Goal: Task Accomplishment & Management: Complete application form

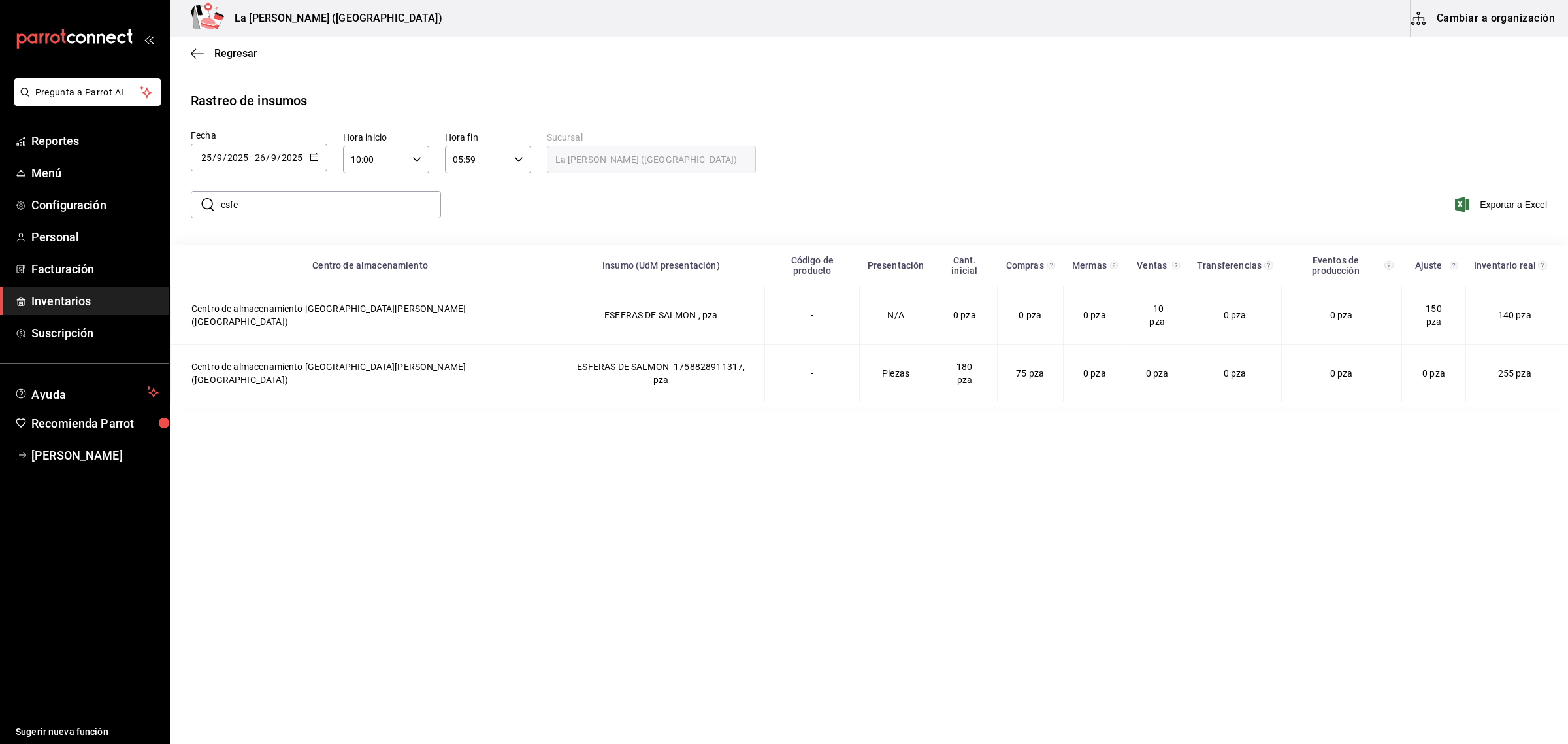
click at [57, 298] on span "Inventarios" at bounding box center [95, 301] width 128 height 18
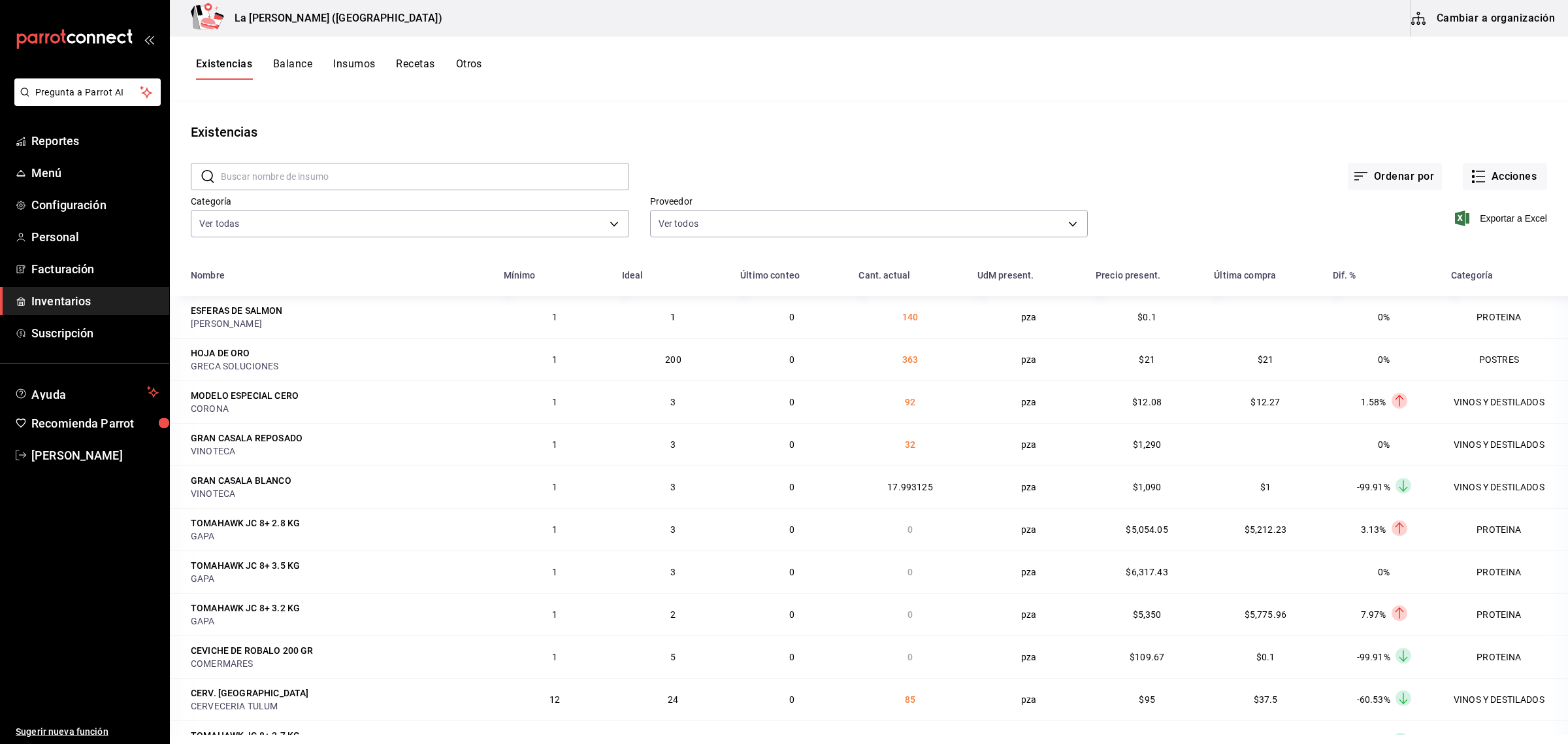
click at [88, 298] on span "Inventarios" at bounding box center [95, 301] width 128 height 18
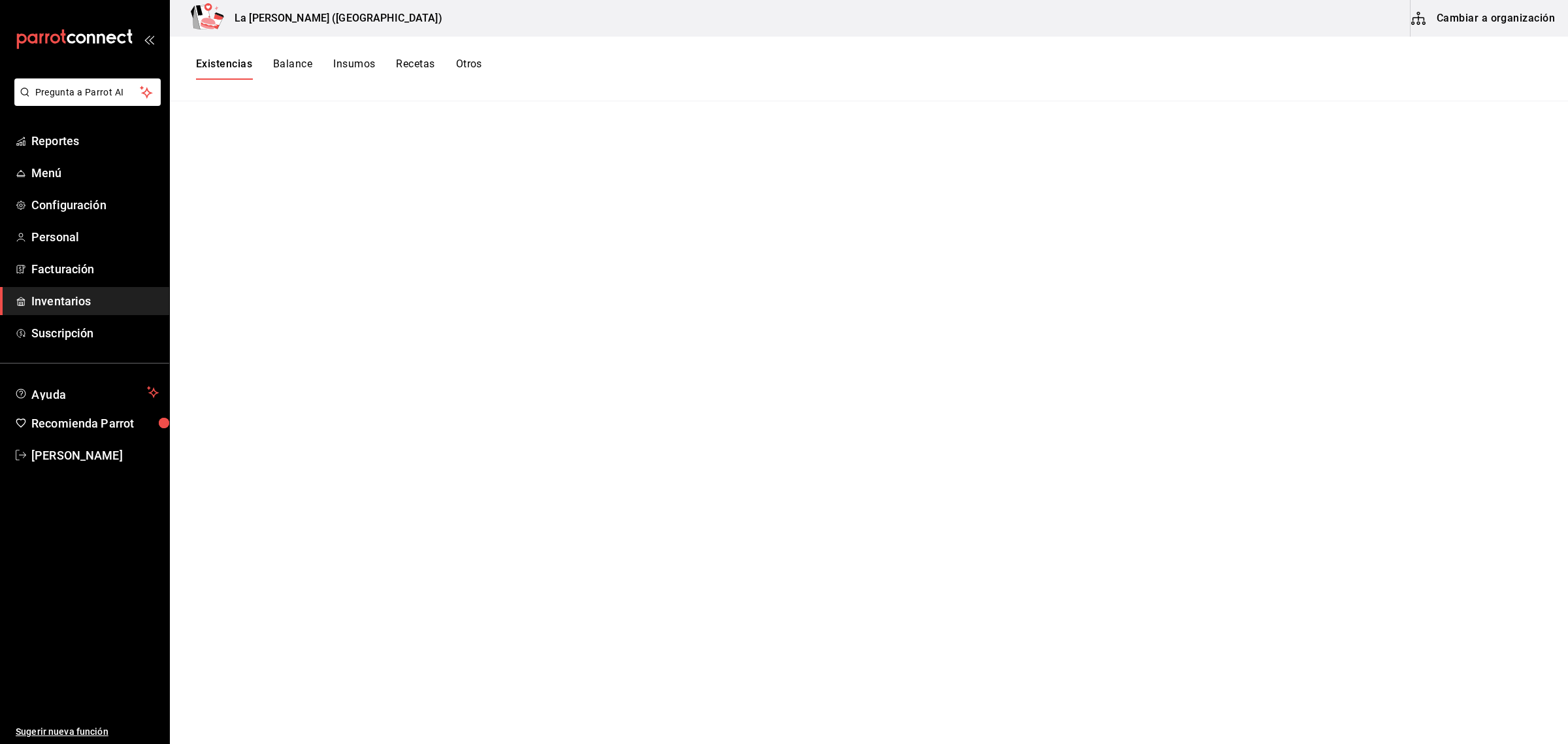
click at [204, 66] on button "Existencias" at bounding box center [224, 68] width 56 height 22
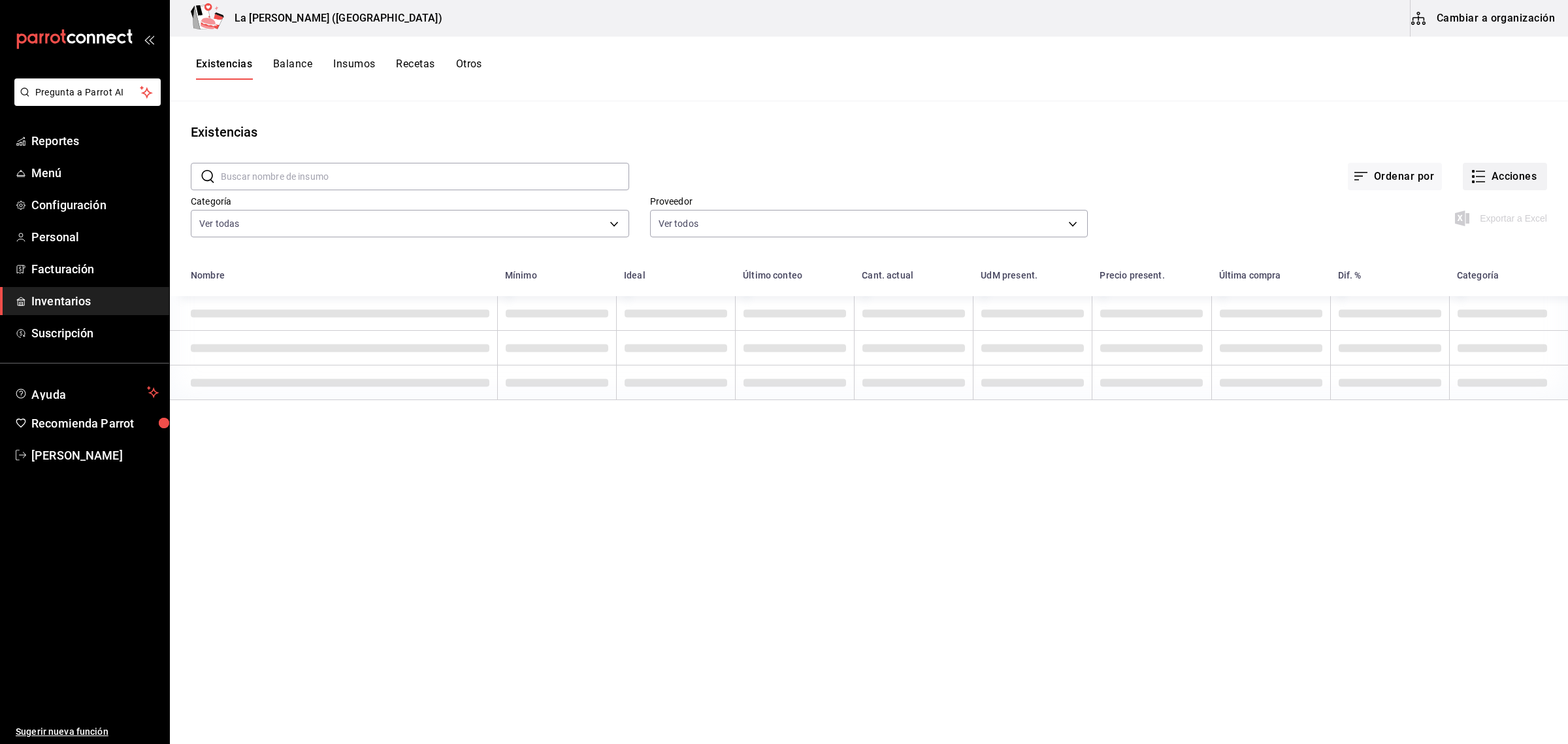
click at [1507, 172] on button "Acciones" at bounding box center [1505, 176] width 85 height 28
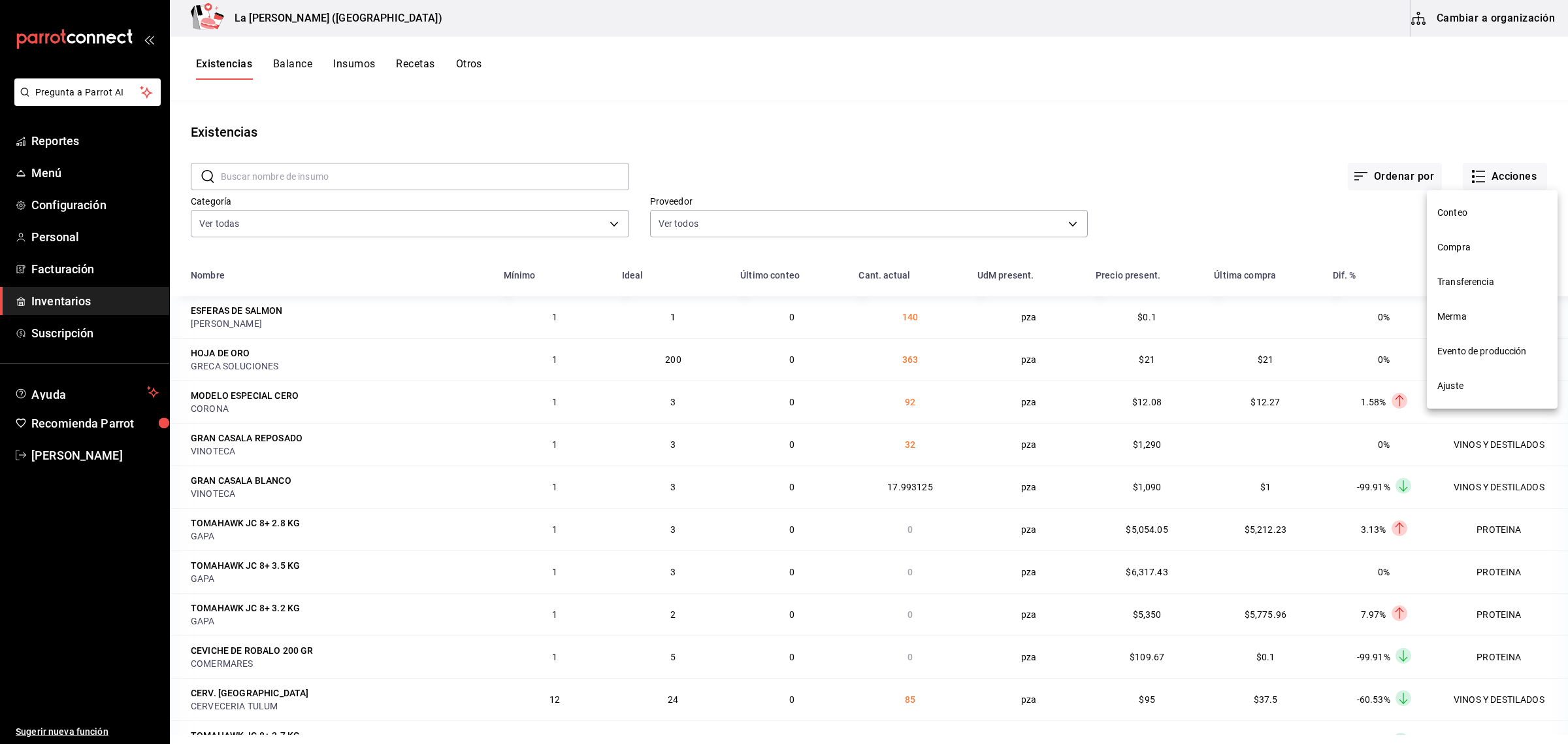
click at [1455, 250] on span "Compra" at bounding box center [1492, 247] width 110 height 13
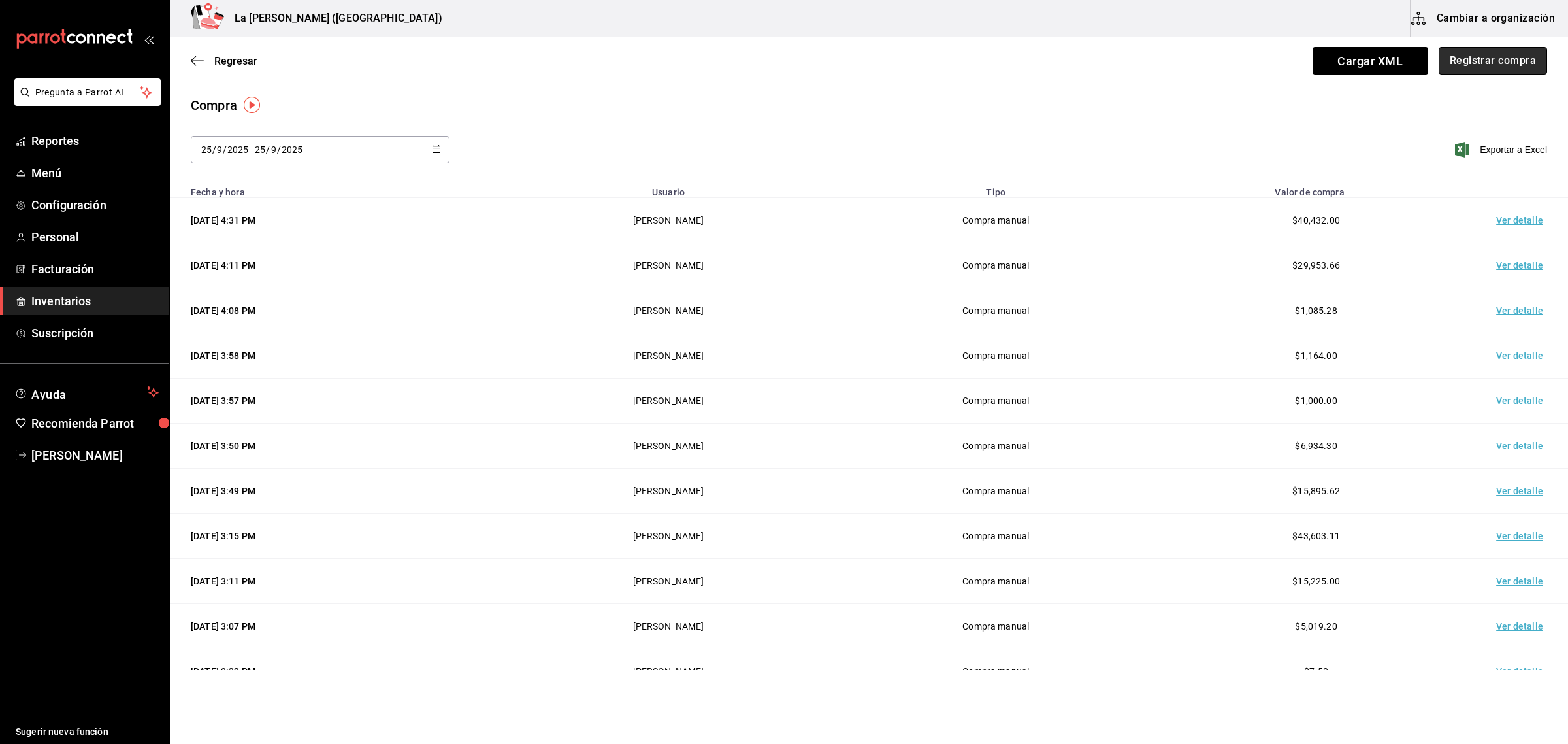
click at [1491, 63] on button "Registrar compra" at bounding box center [1492, 60] width 109 height 28
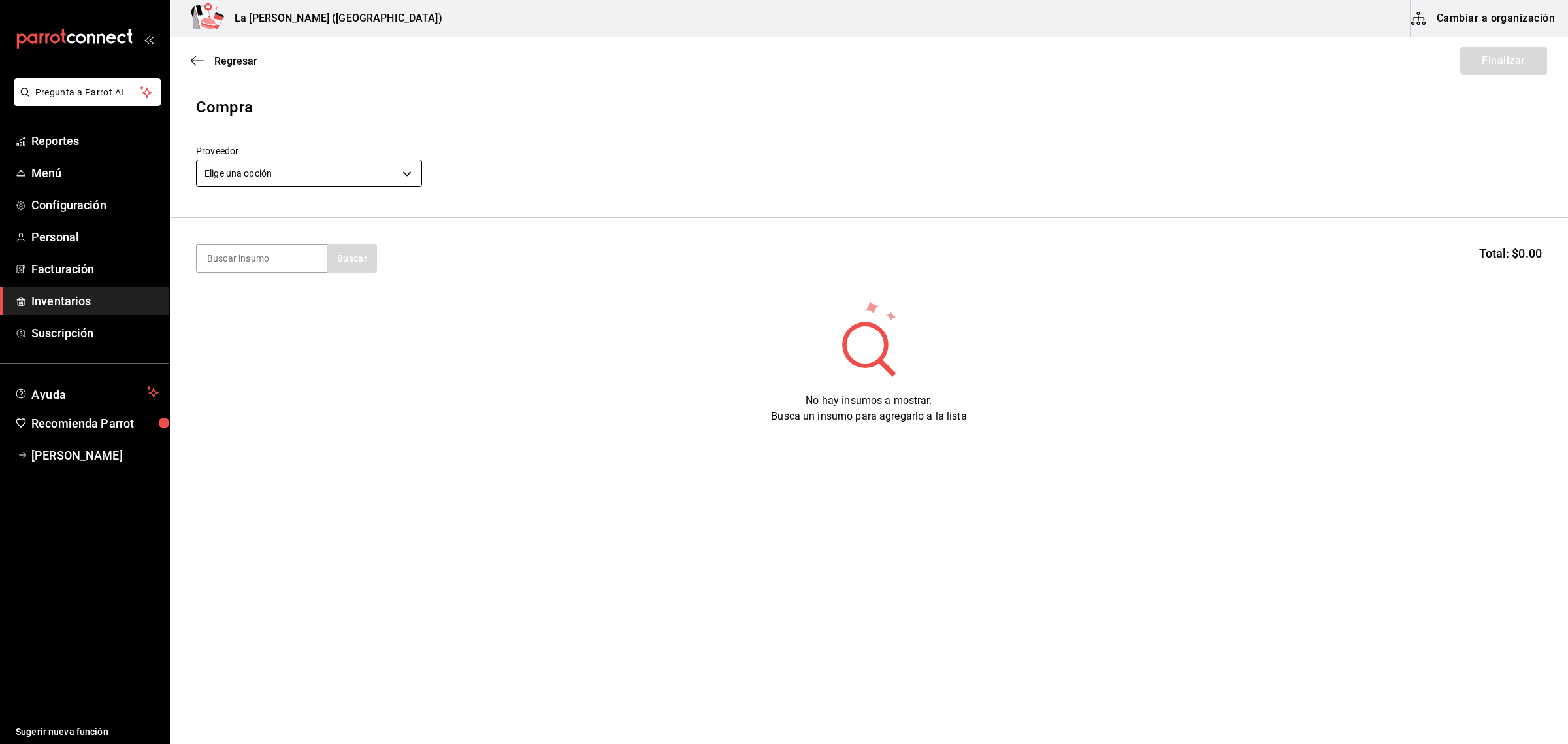
click at [275, 174] on body "Pregunta a Parrot AI Reportes Menú Configuración Personal Facturación Inventari…" at bounding box center [784, 335] width 1568 height 670
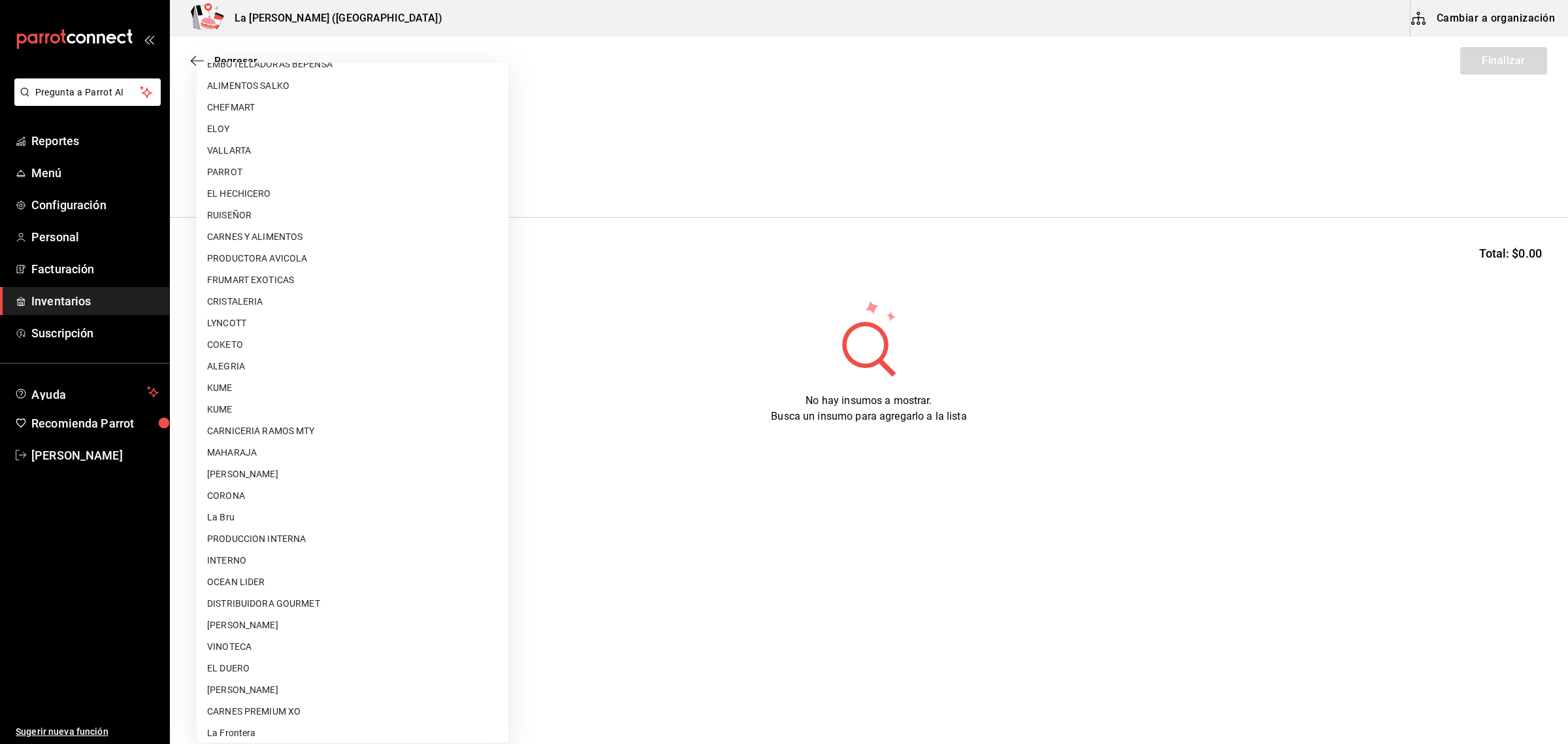
scroll to position [775, 0]
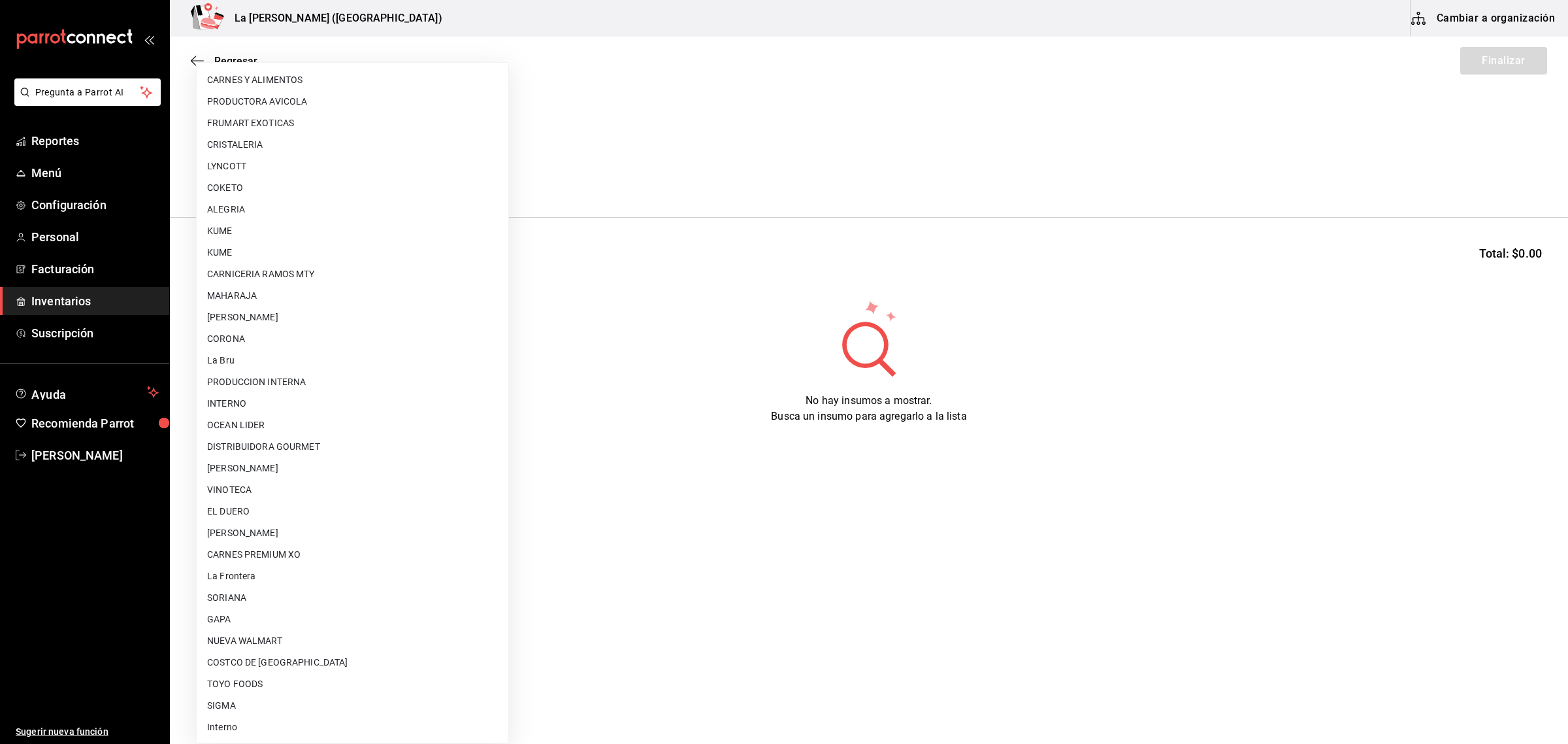
click at [262, 60] on div at bounding box center [784, 372] width 1568 height 744
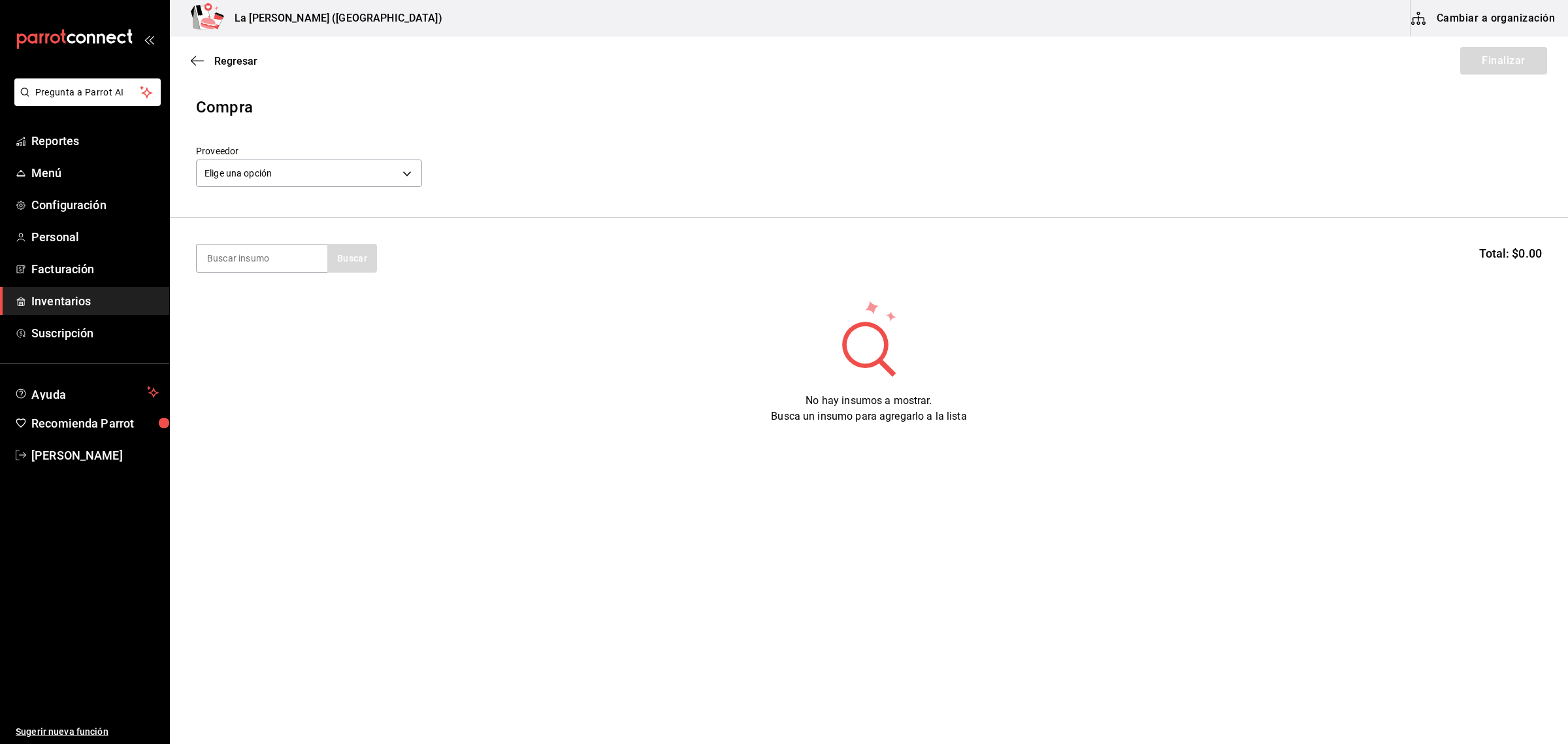
click at [72, 294] on span "Inventarios" at bounding box center [95, 301] width 128 height 18
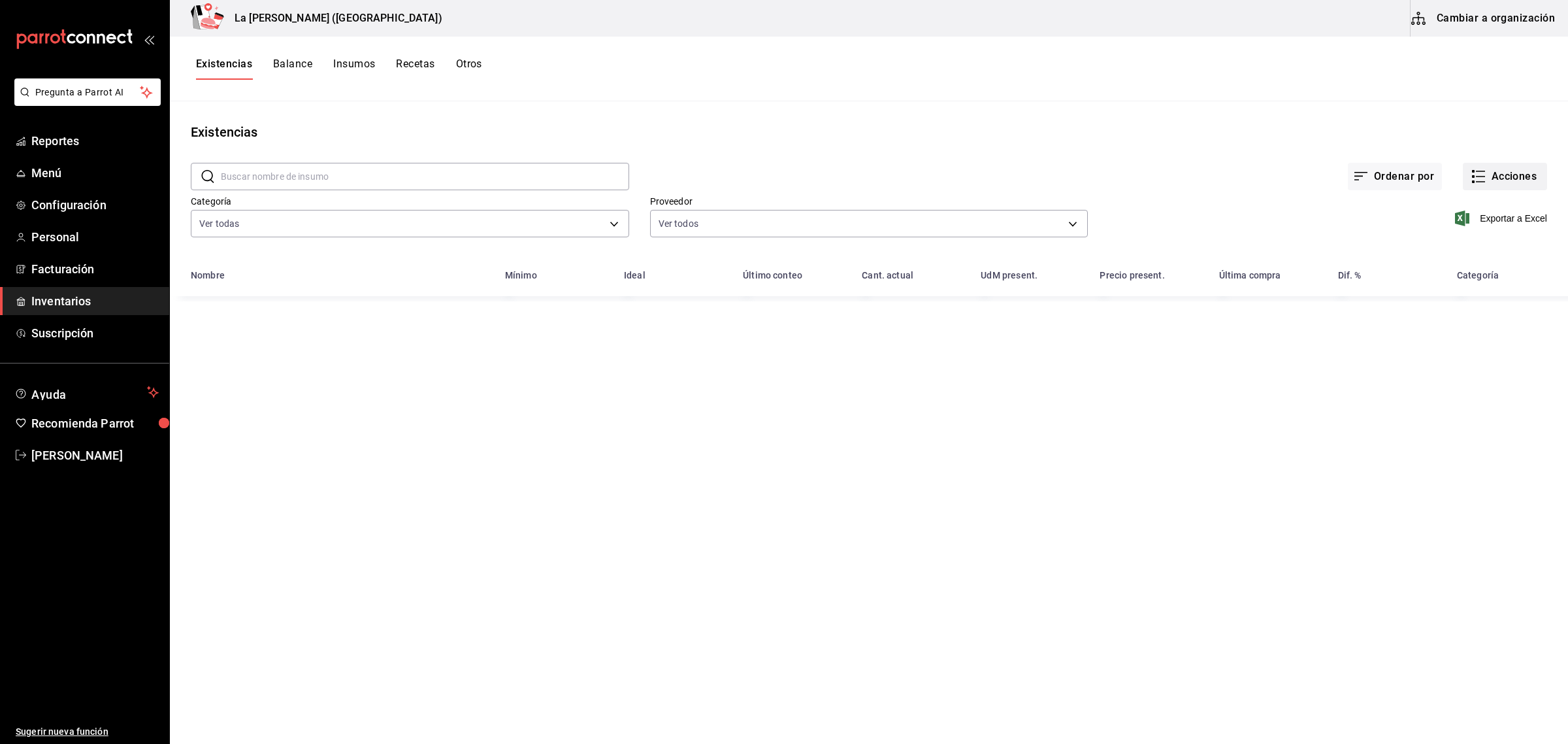
click at [1519, 181] on button "Acciones" at bounding box center [1505, 176] width 85 height 28
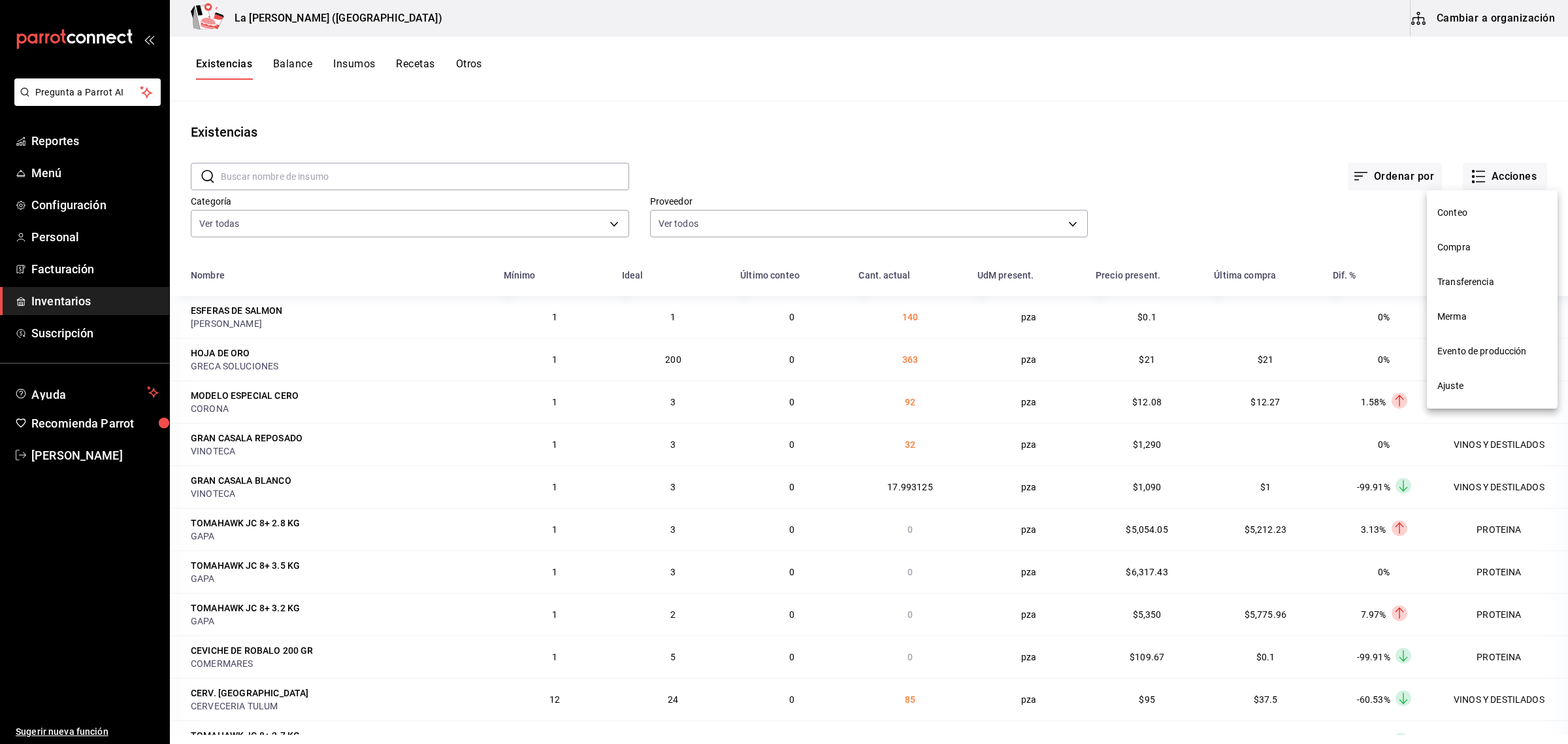
click at [1452, 320] on span "Merma" at bounding box center [1492, 316] width 110 height 13
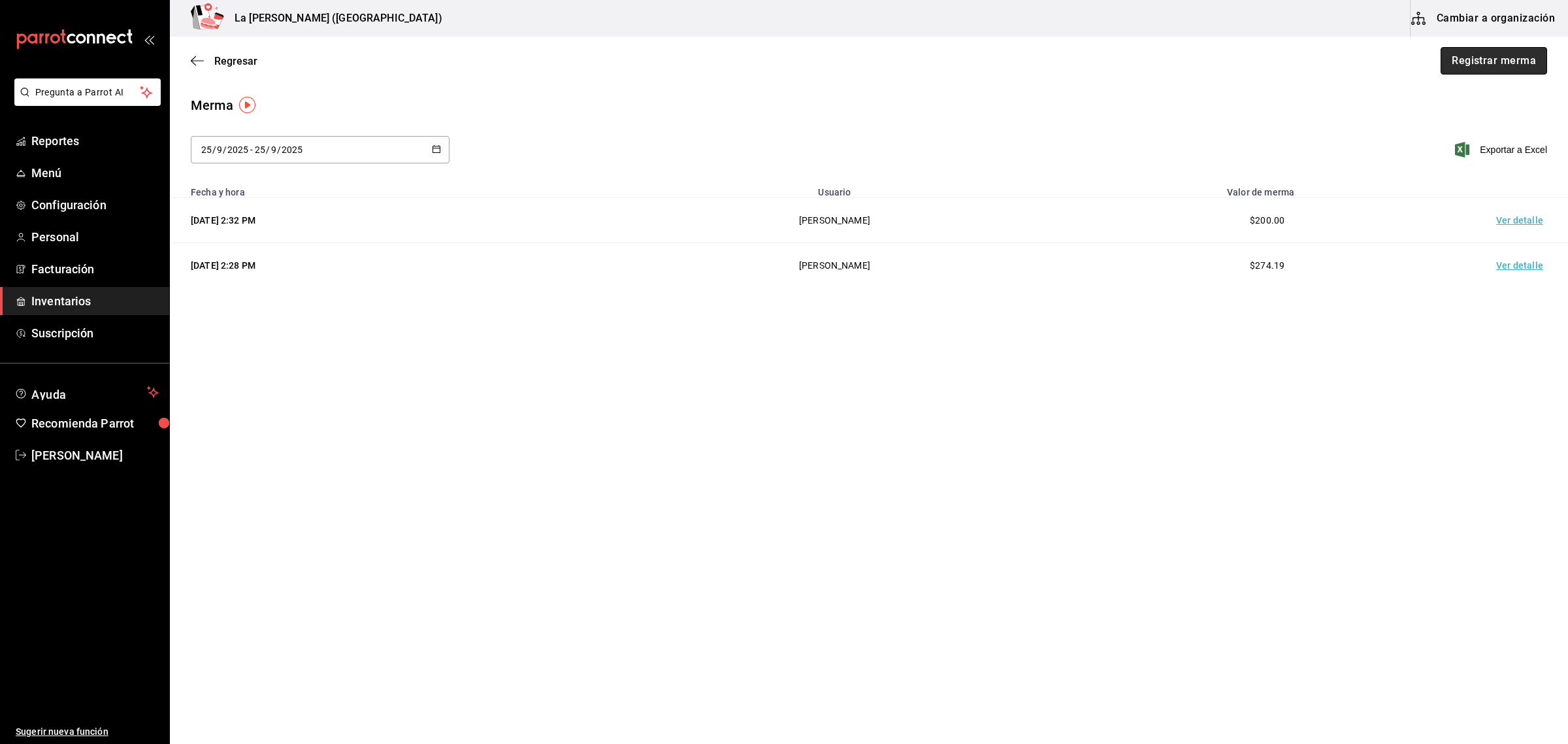
click at [1512, 63] on button "Registrar merma" at bounding box center [1493, 60] width 106 height 28
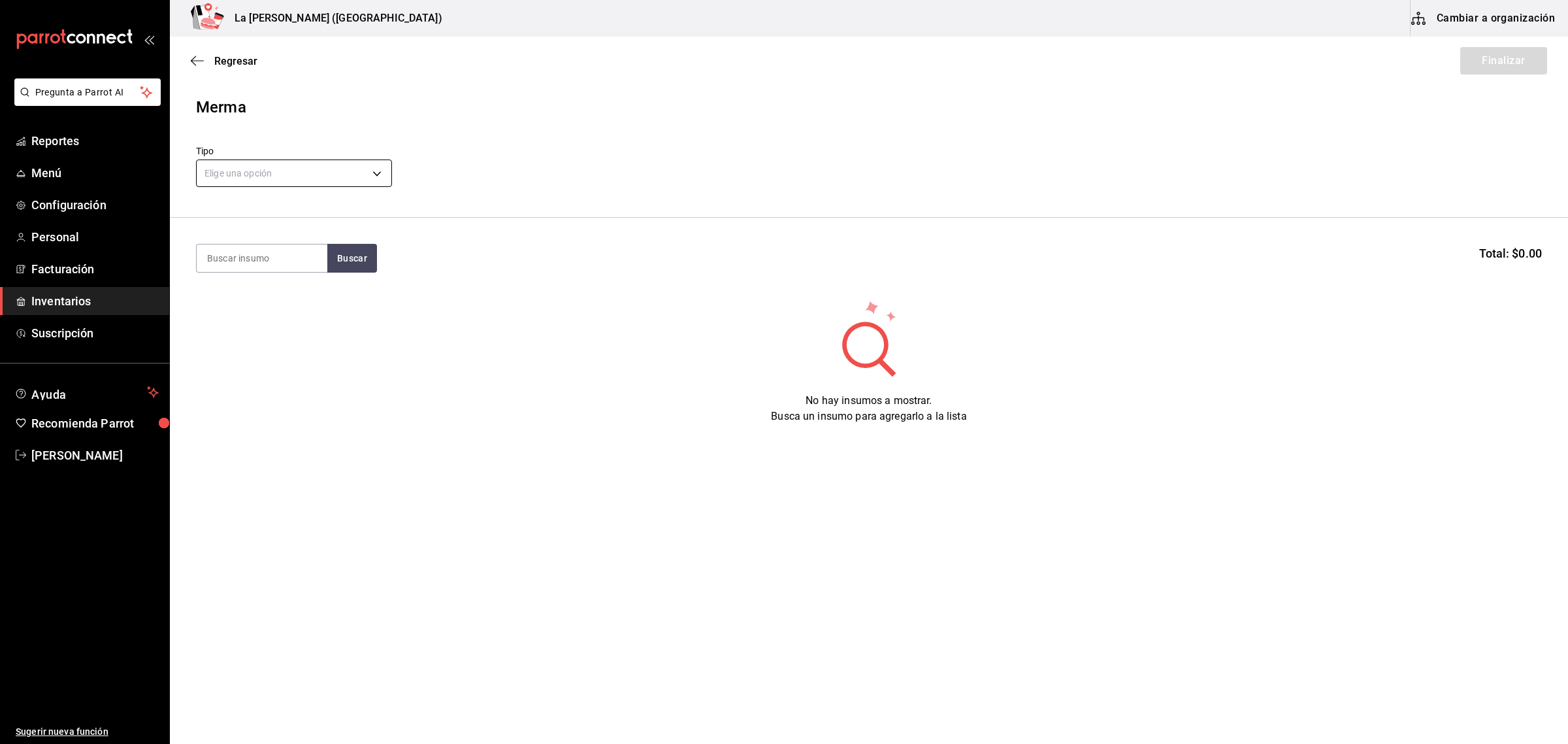
click at [279, 167] on body "Pregunta a Parrot AI Reportes Menú Configuración Personal Facturación Inventari…" at bounding box center [784, 335] width 1568 height 670
click at [232, 260] on li "Error" at bounding box center [294, 257] width 195 height 22
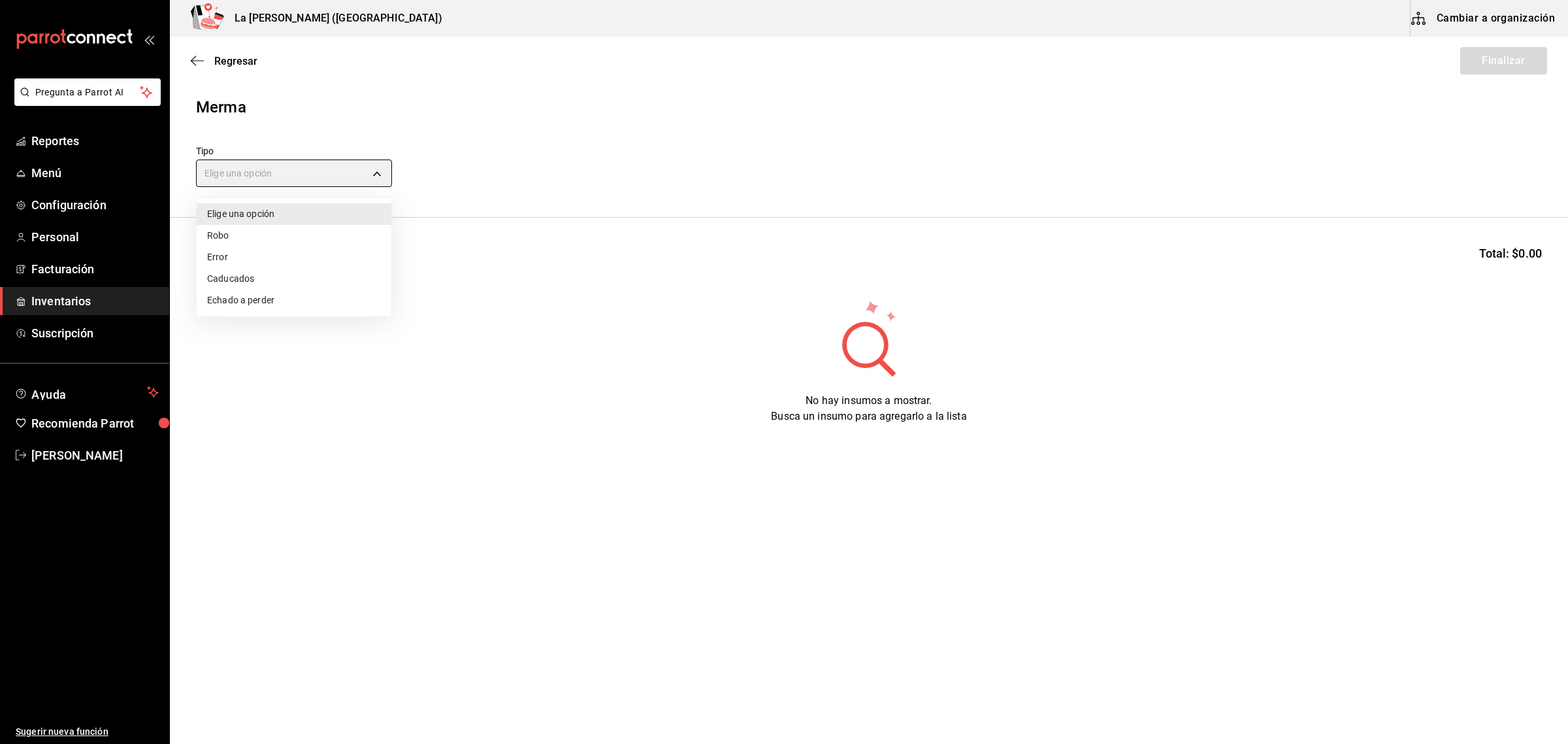
type input "ERROR"
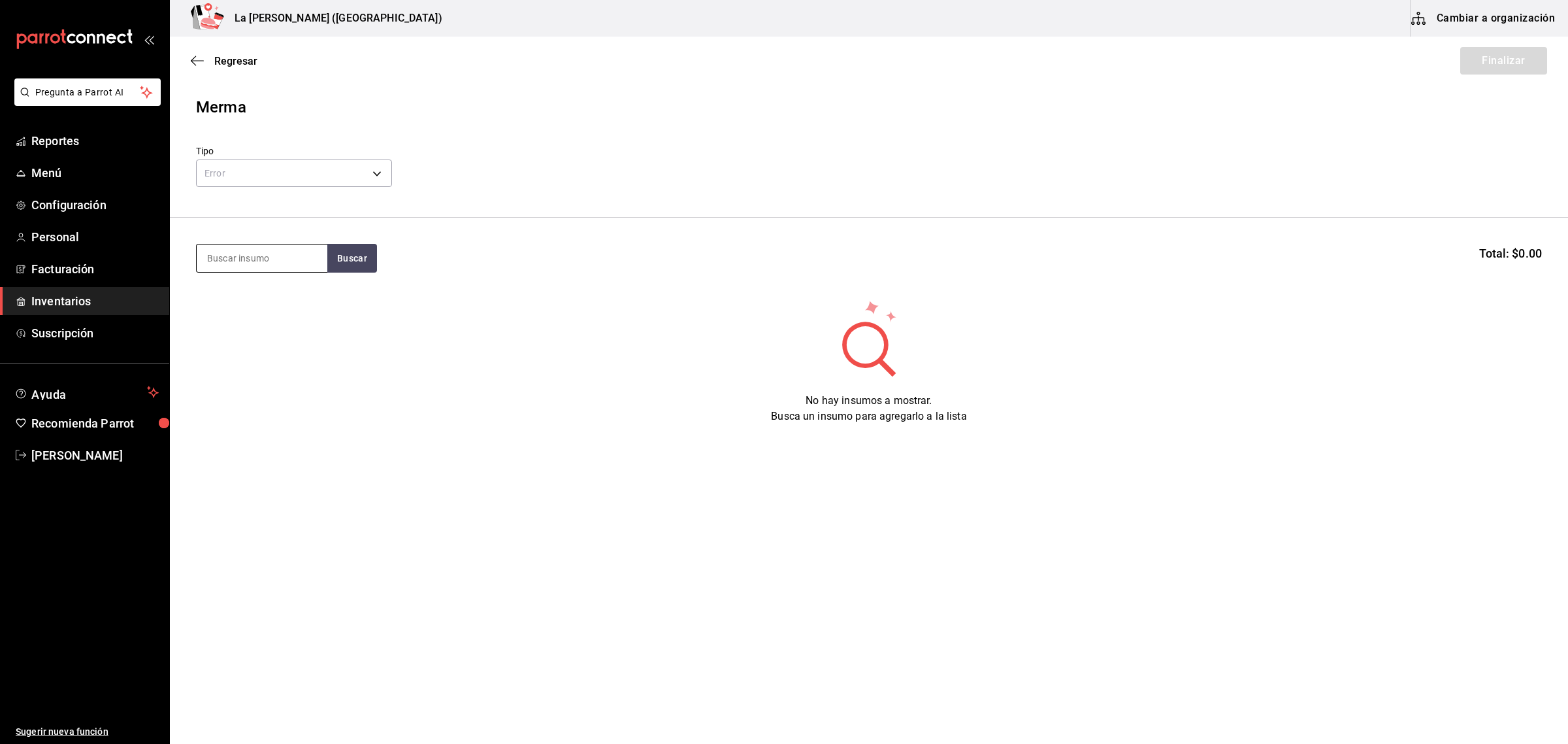
click at [232, 259] on input at bounding box center [262, 258] width 130 height 28
type input "dina"
click at [280, 302] on div "LANGOSTA DINAMITA 200 GR" at bounding box center [262, 304] width 110 height 31
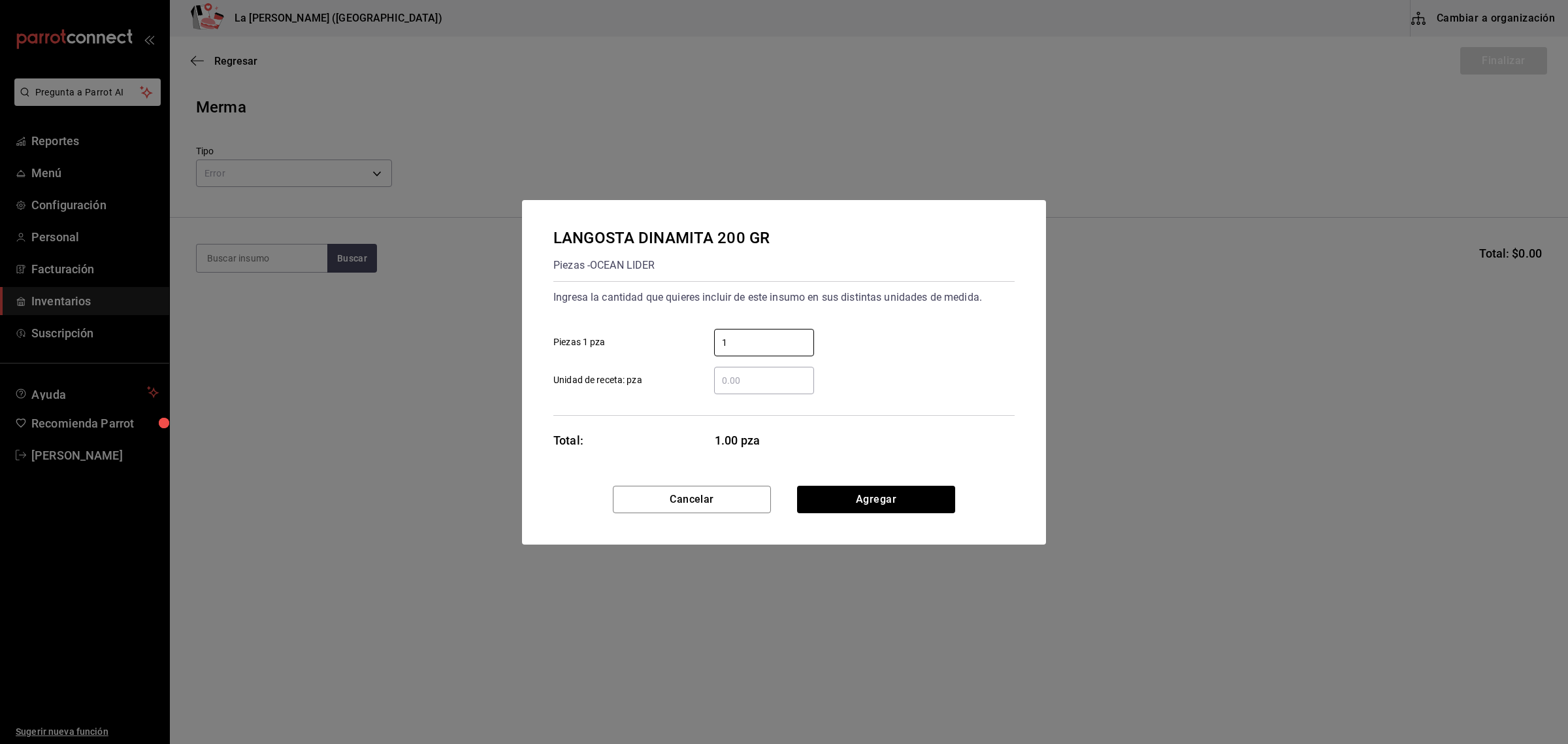
type input "1"
click button "Agregar" at bounding box center [876, 499] width 158 height 28
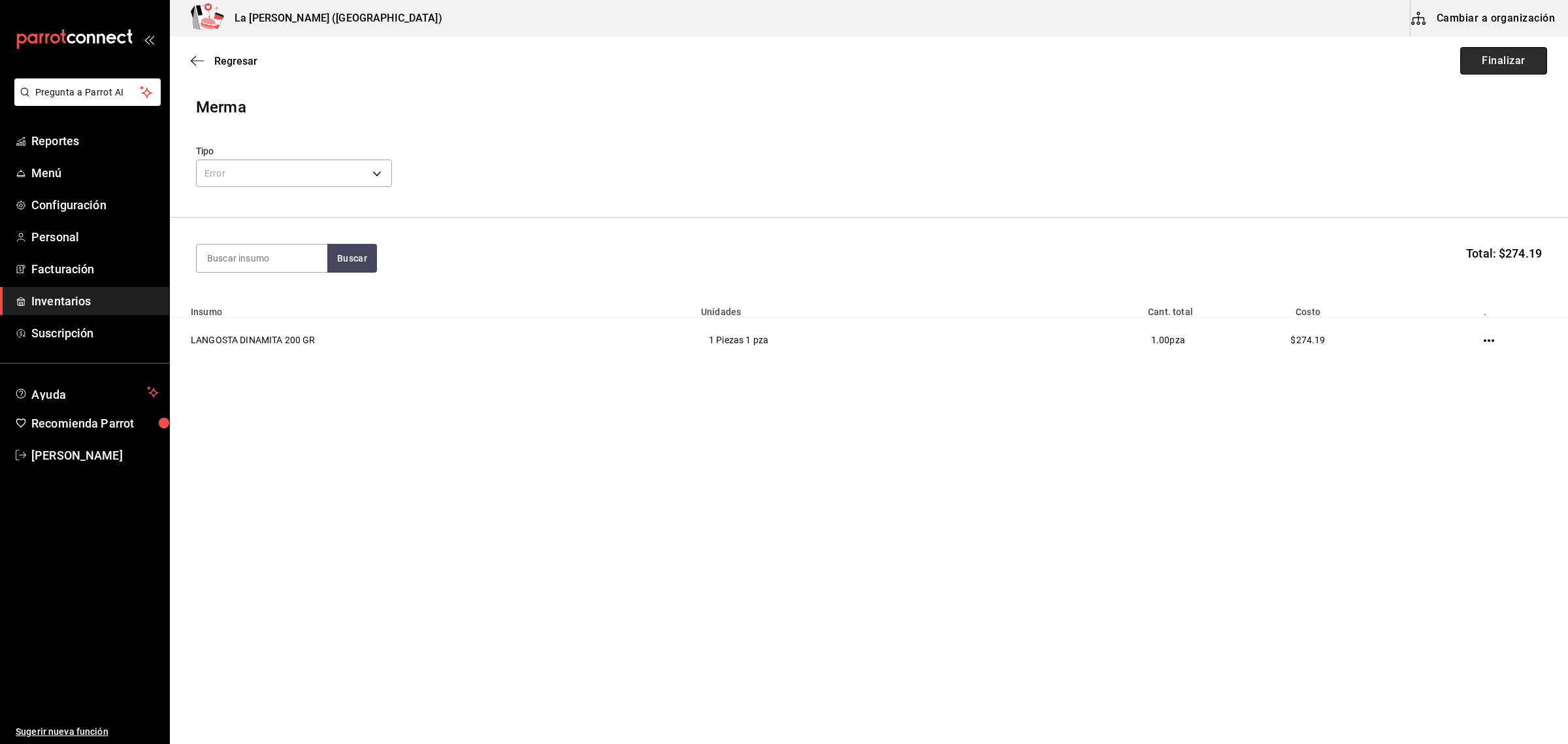
click at [1492, 66] on button "Finalizar" at bounding box center [1503, 60] width 87 height 28
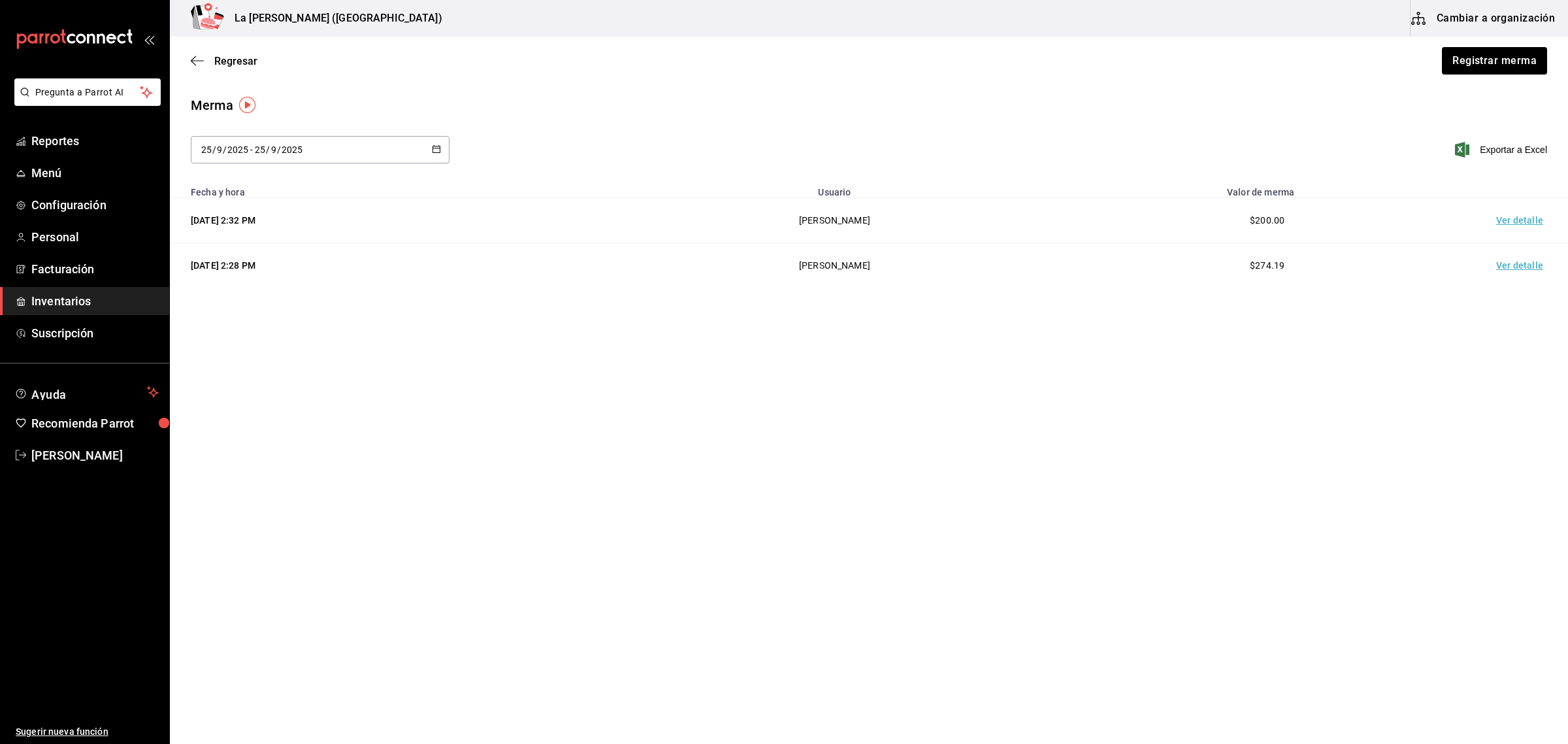
click at [1519, 222] on td "Ver detalle" at bounding box center [1522, 220] width 92 height 45
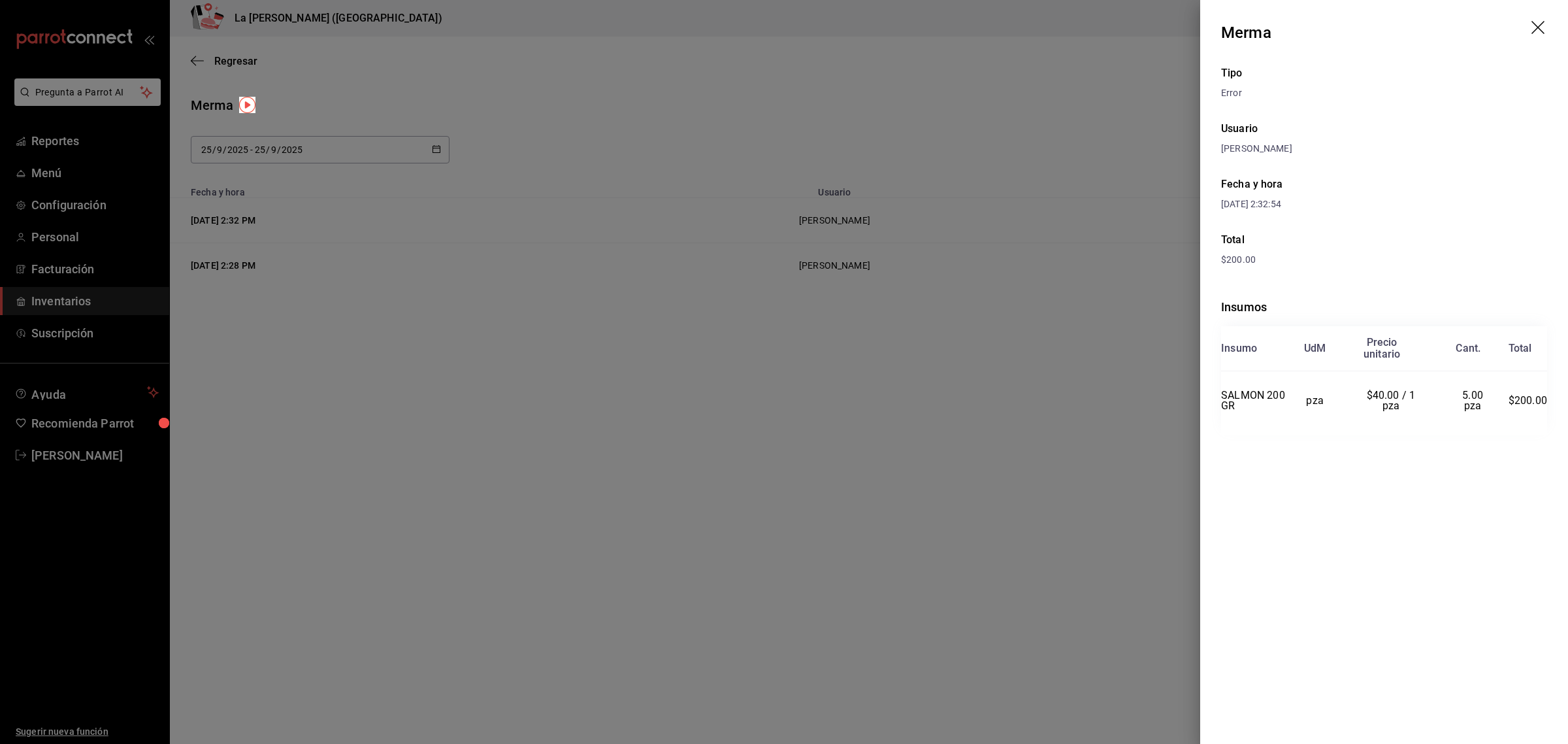
click at [1532, 22] on icon "drag" at bounding box center [1537, 27] width 13 height 13
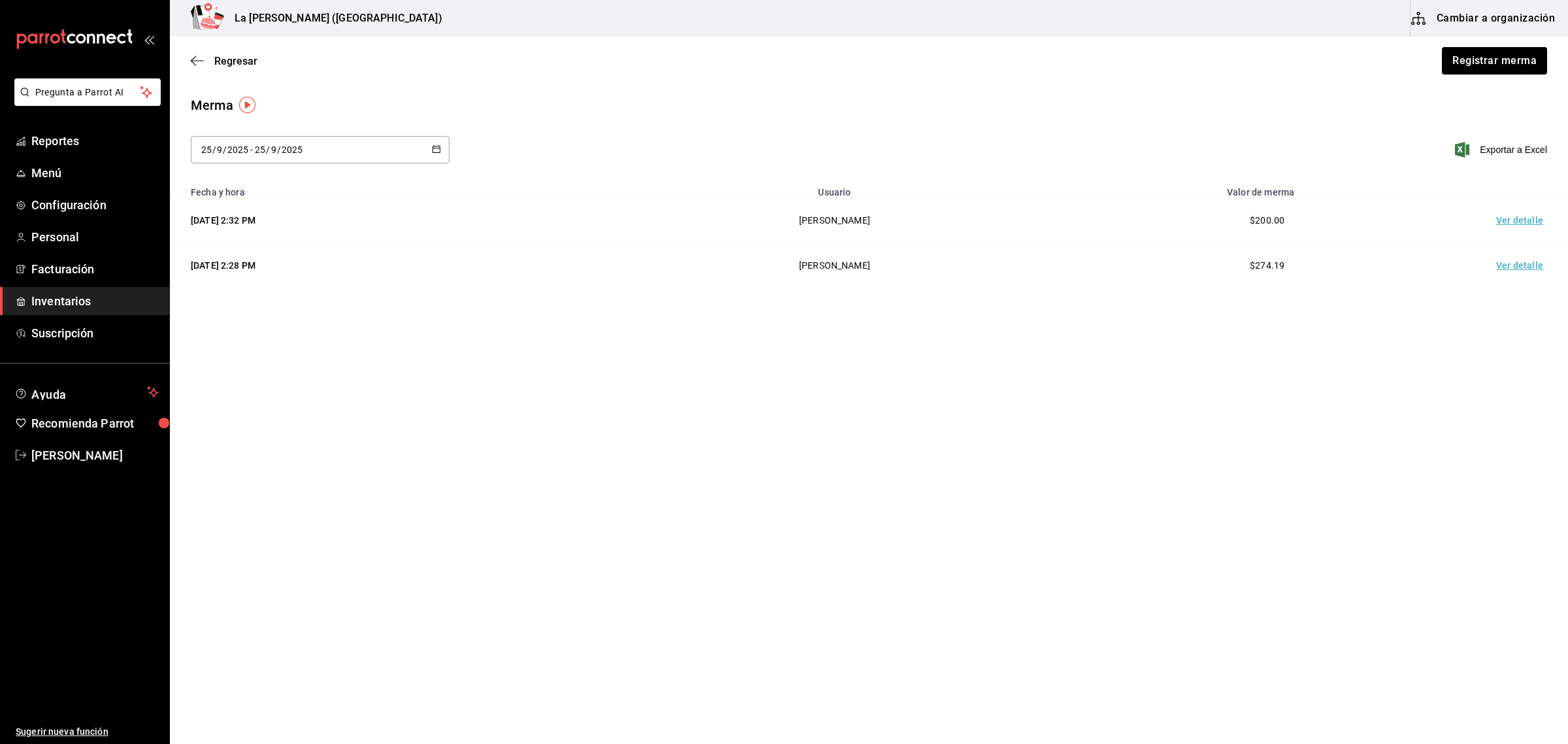
click at [78, 305] on span "Inventarios" at bounding box center [95, 301] width 128 height 18
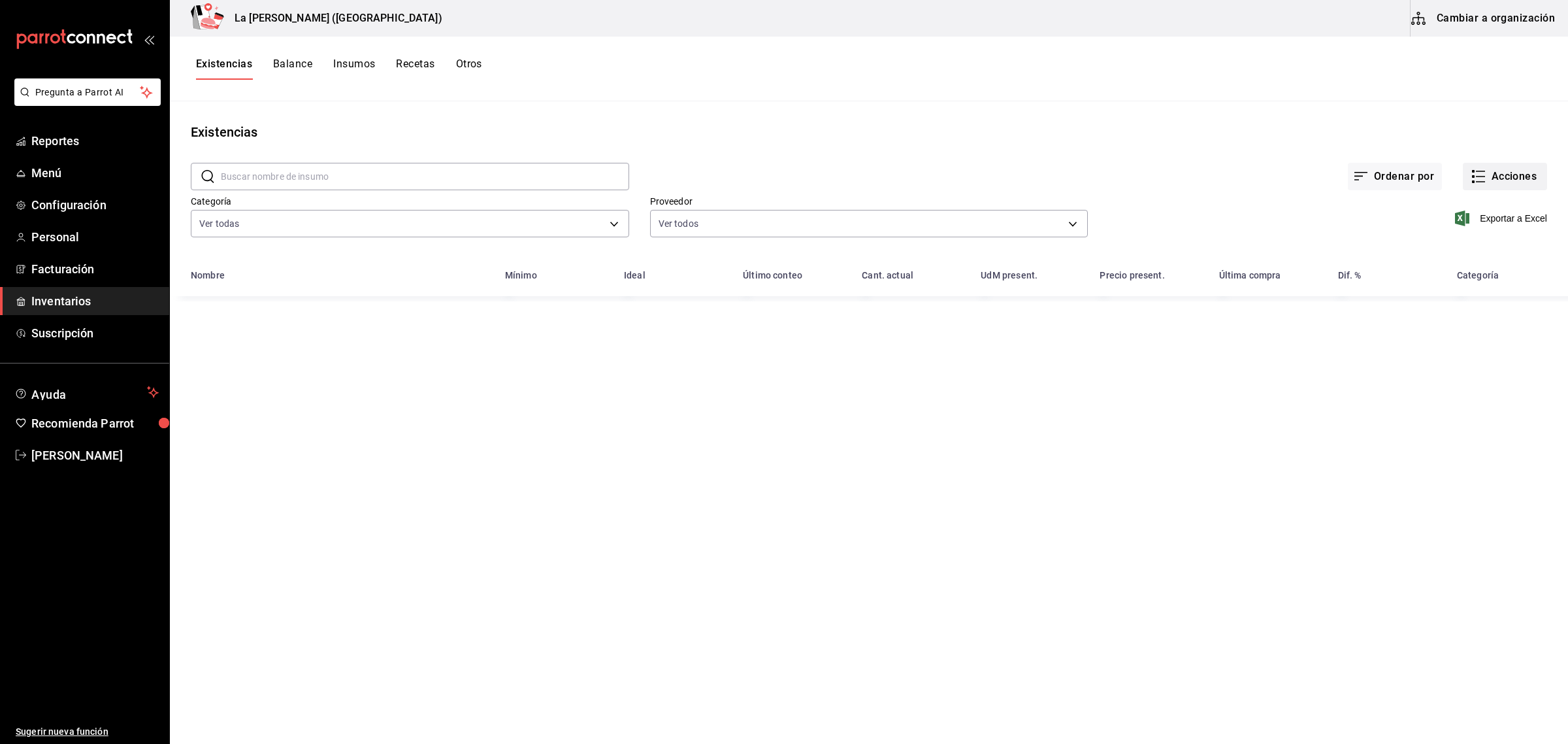
click at [1520, 184] on button "Acciones" at bounding box center [1505, 176] width 85 height 28
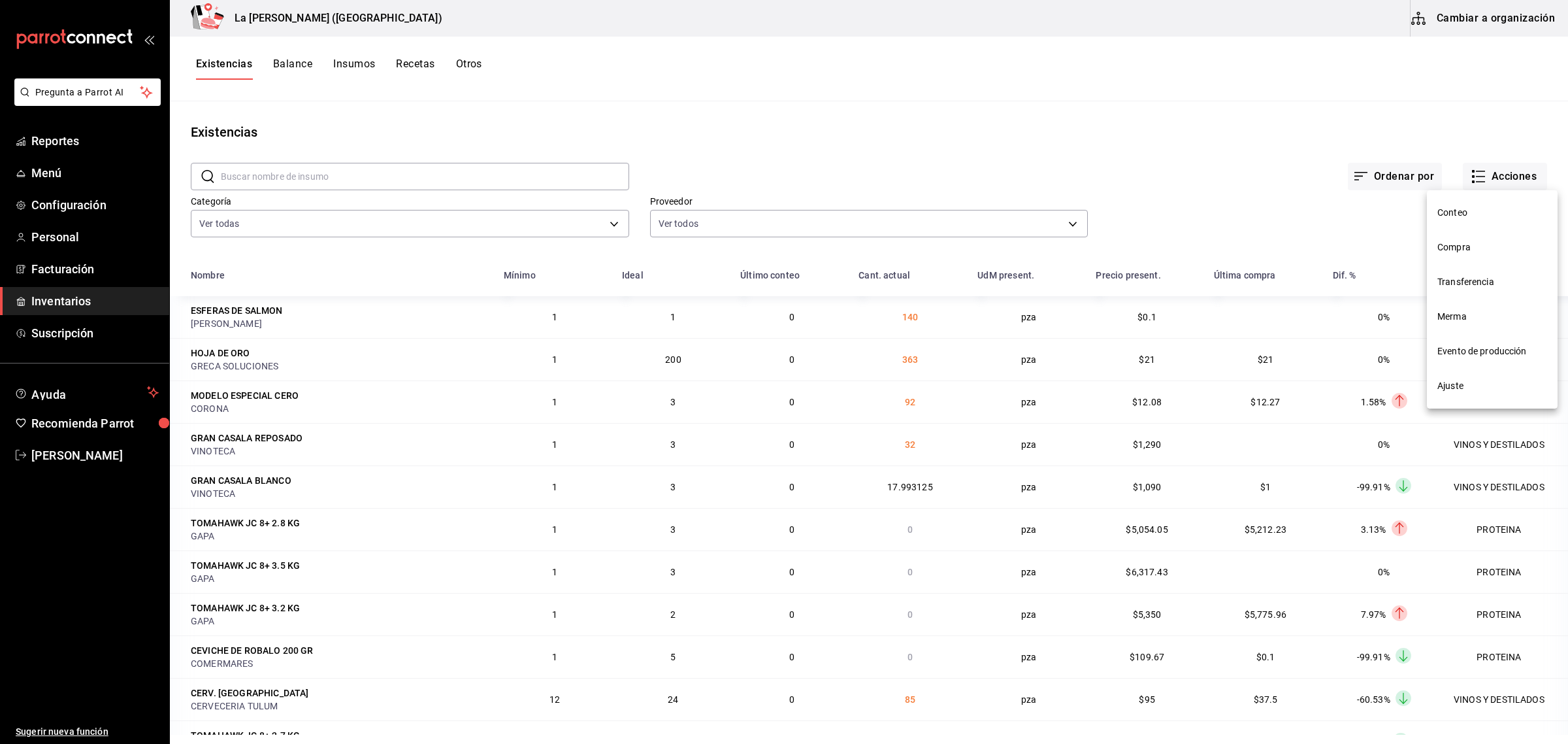
click at [1437, 247] on span "Compra" at bounding box center [1492, 247] width 110 height 13
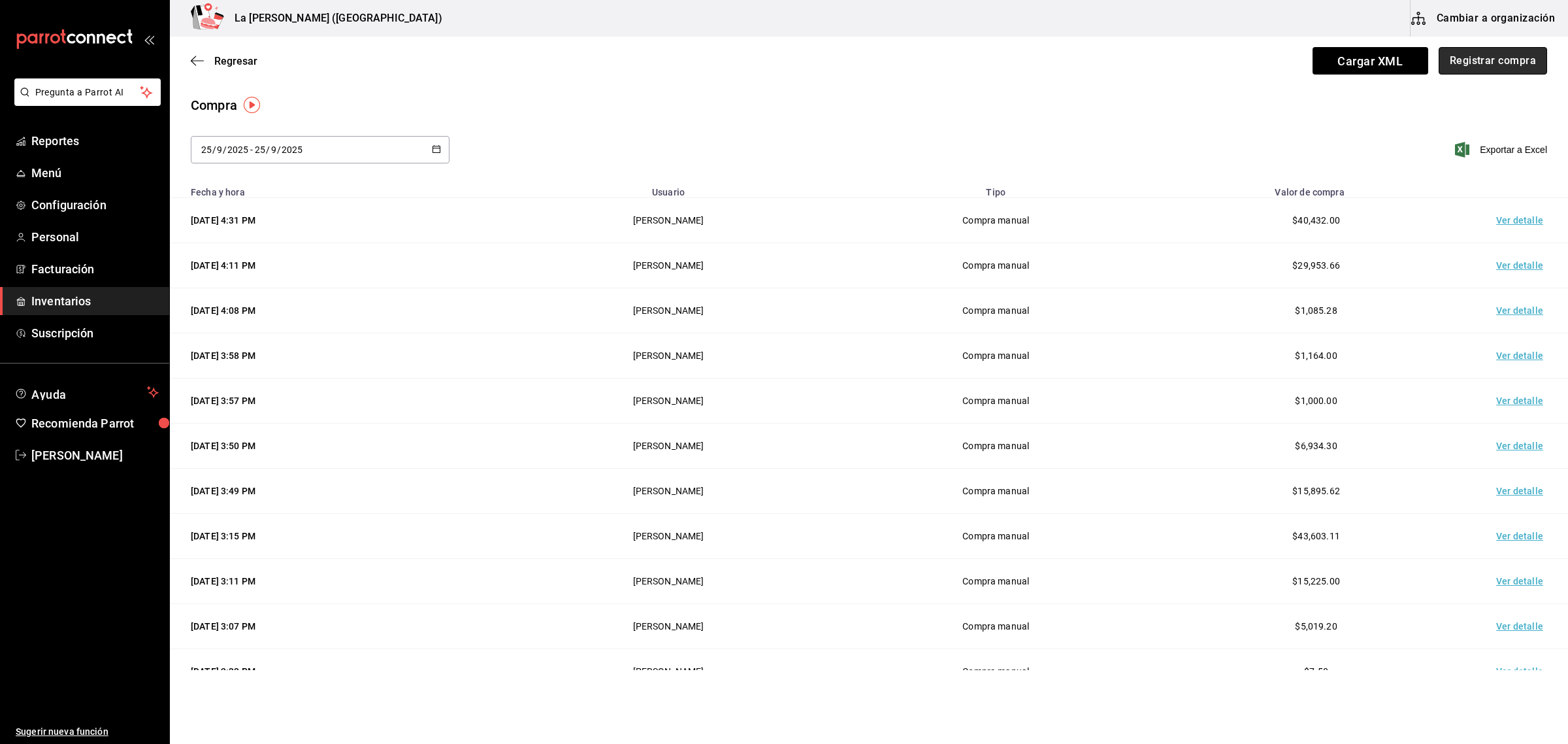
click at [1501, 54] on button "Registrar compra" at bounding box center [1492, 60] width 109 height 28
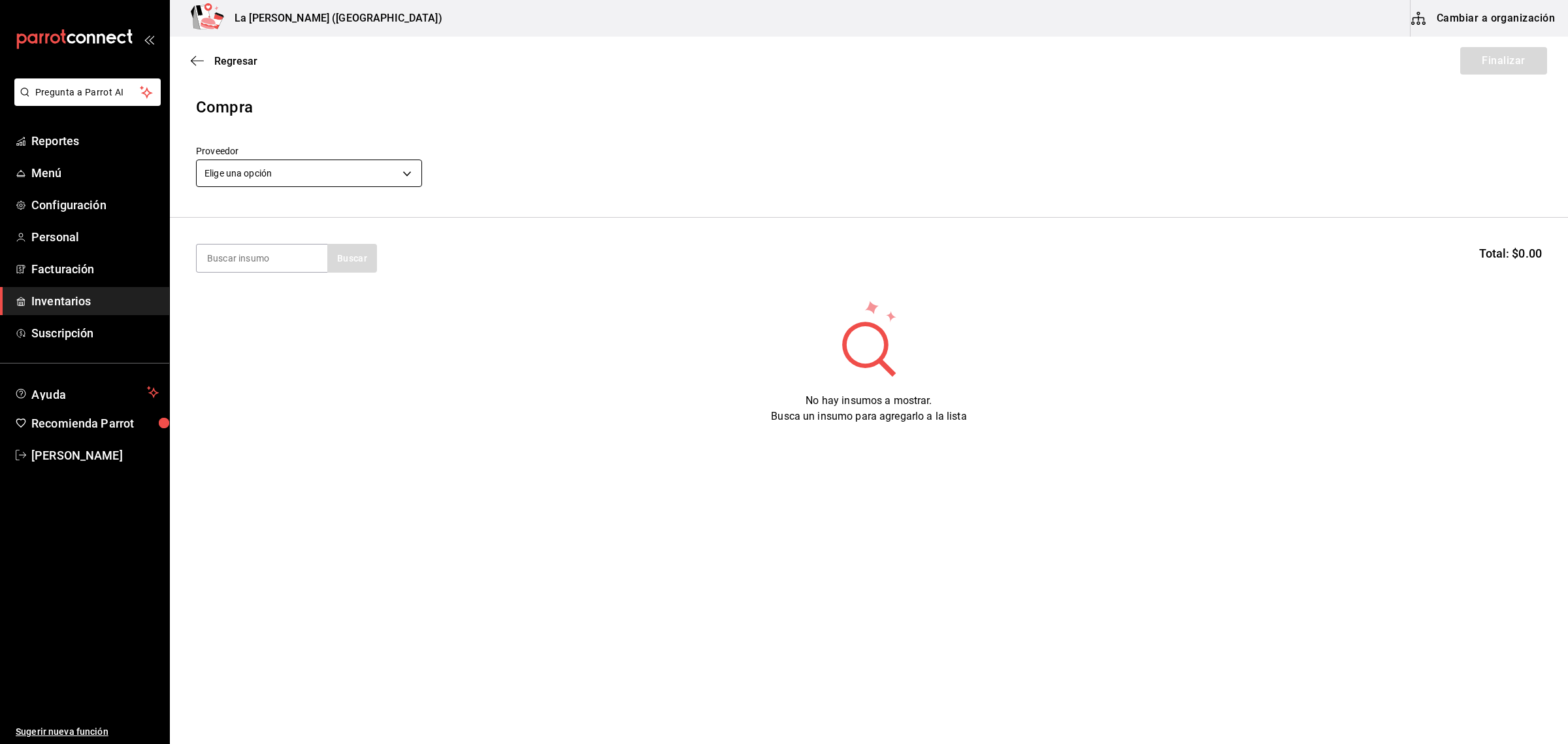
click at [379, 171] on body "Pregunta a Parrot AI Reportes Menú Configuración Personal Facturación Inventari…" at bounding box center [784, 335] width 1568 height 670
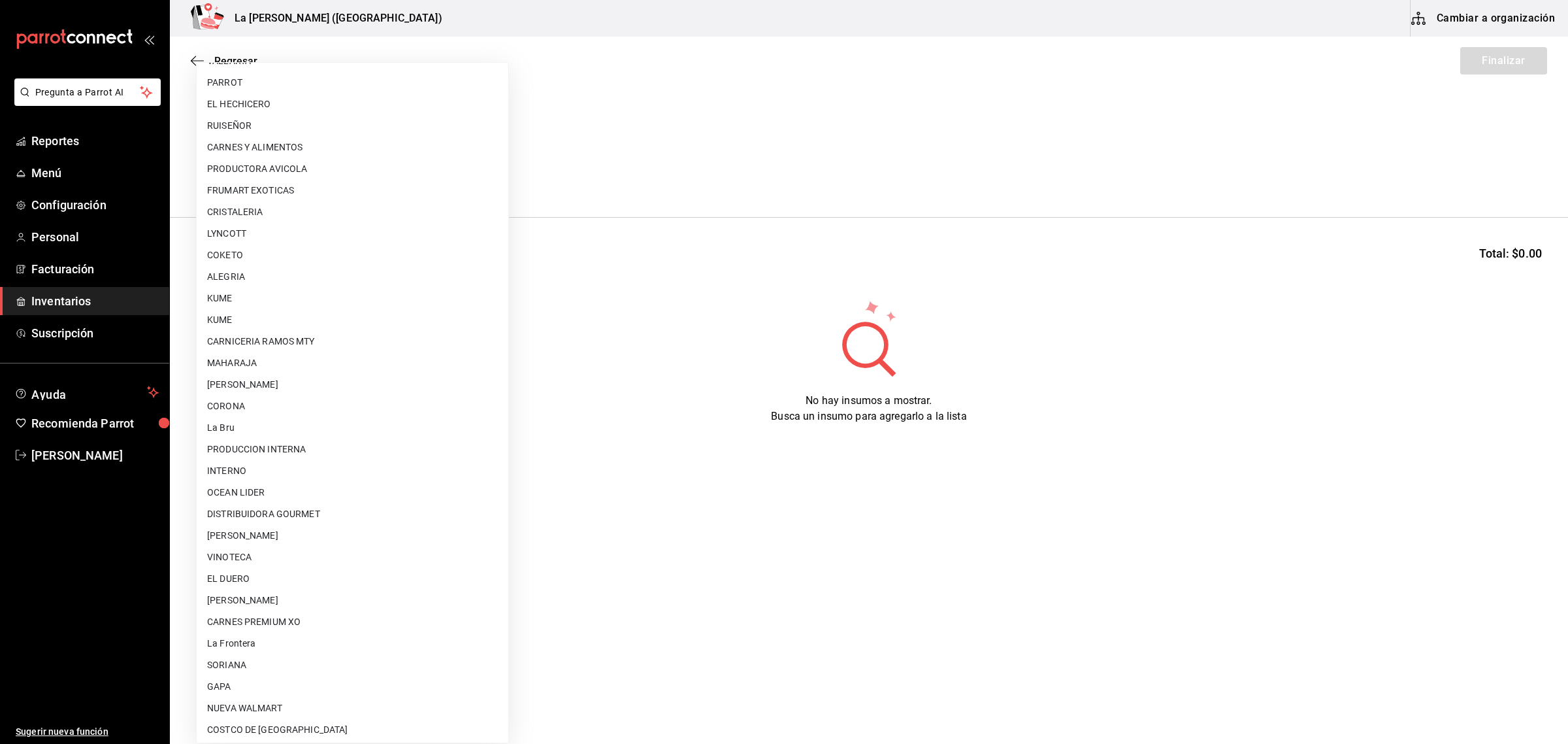
scroll to position [775, 0]
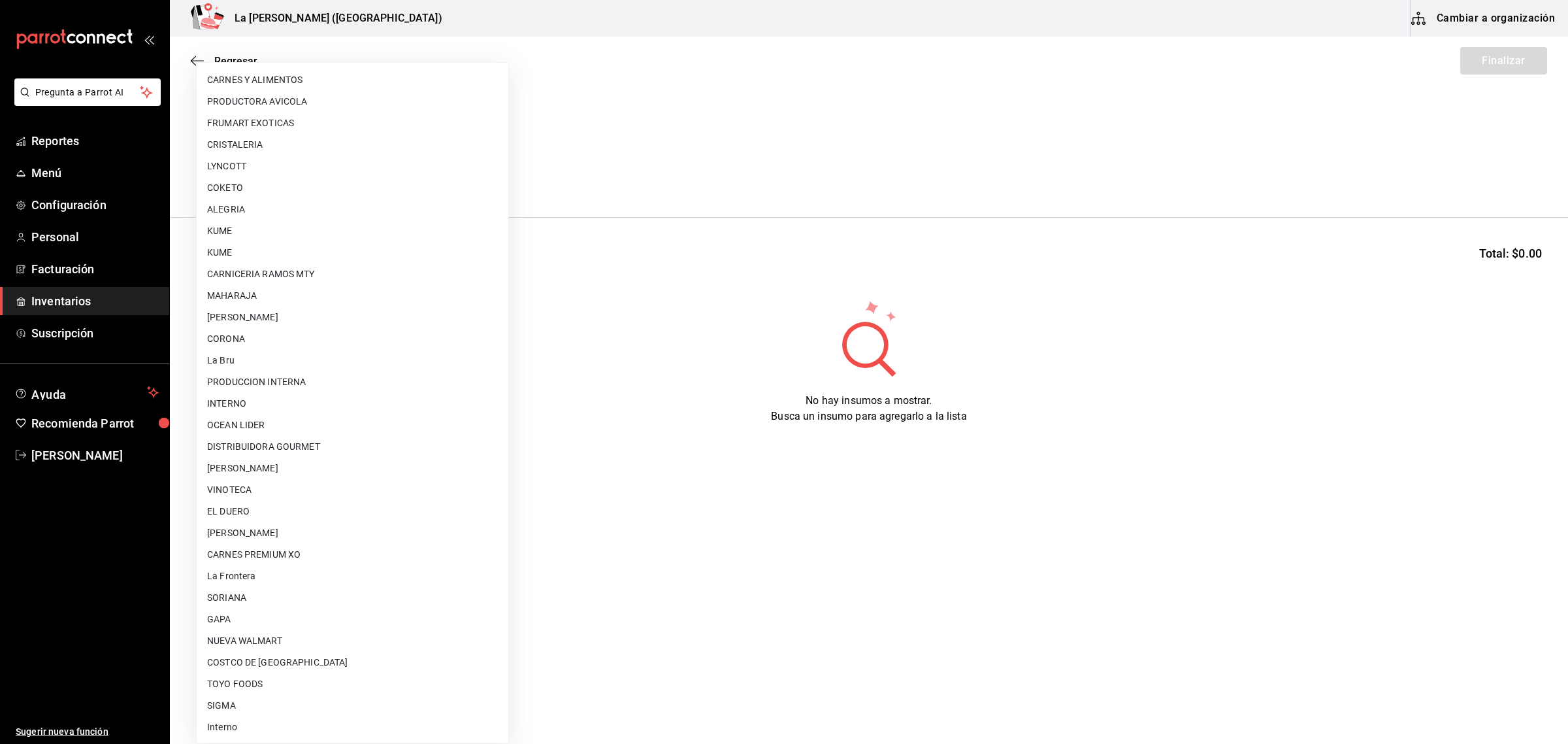
click at [295, 531] on li "[PERSON_NAME]" at bounding box center [352, 533] width 312 height 22
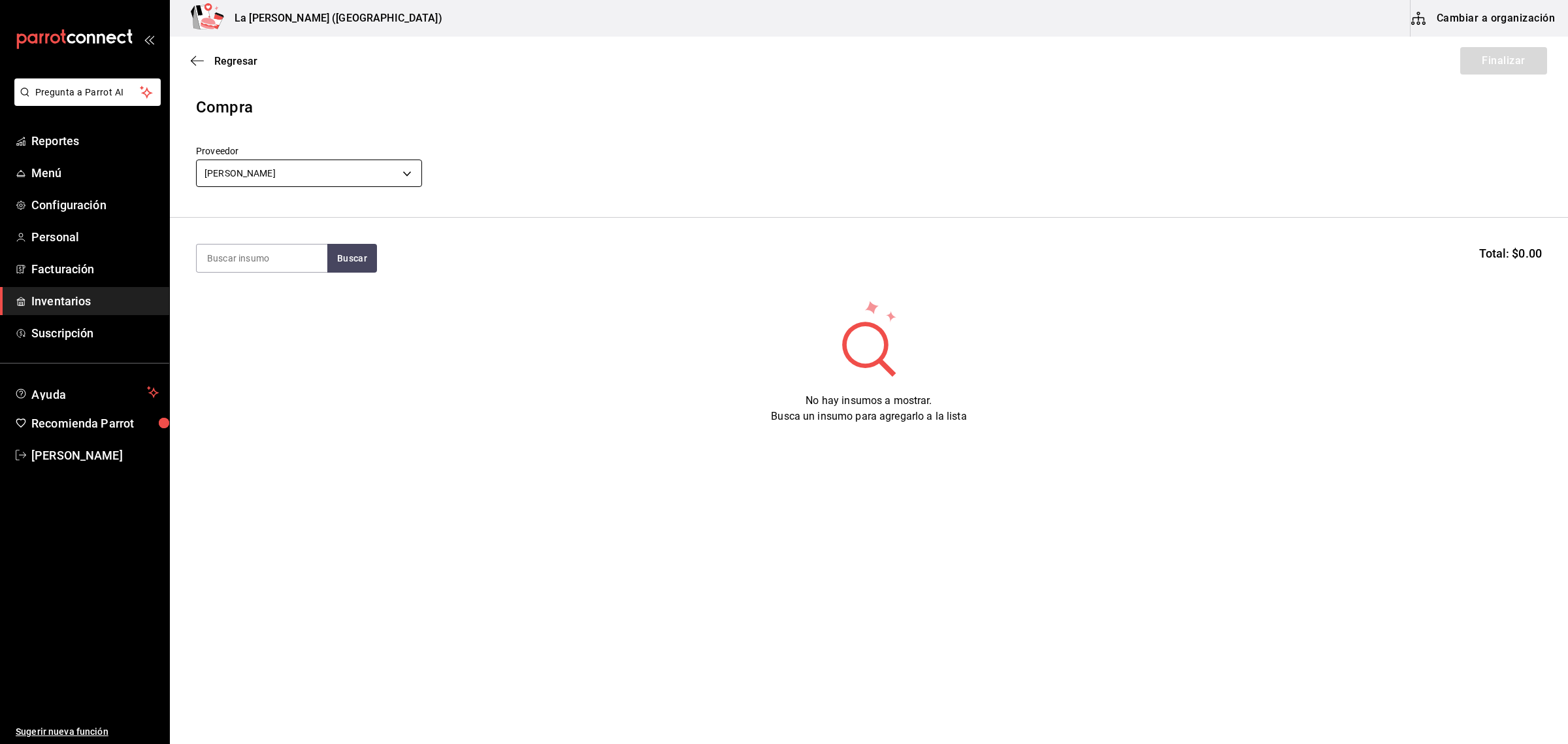
click at [295, 168] on body "Pregunta a Parrot AI Reportes Menú Configuración Personal Facturación Inventari…" at bounding box center [784, 335] width 1568 height 670
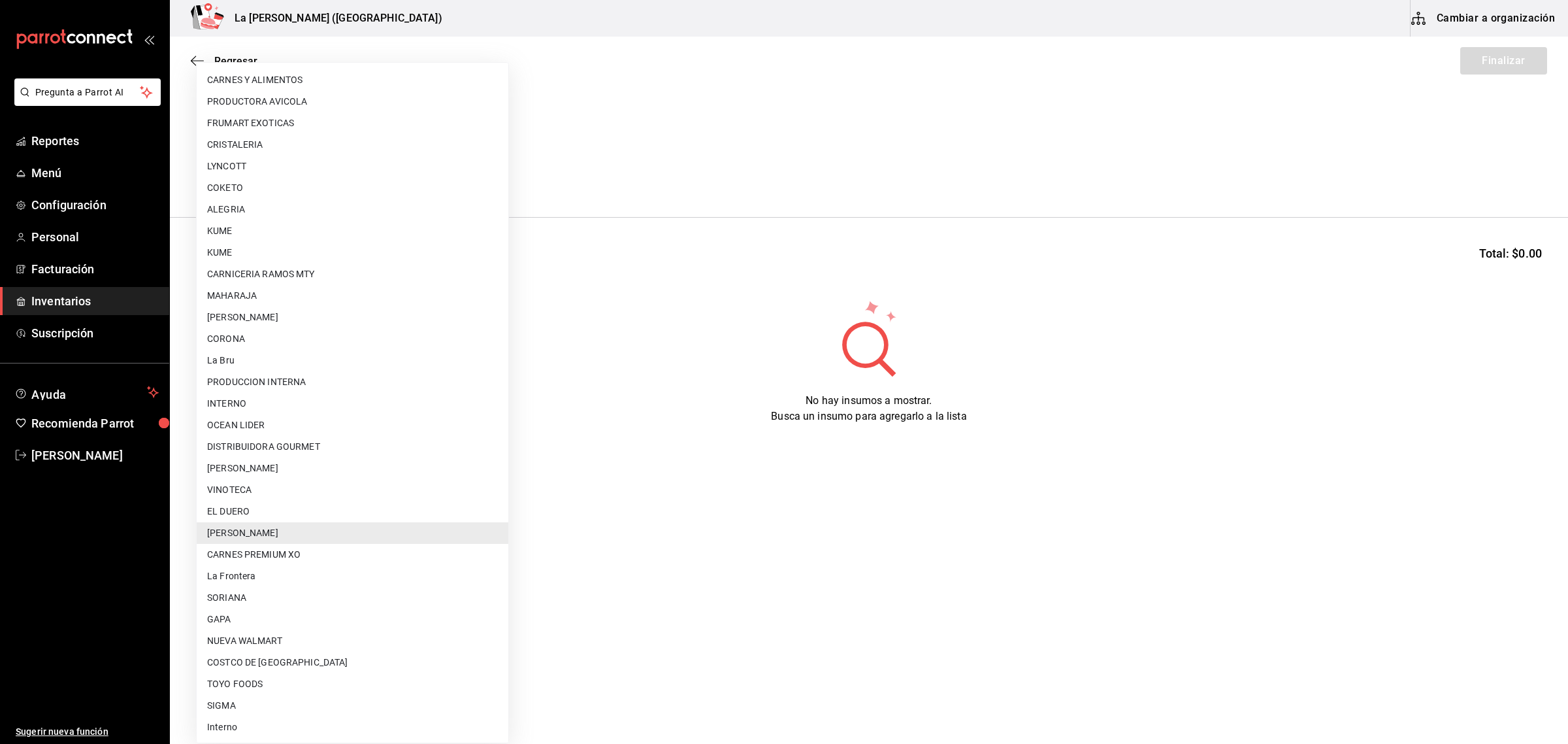
click at [266, 419] on li "OCEAN LIDER" at bounding box center [352, 426] width 312 height 22
type input "0cd50bf4-577e-4d99-b297-c5df4d4d9c11"
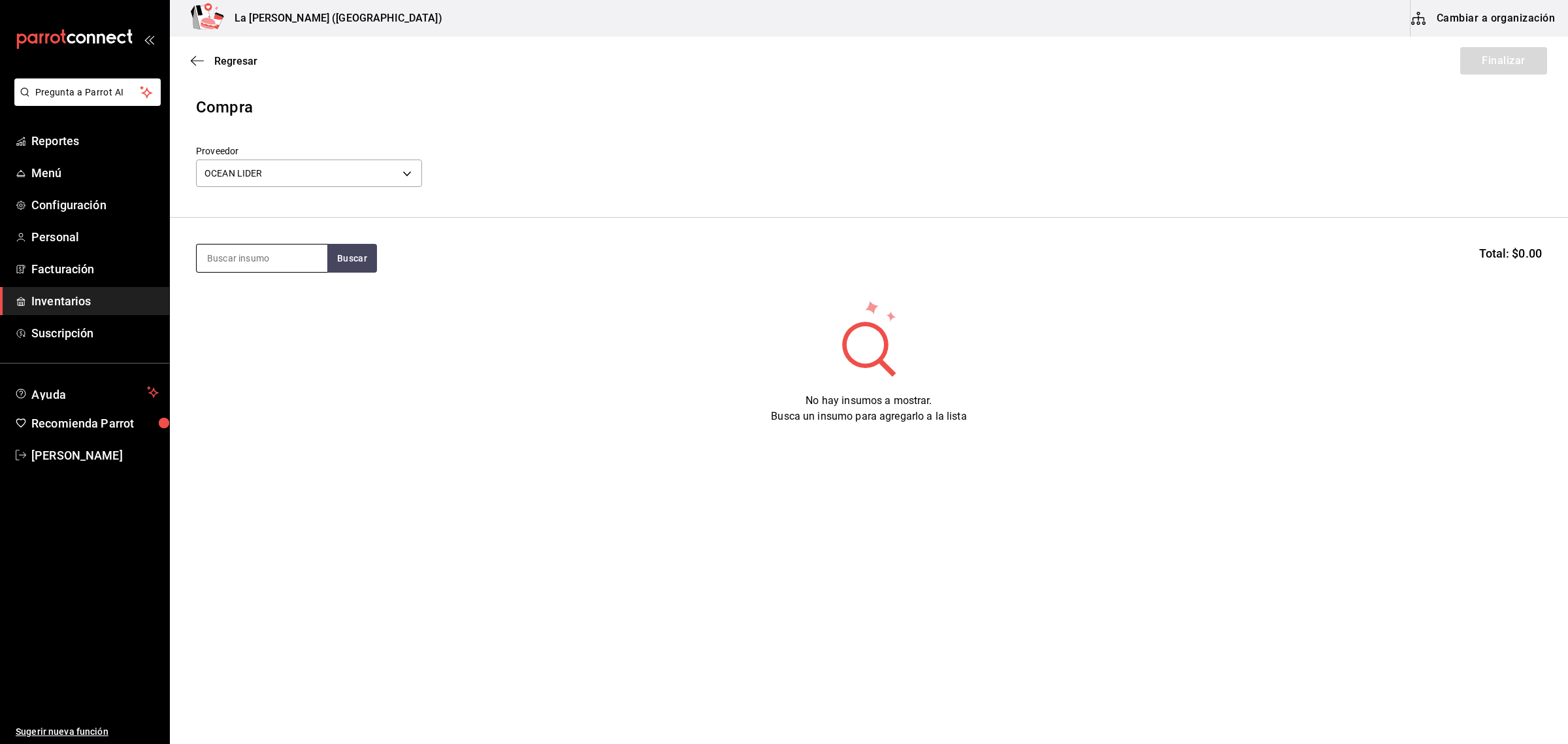
click at [259, 254] on input at bounding box center [262, 258] width 130 height 28
type input "cola"
click at [234, 301] on div "COLA LANGOSTA / MAC & CHEESE 100 GR" at bounding box center [262, 312] width 110 height 47
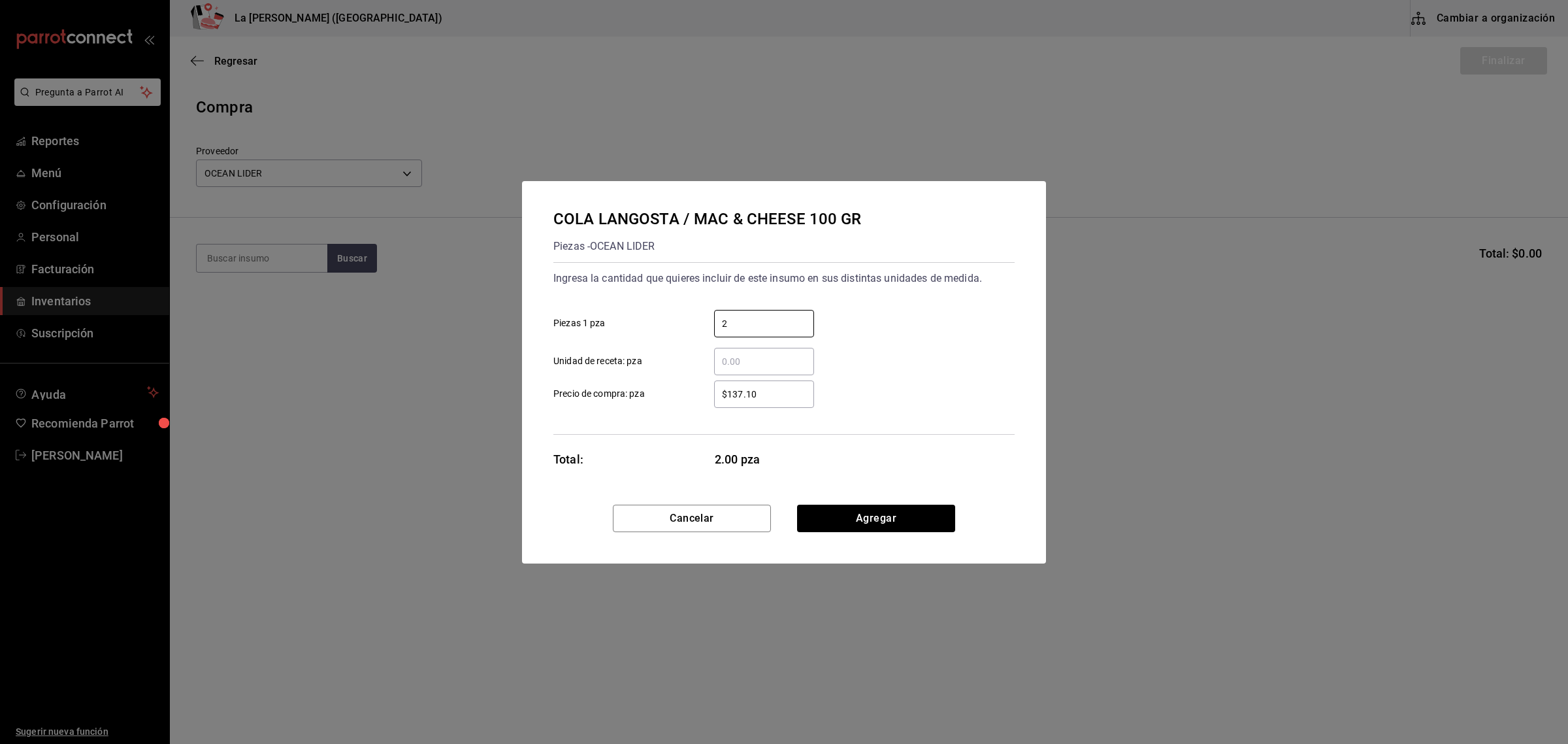
type input "2"
type input "$0.1"
click button "Agregar" at bounding box center [876, 518] width 158 height 28
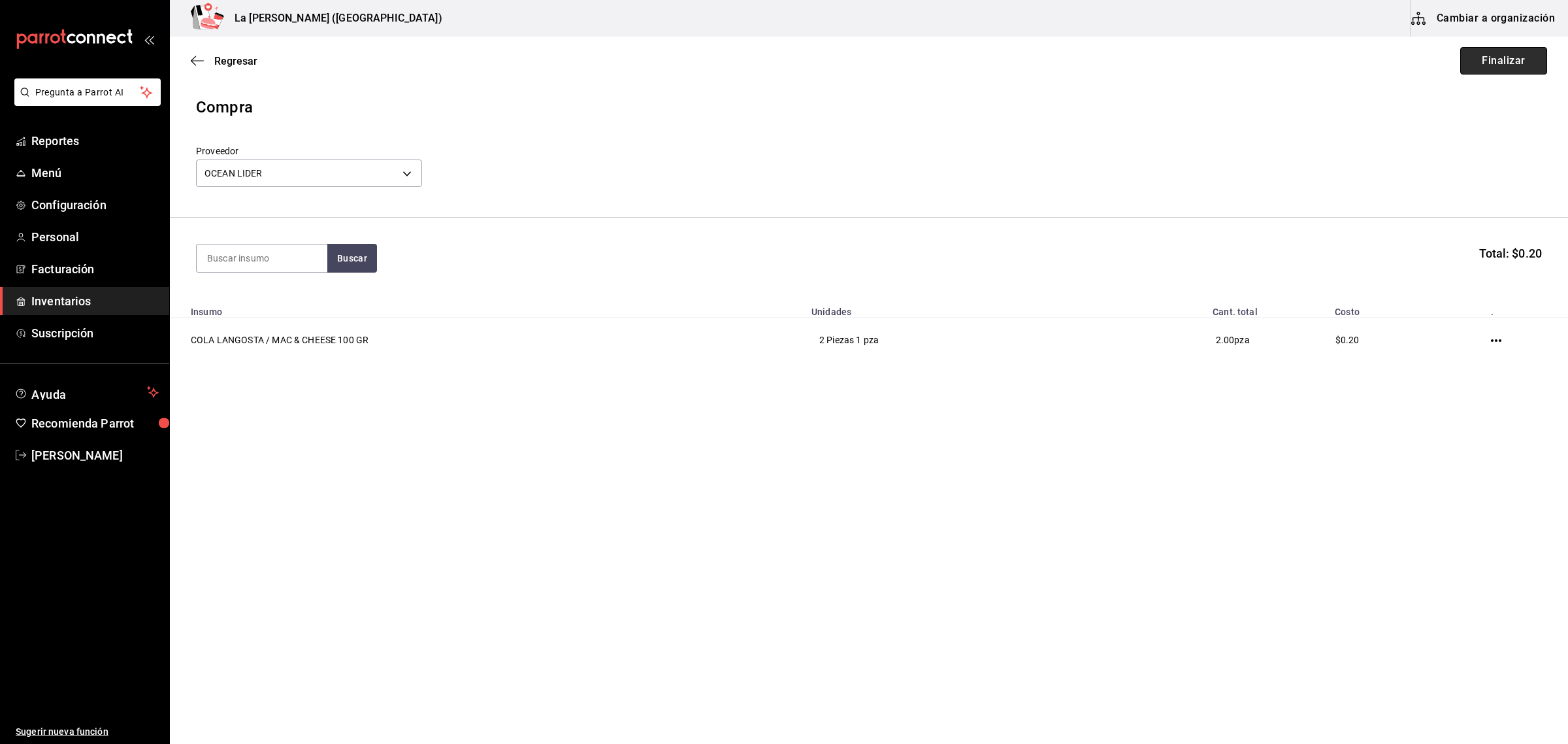
click at [1506, 57] on button "Finalizar" at bounding box center [1503, 60] width 87 height 28
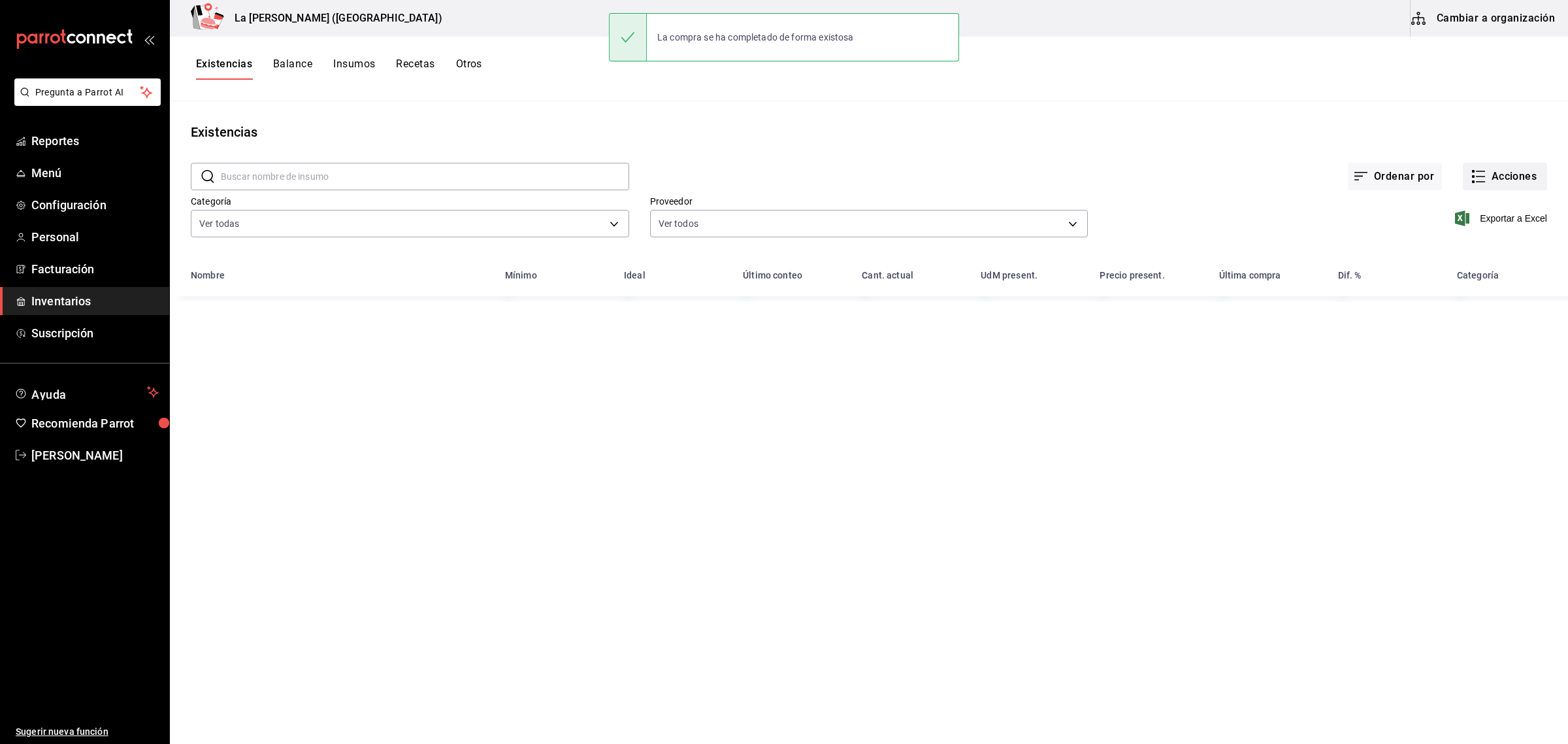
click at [1517, 176] on button "Acciones" at bounding box center [1505, 176] width 85 height 28
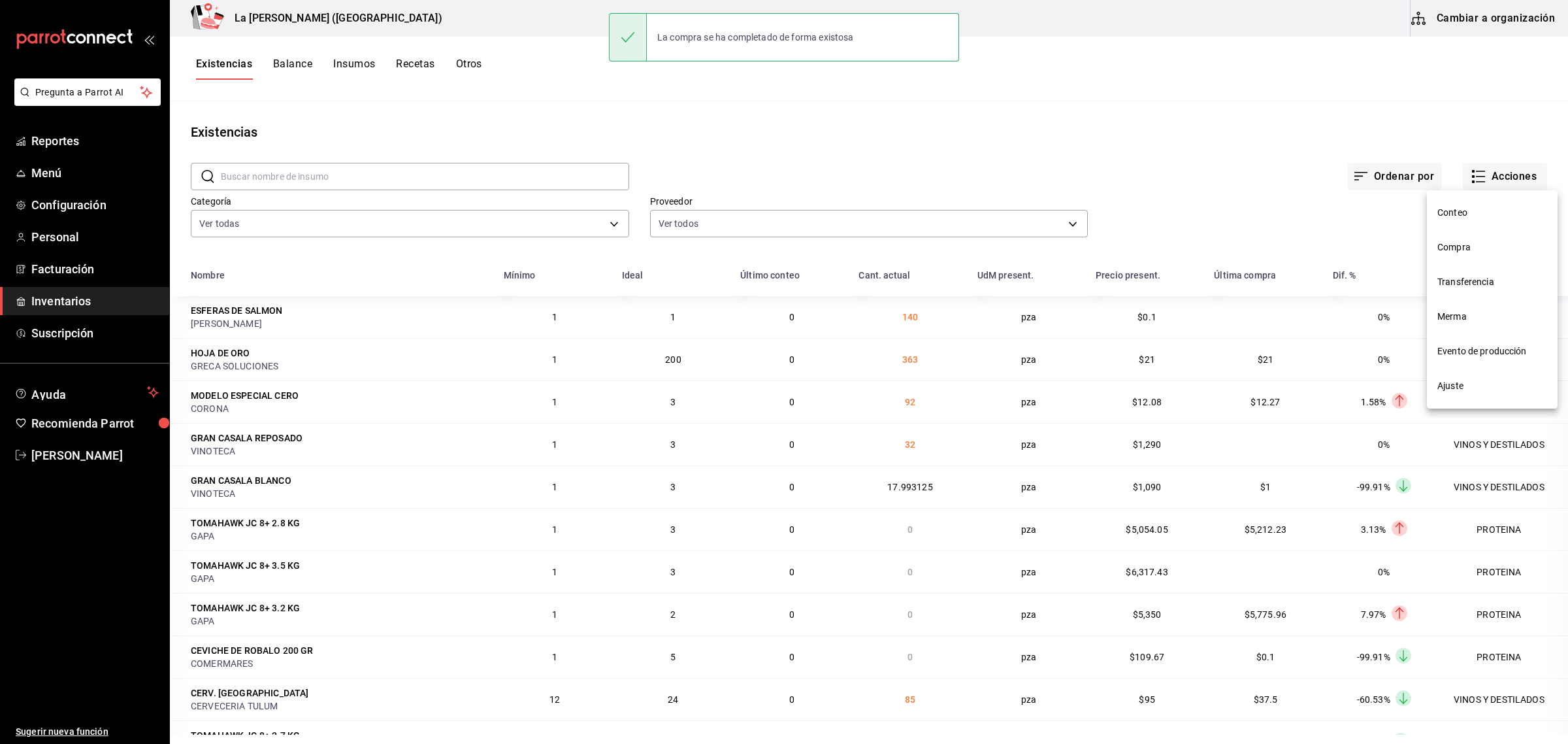
click at [1463, 246] on span "Compra" at bounding box center [1492, 247] width 110 height 13
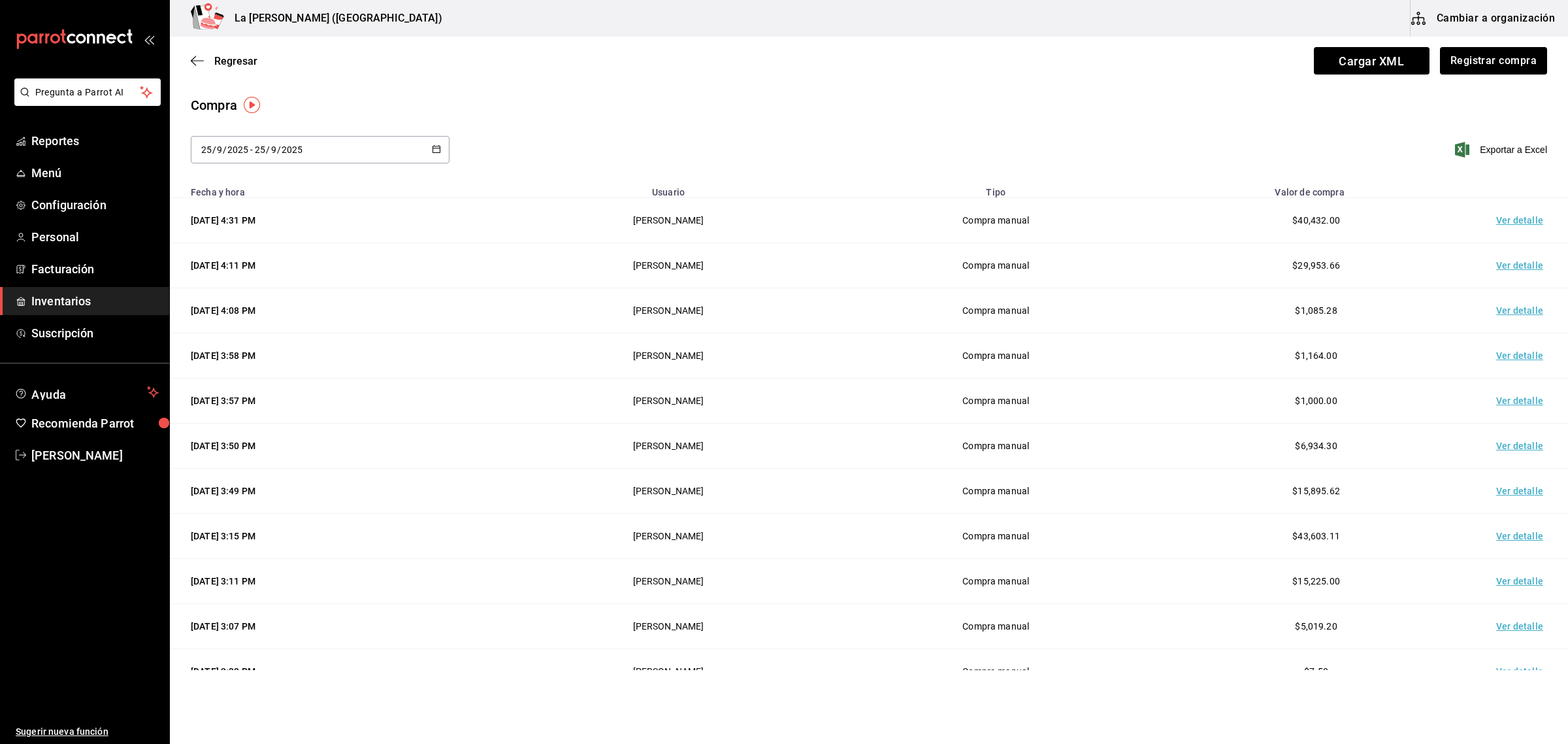
click at [1510, 212] on td "Ver detalle" at bounding box center [1522, 220] width 92 height 45
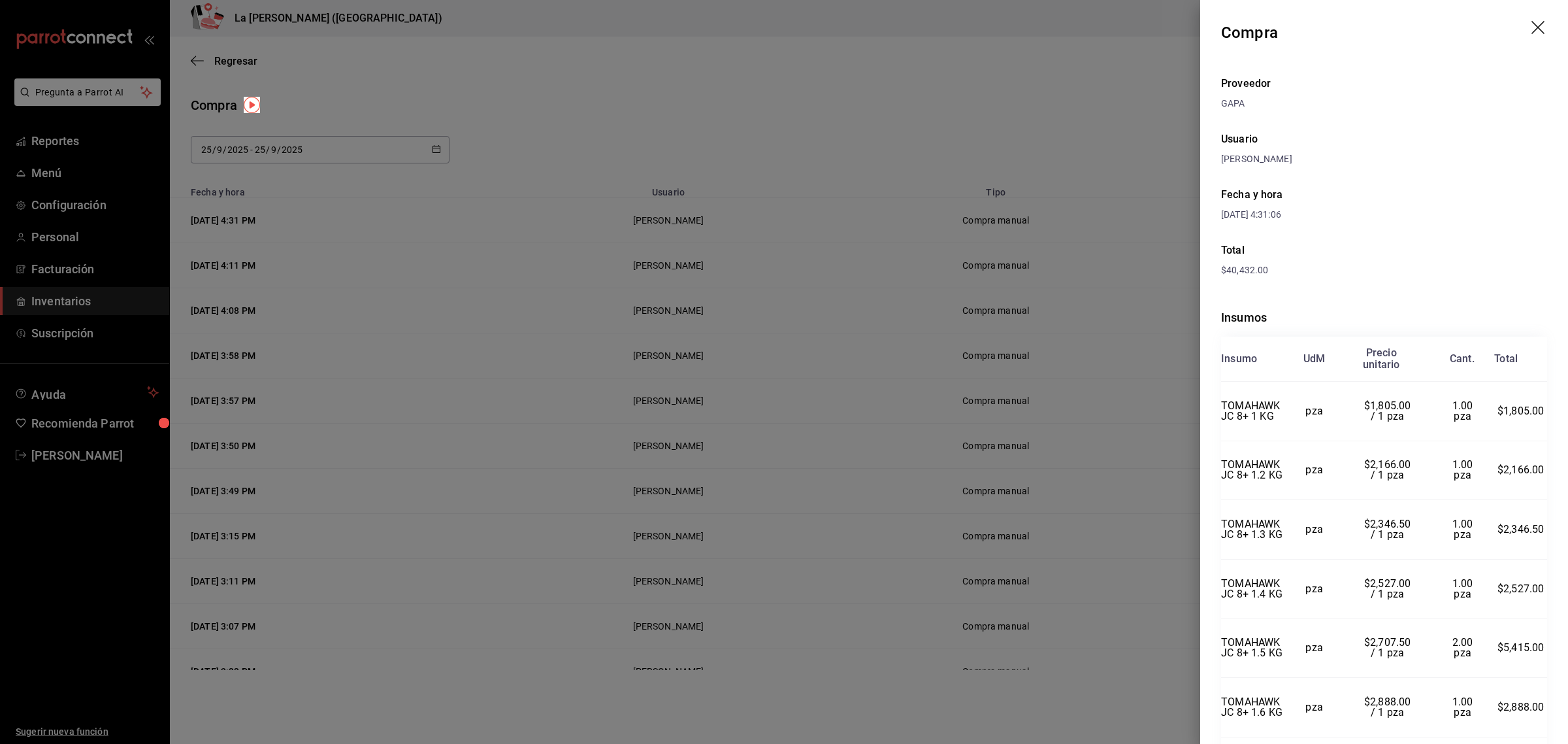
click at [1532, 23] on icon "drag" at bounding box center [1538, 28] width 15 height 15
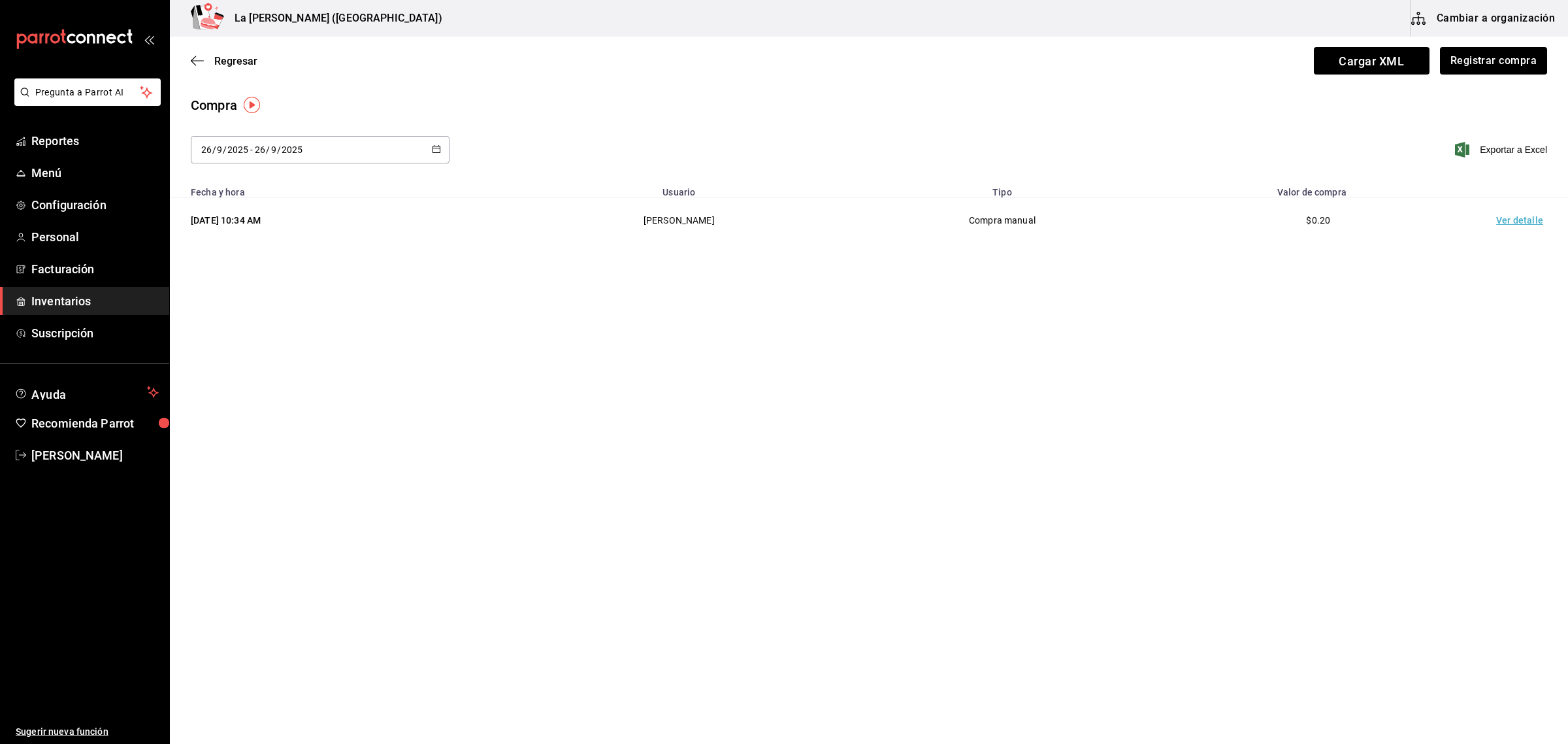
click at [1507, 224] on td "Ver detalle" at bounding box center [1522, 220] width 92 height 45
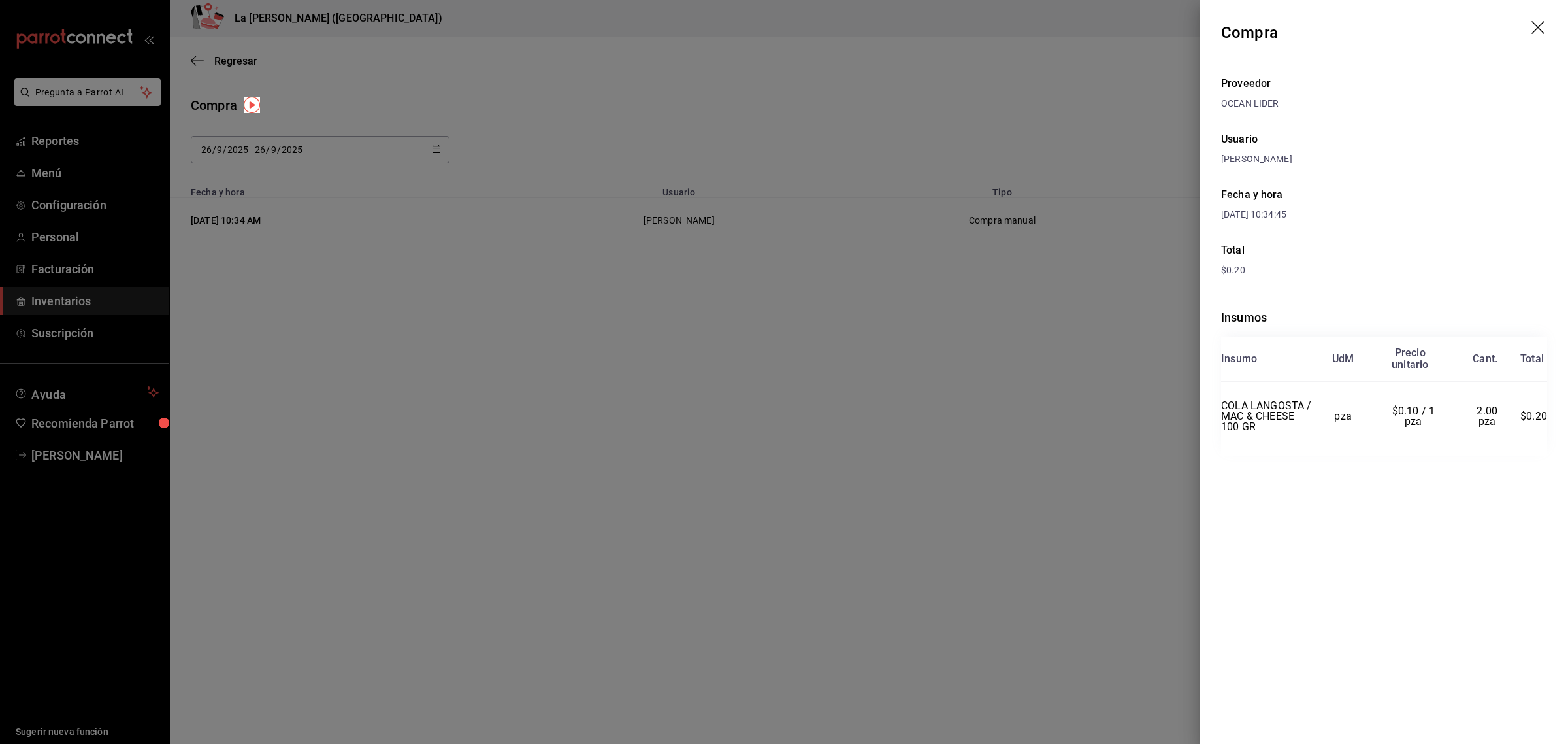
click at [1533, 30] on icon "drag" at bounding box center [1538, 28] width 15 height 15
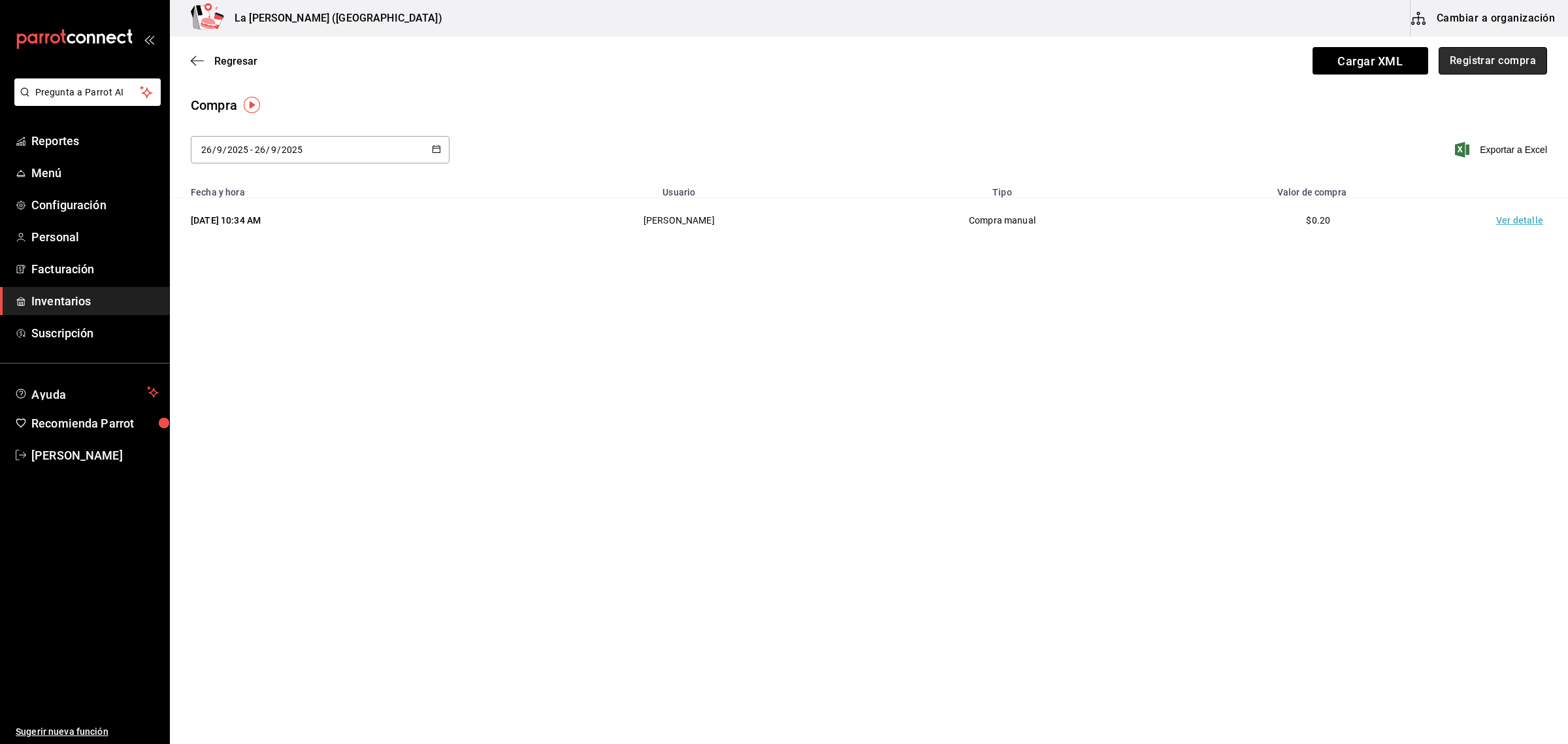
click at [1523, 66] on button "Registrar compra" at bounding box center [1492, 60] width 109 height 28
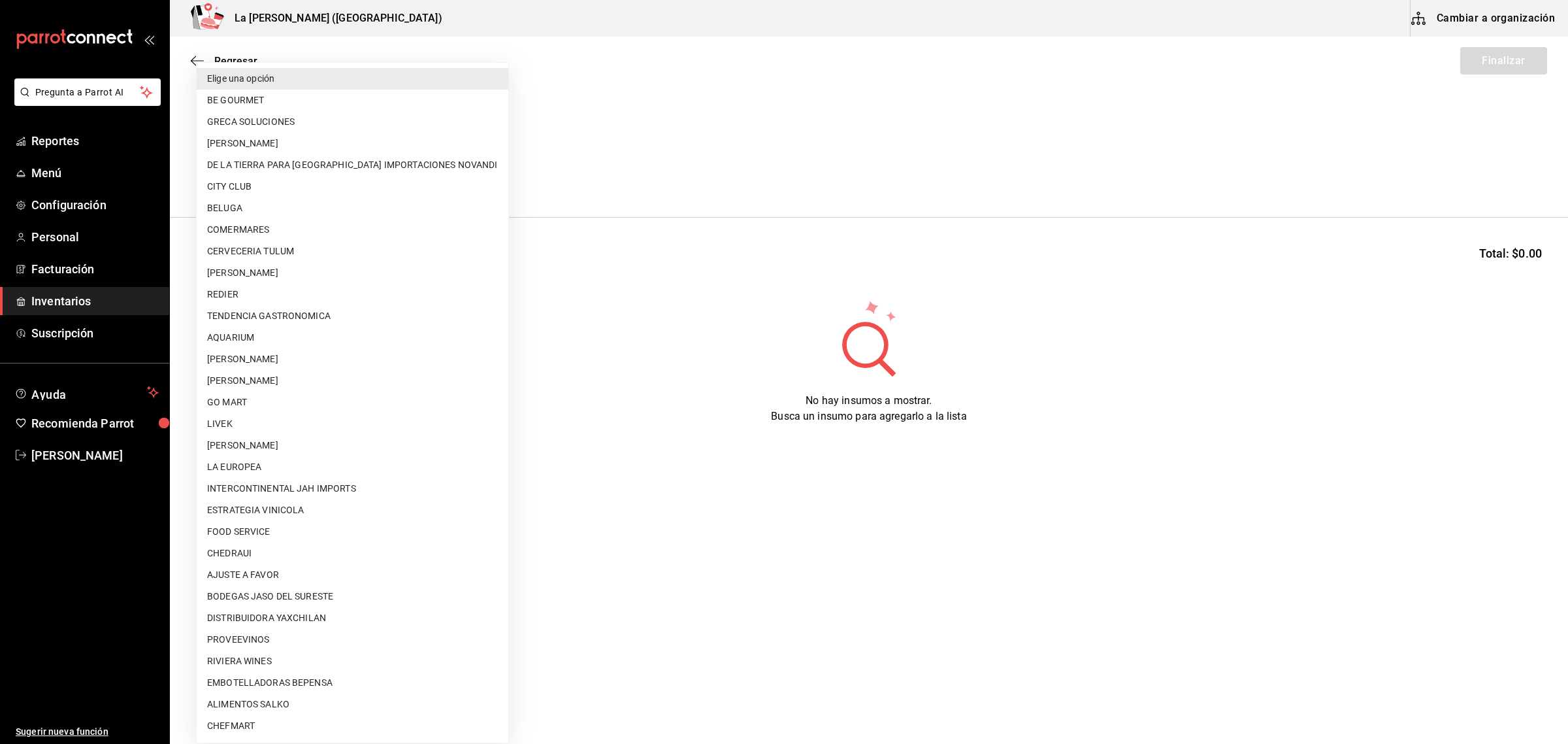
drag, startPoint x: 307, startPoint y: 181, endPoint x: 298, endPoint y: 155, distance: 27.5
click at [308, 181] on body "Pregunta a Parrot AI Reportes Menú Configuración Personal Facturación Inventari…" at bounding box center [784, 335] width 1568 height 670
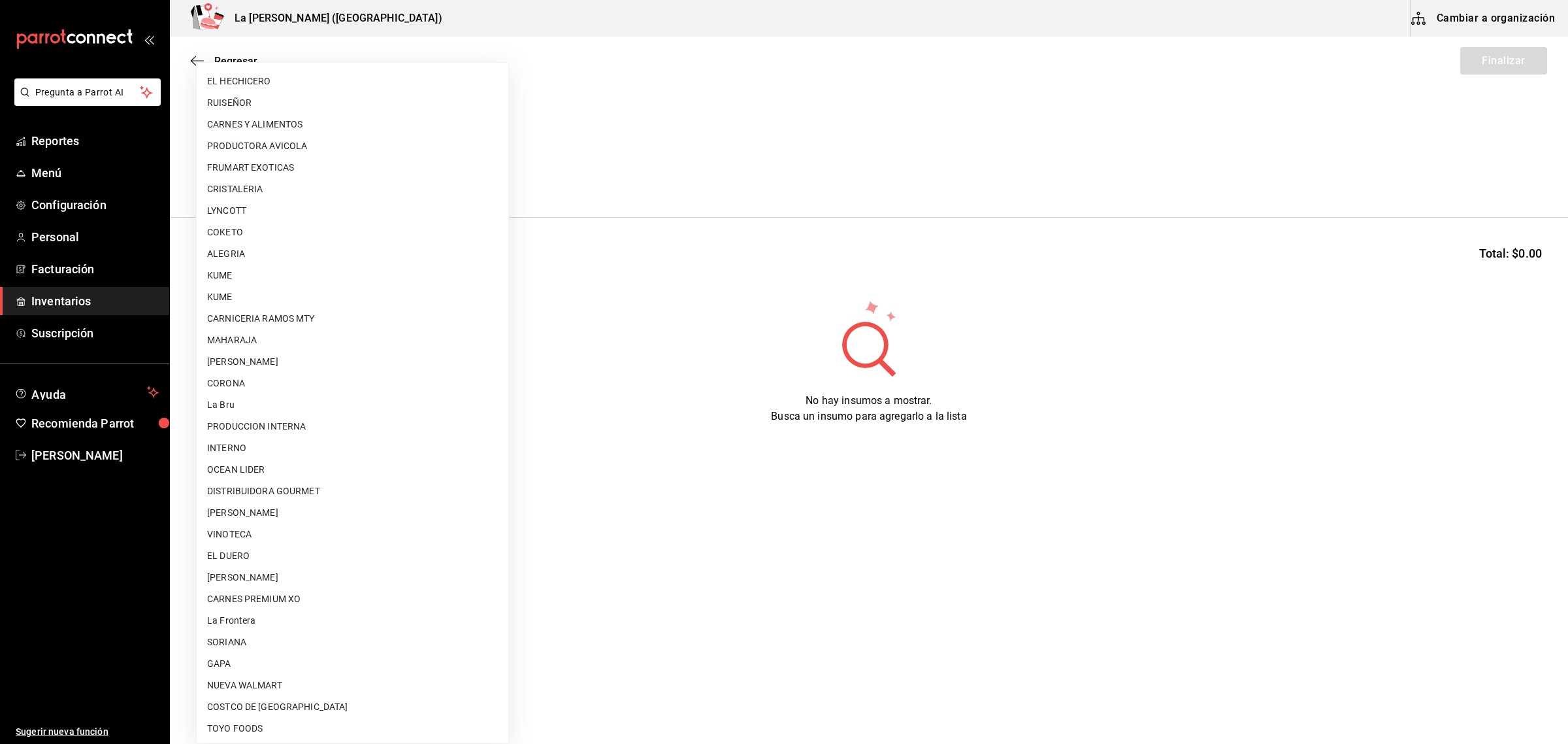
scroll to position [775, 0]
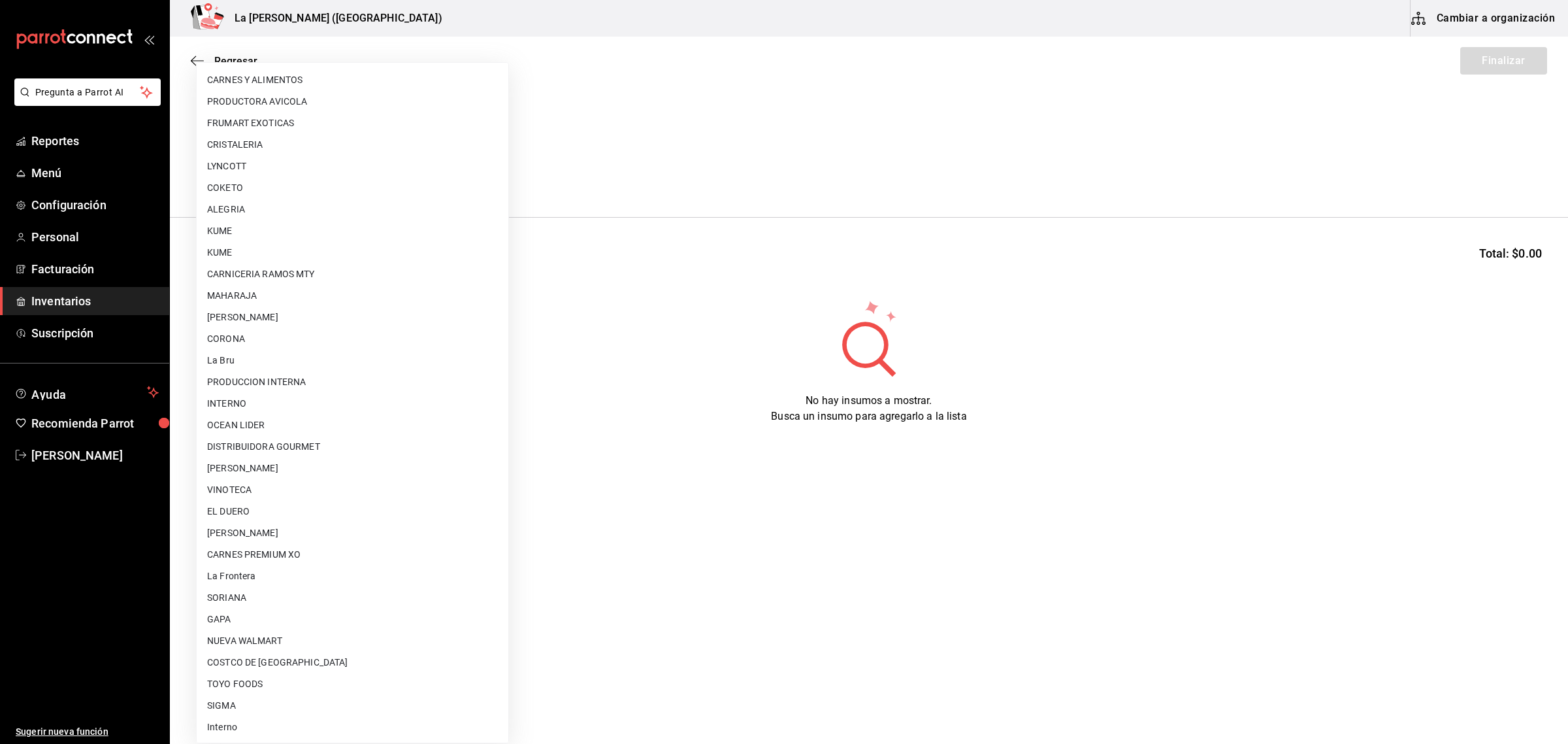
click at [324, 386] on li "PRODUCCION INTERNA" at bounding box center [352, 382] width 312 height 22
type input "87994001-4809-4af2-bb25-541b74e25a5c"
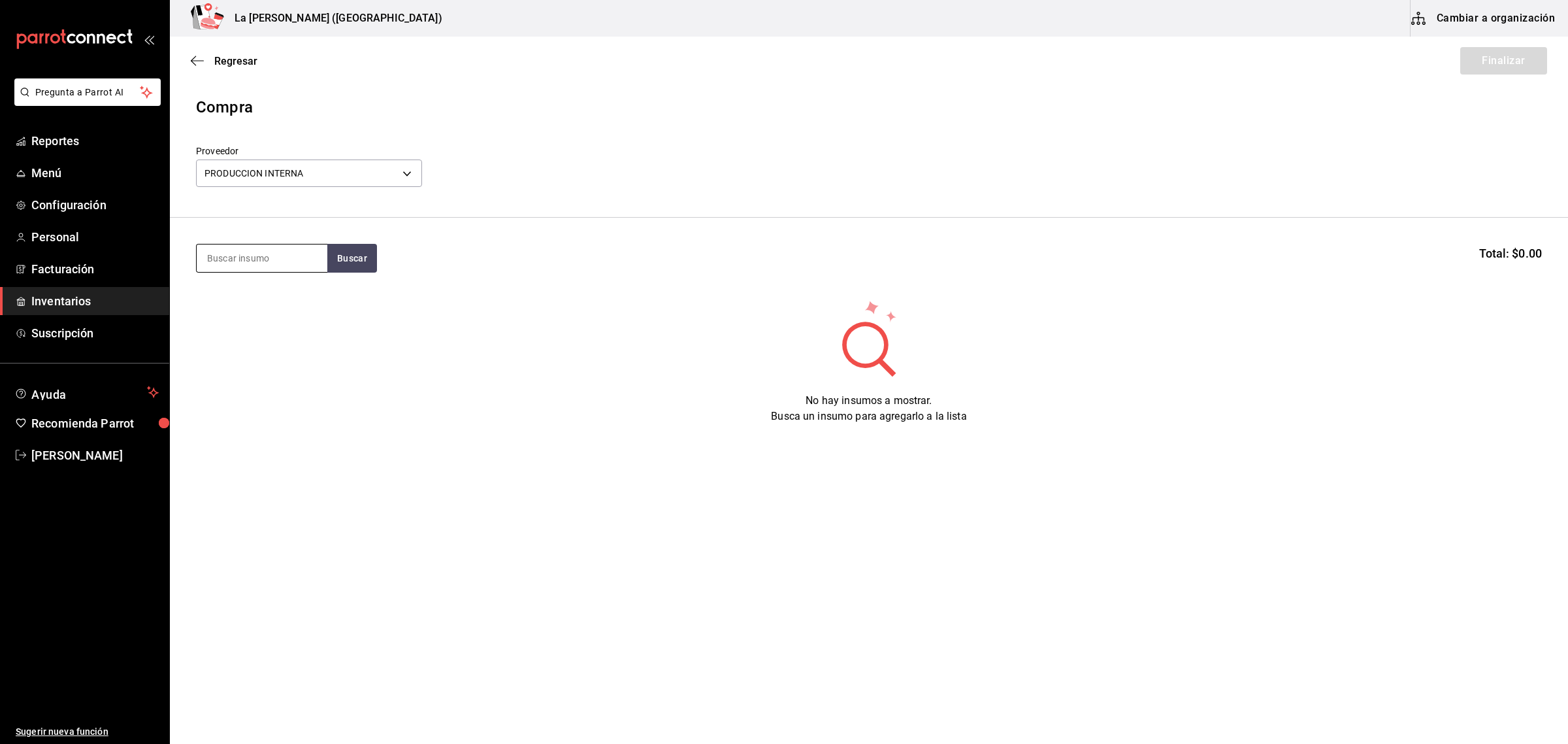
click at [278, 266] on input at bounding box center [262, 258] width 130 height 28
click at [312, 254] on input at bounding box center [262, 258] width 130 height 28
type input "volca"
click at [291, 295] on div "POST VOLCAN DE CHOCOLATE" at bounding box center [262, 304] width 110 height 31
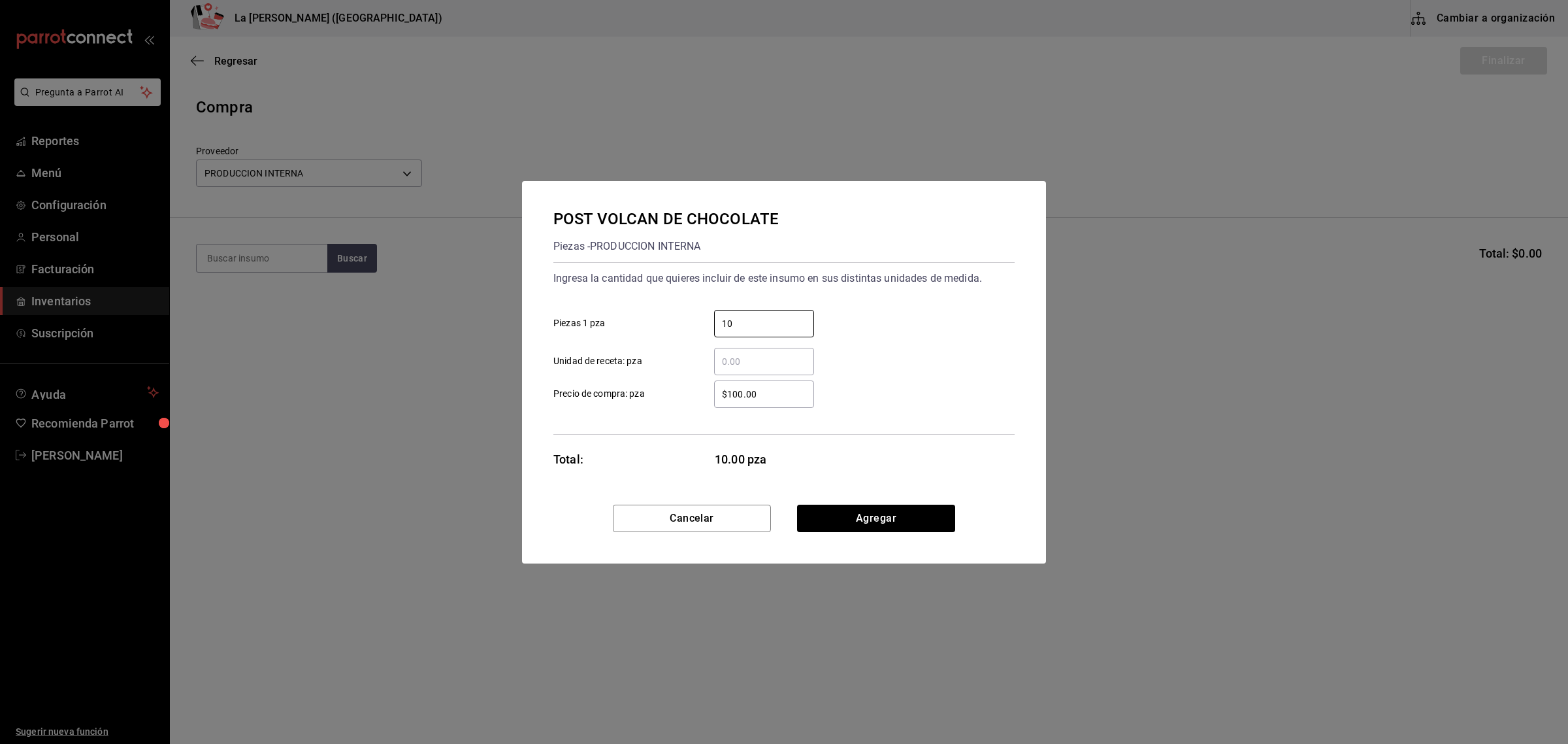
type input "10"
type input "$0.1"
click button "Agregar" at bounding box center [876, 518] width 158 height 28
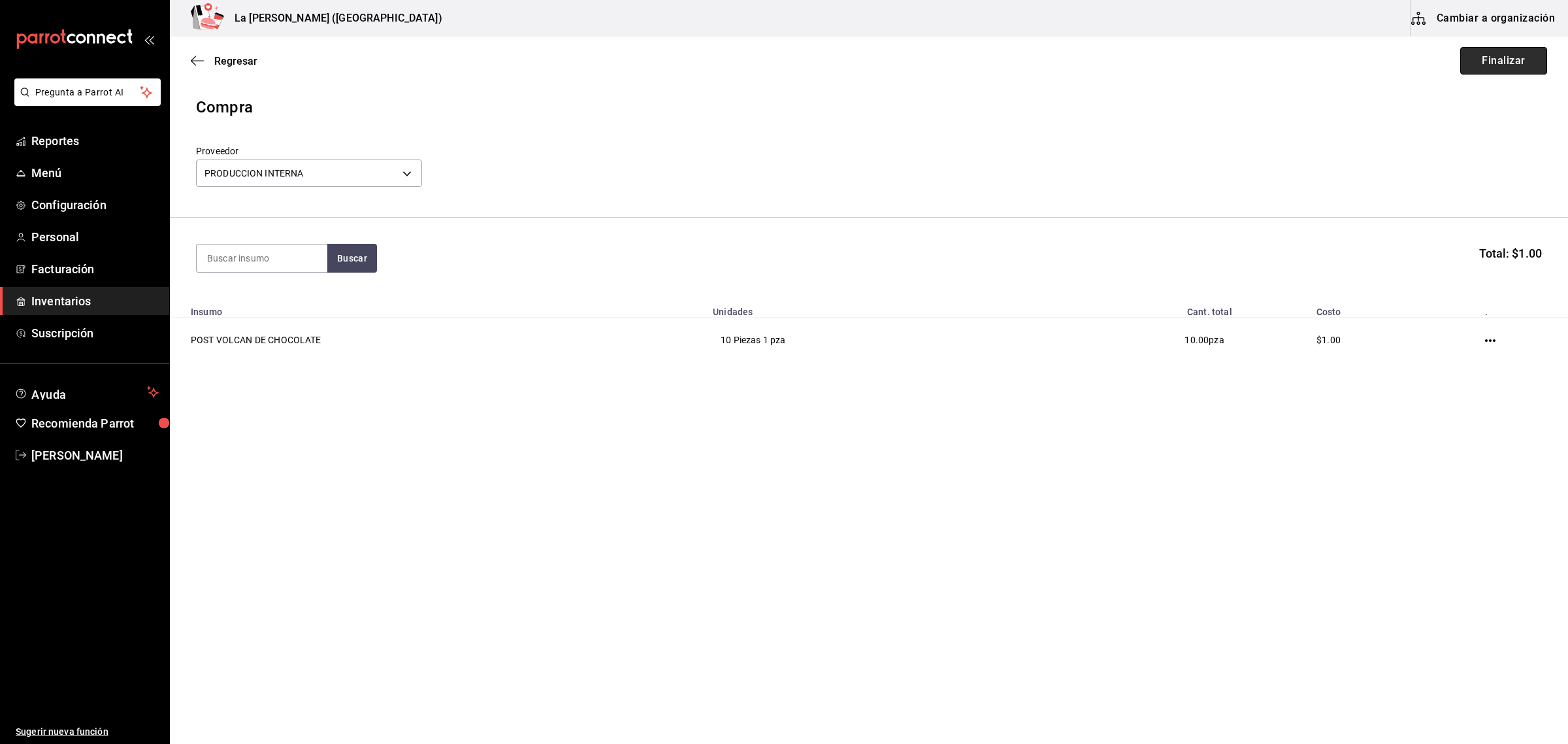
click at [1516, 59] on button "Finalizar" at bounding box center [1503, 60] width 87 height 28
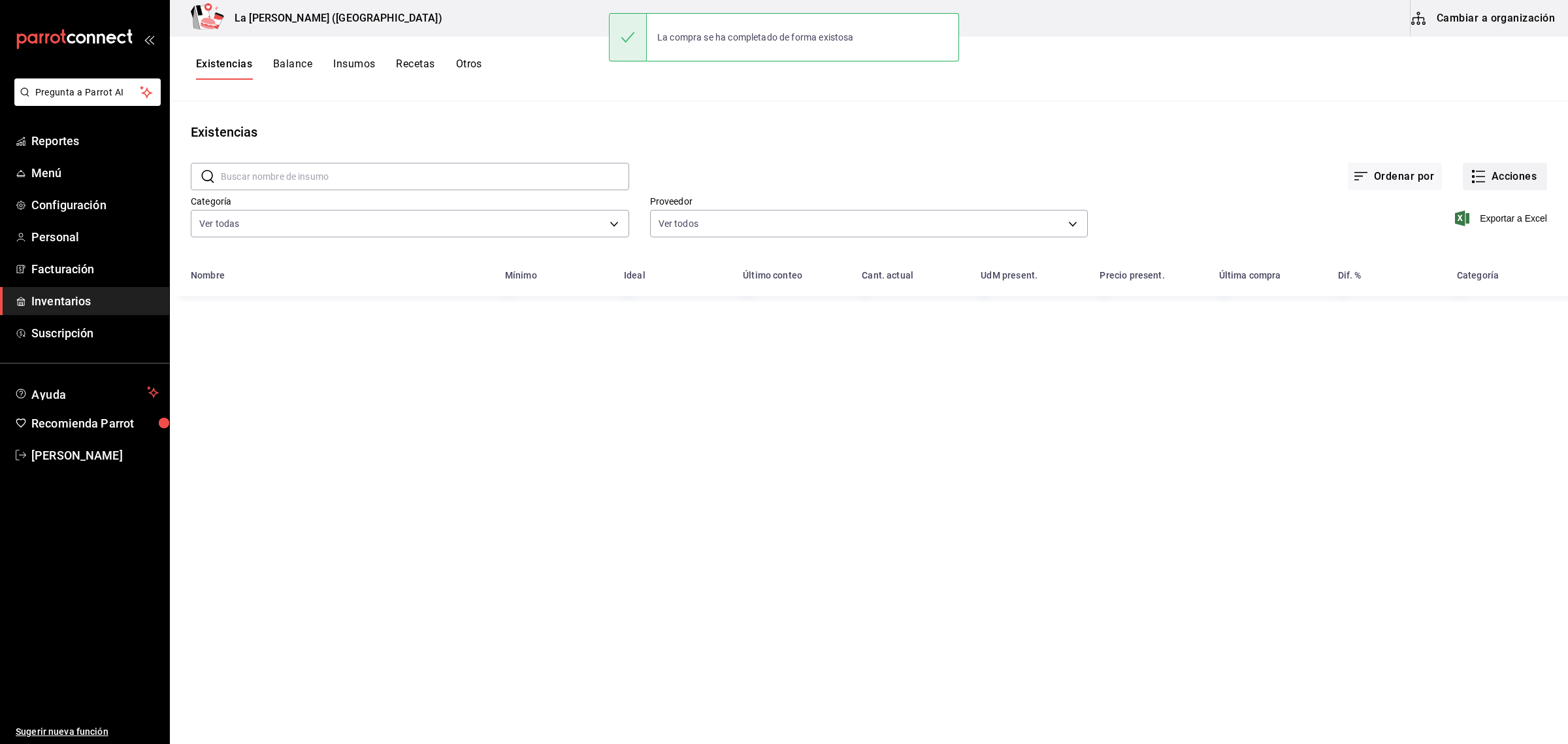
click at [1513, 164] on button "Acciones" at bounding box center [1505, 176] width 85 height 28
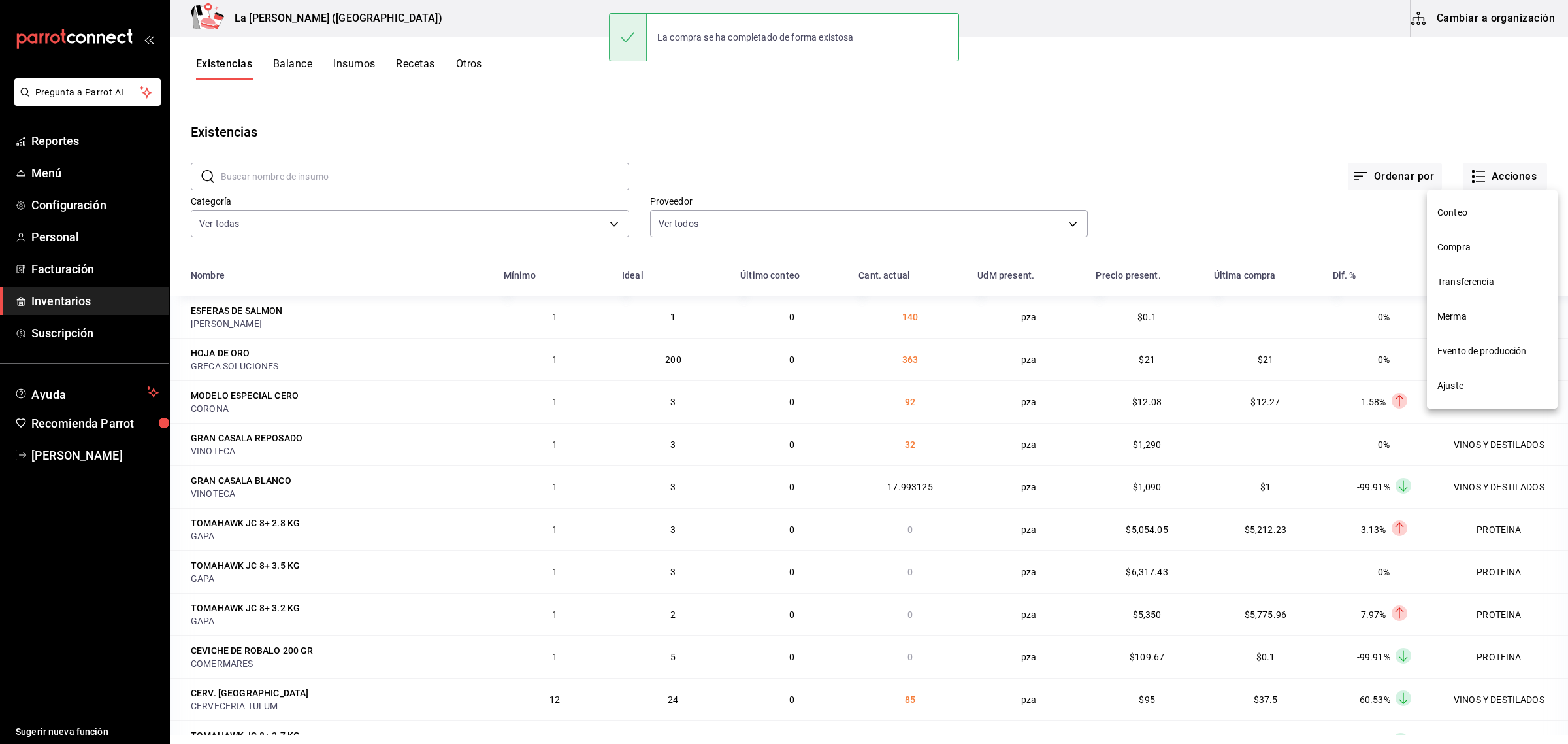
click at [1460, 249] on span "Compra" at bounding box center [1492, 247] width 110 height 13
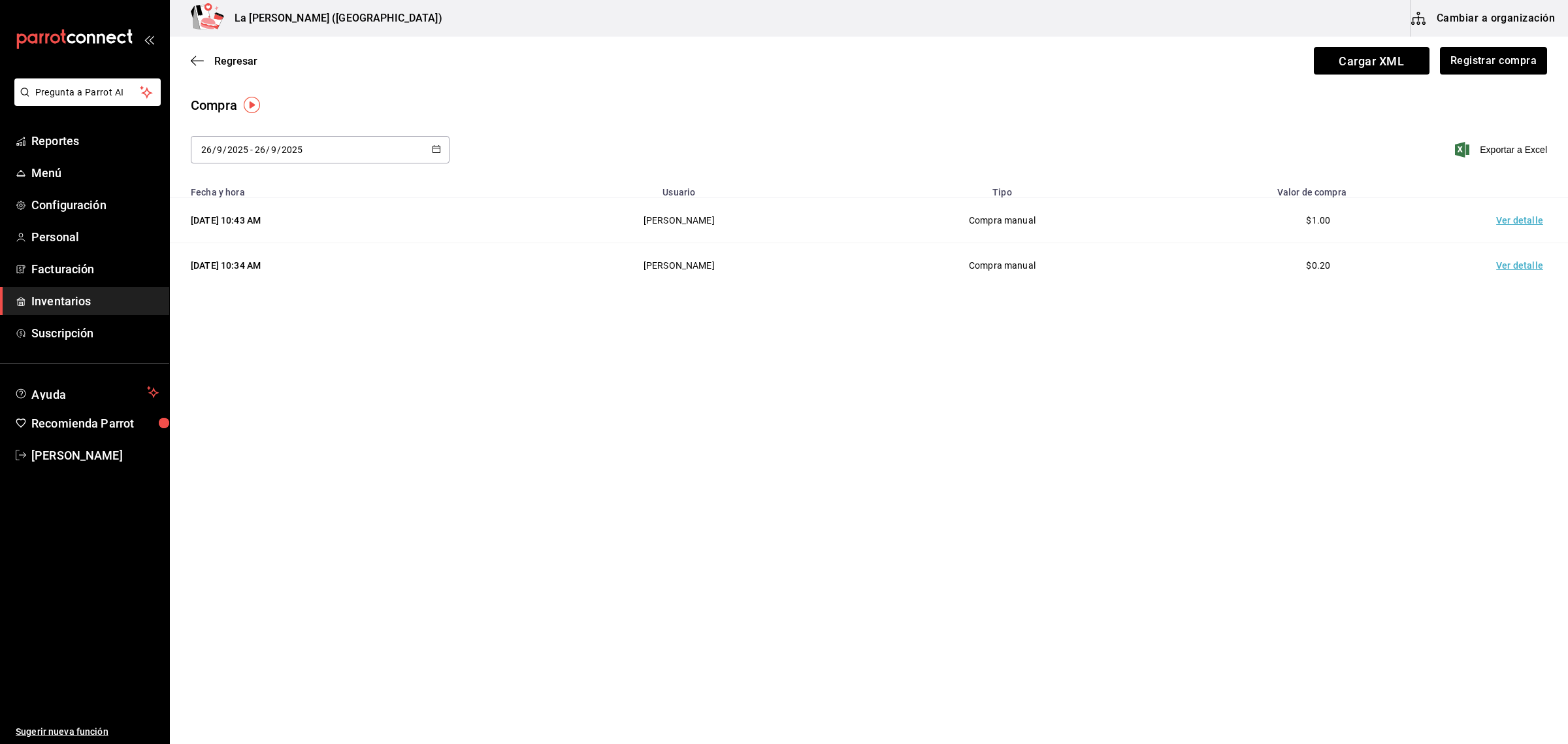
click at [1510, 229] on td "Ver detalle" at bounding box center [1522, 220] width 92 height 45
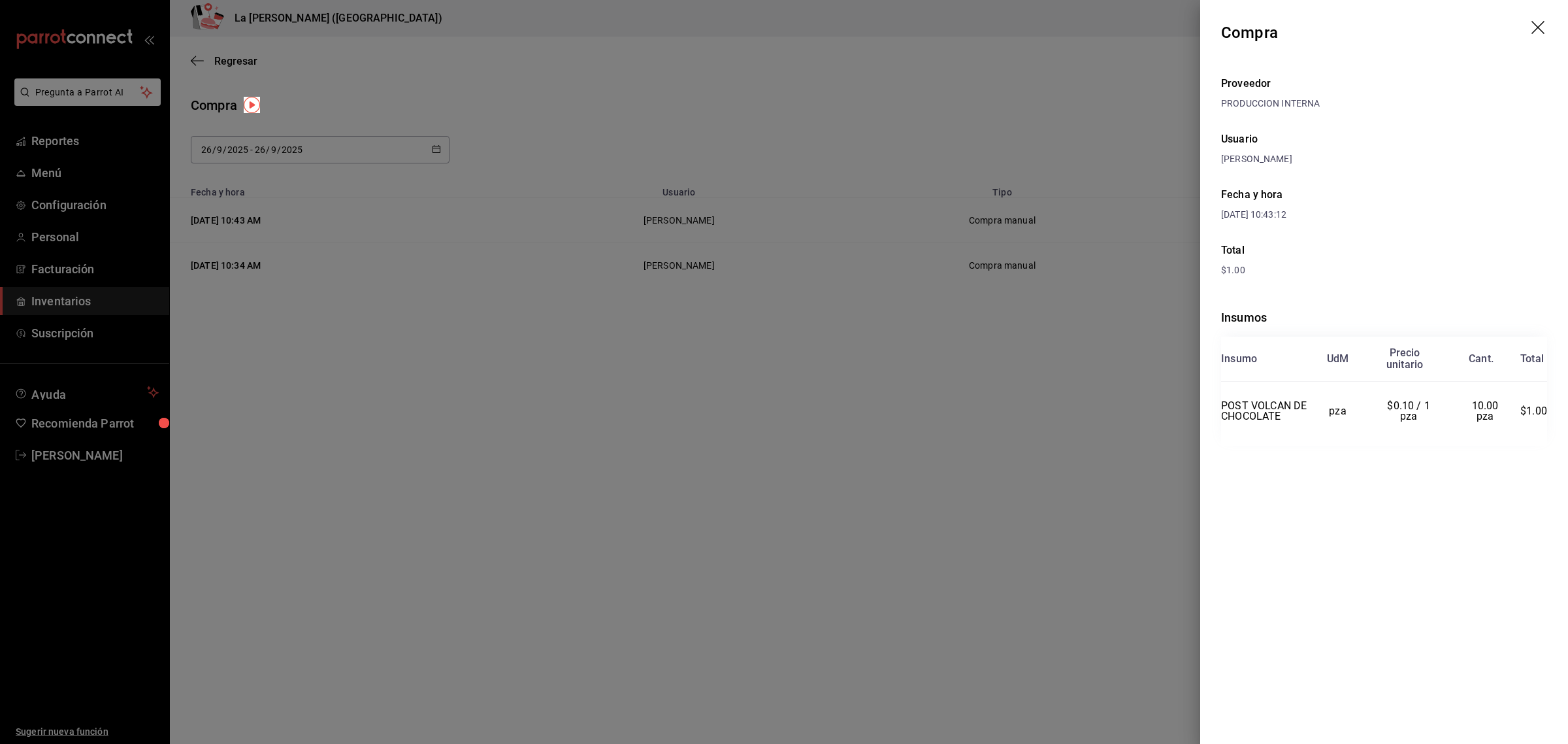
click at [1533, 27] on icon "drag" at bounding box center [1538, 28] width 15 height 15
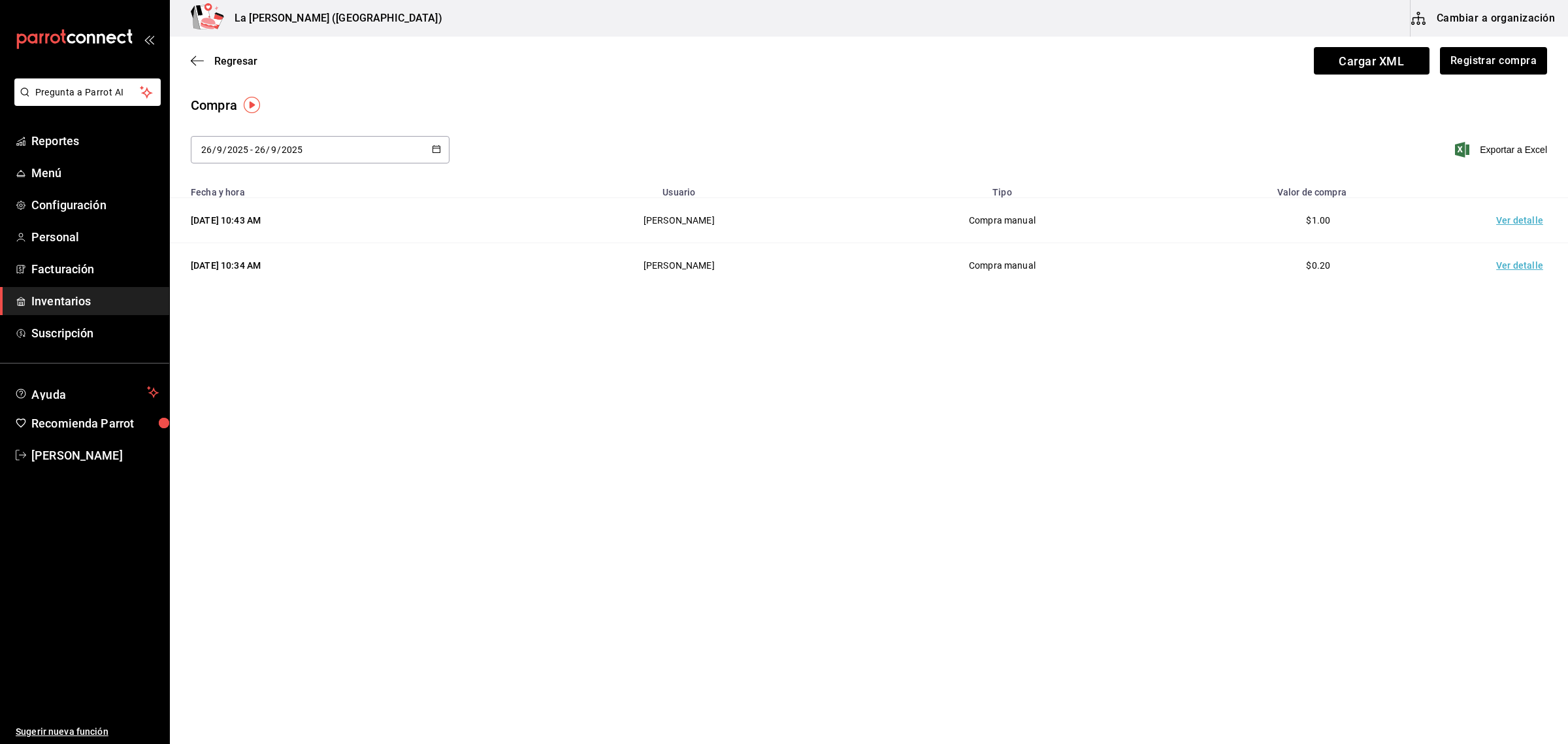
click at [77, 298] on span "Inventarios" at bounding box center [95, 301] width 128 height 18
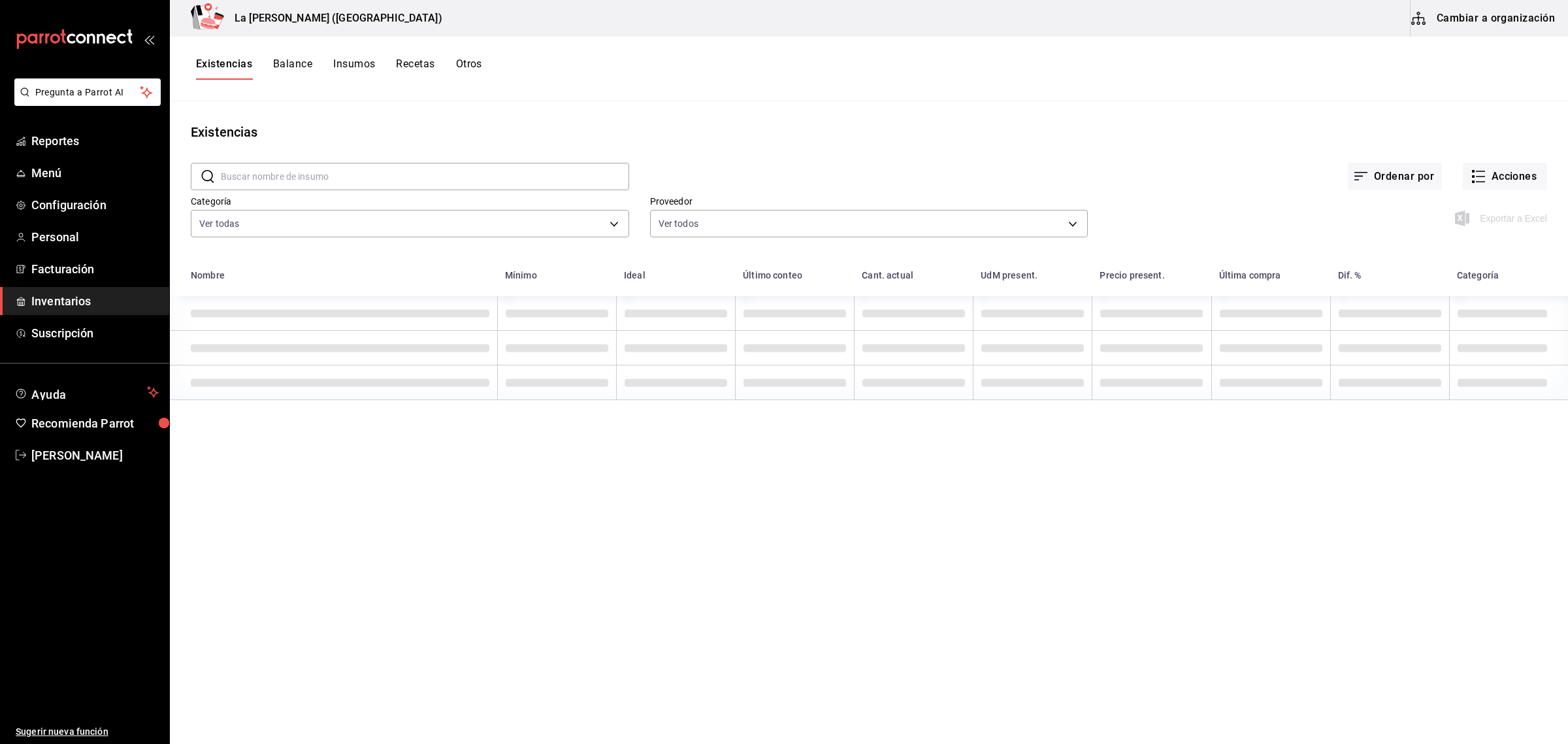
click at [218, 64] on button "Existencias" at bounding box center [224, 68] width 56 height 22
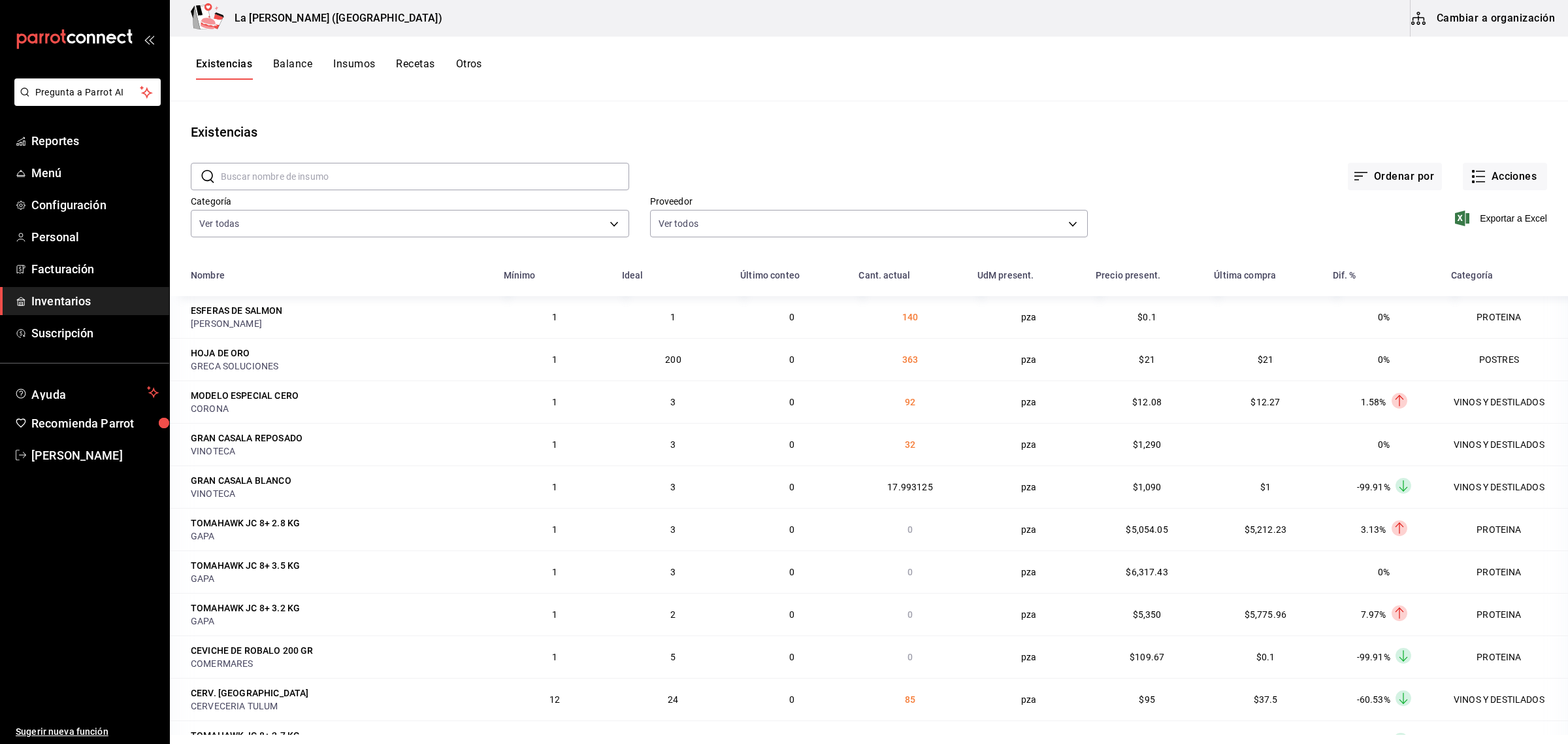
click at [89, 305] on span "Inventarios" at bounding box center [95, 301] width 128 height 18
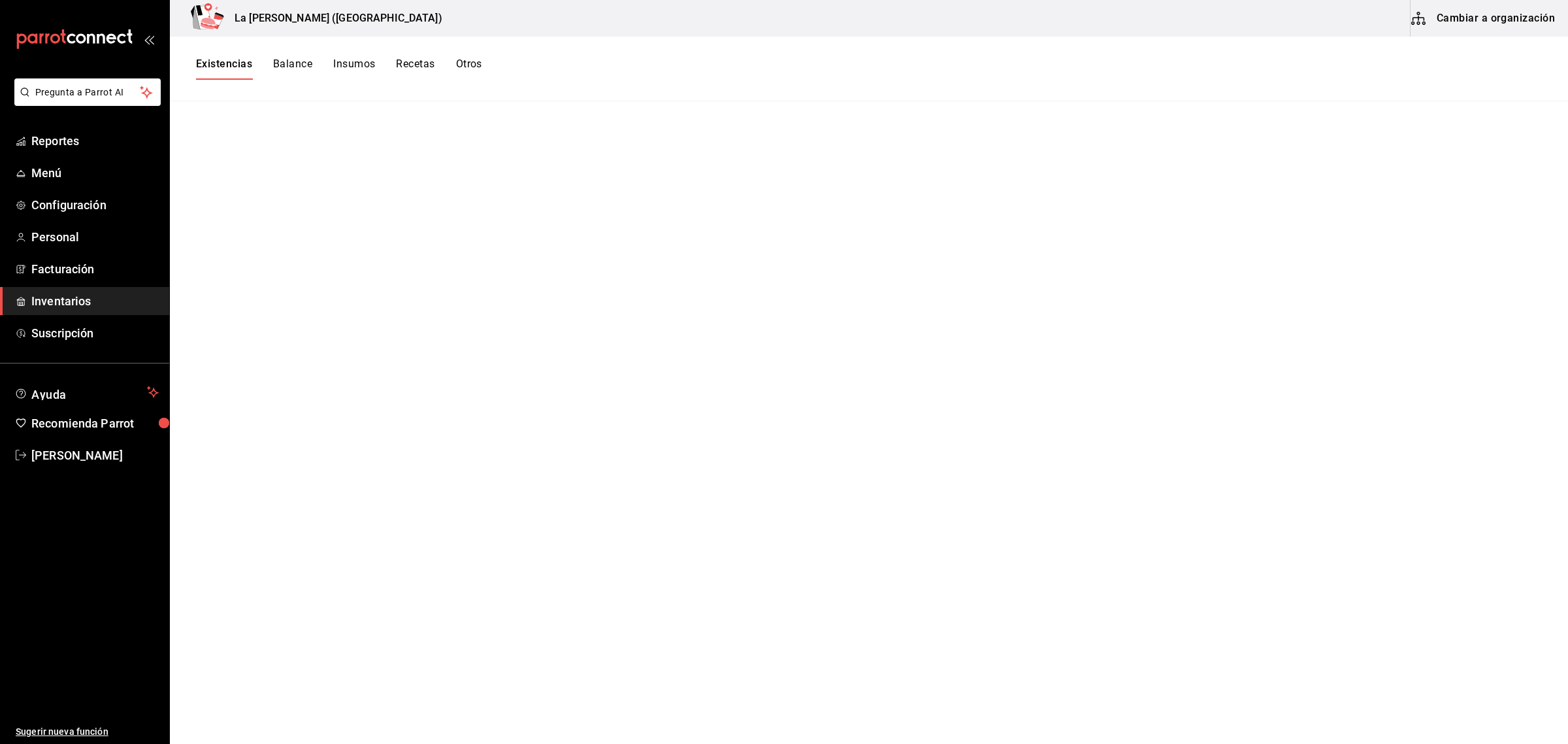
click at [63, 295] on span "Inventarios" at bounding box center [95, 301] width 128 height 18
click at [226, 58] on button "Existencias" at bounding box center [224, 68] width 56 height 22
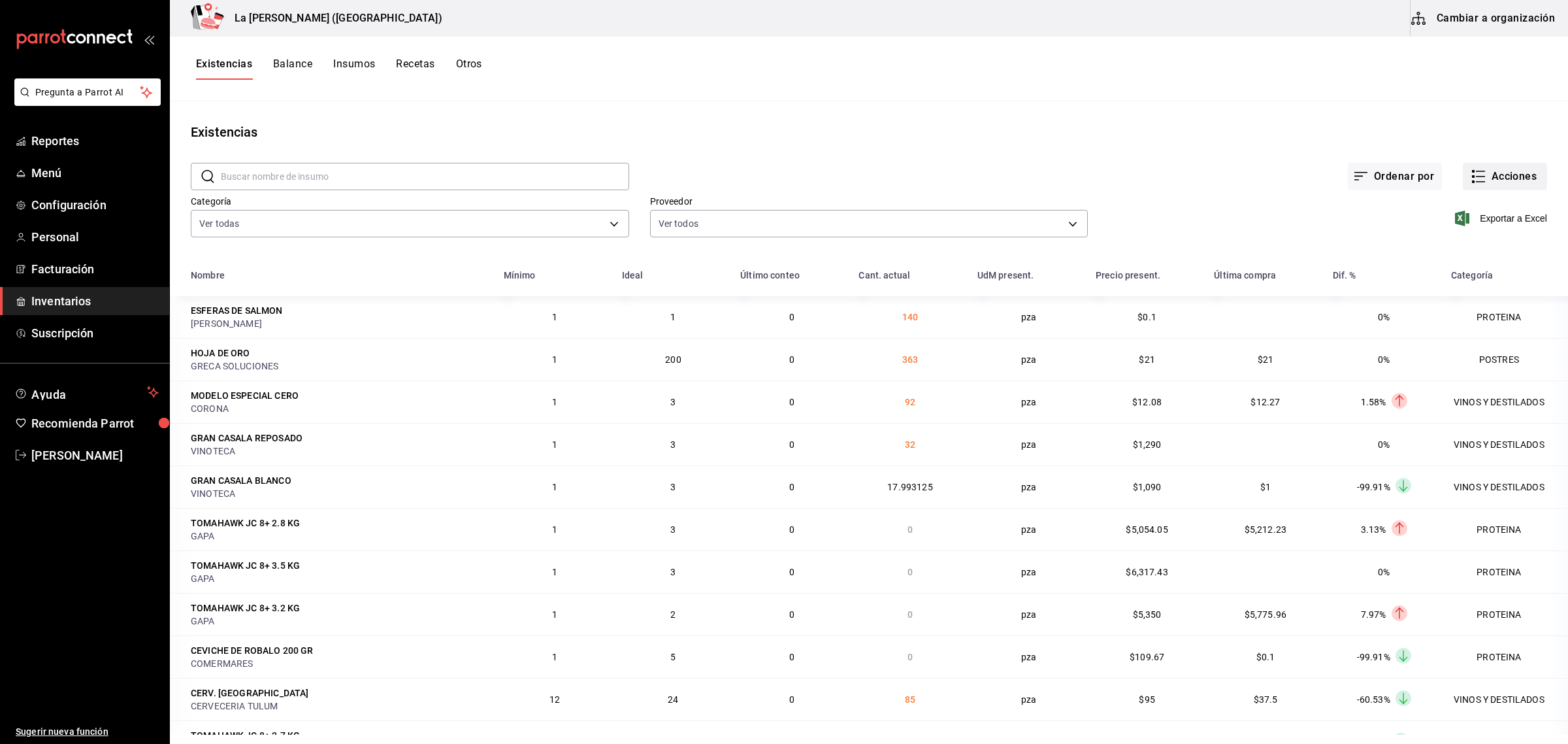
click at [1476, 171] on button "Acciones" at bounding box center [1505, 176] width 85 height 28
click at [1455, 253] on span "Compra" at bounding box center [1492, 247] width 110 height 13
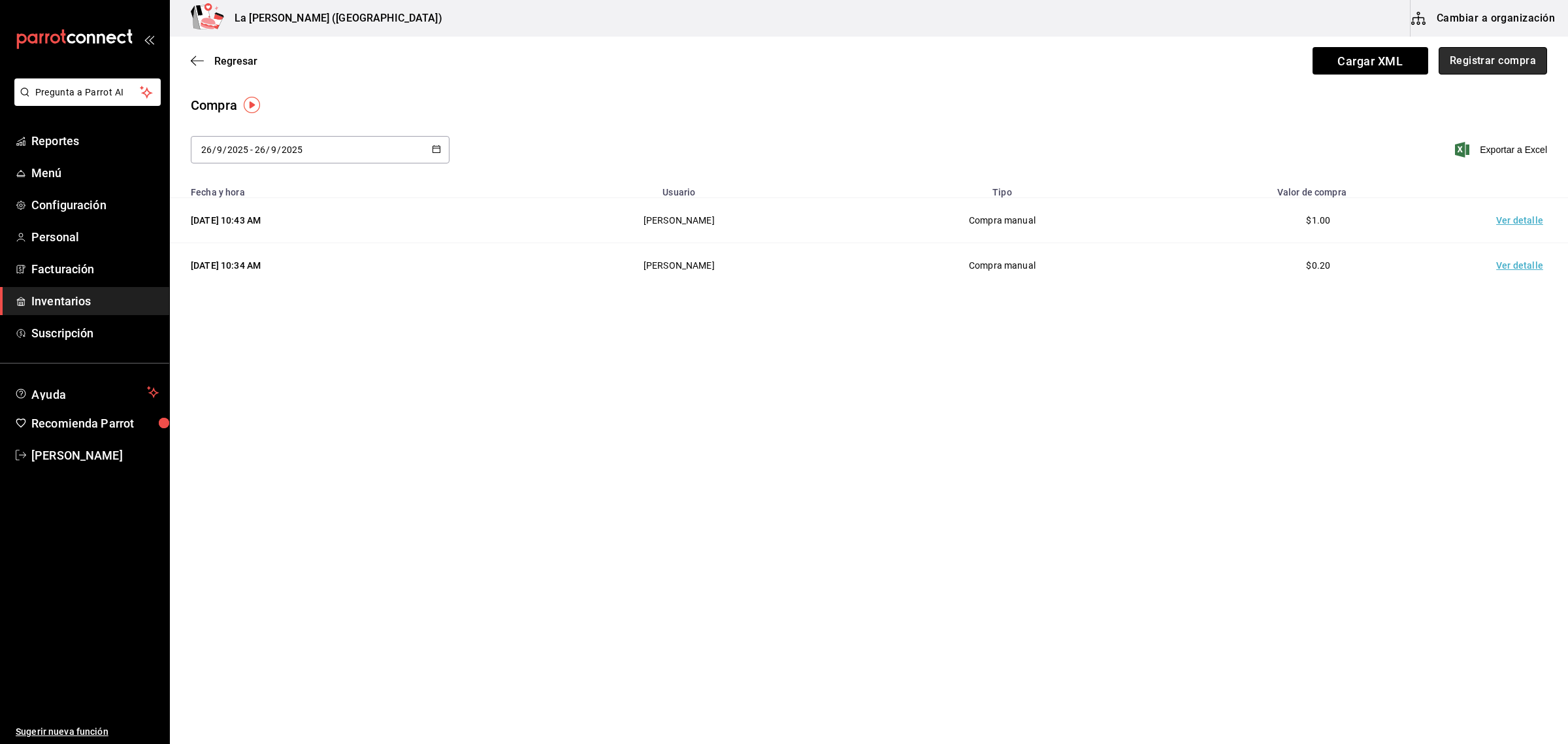
click at [1516, 63] on button "Registrar compra" at bounding box center [1492, 60] width 109 height 28
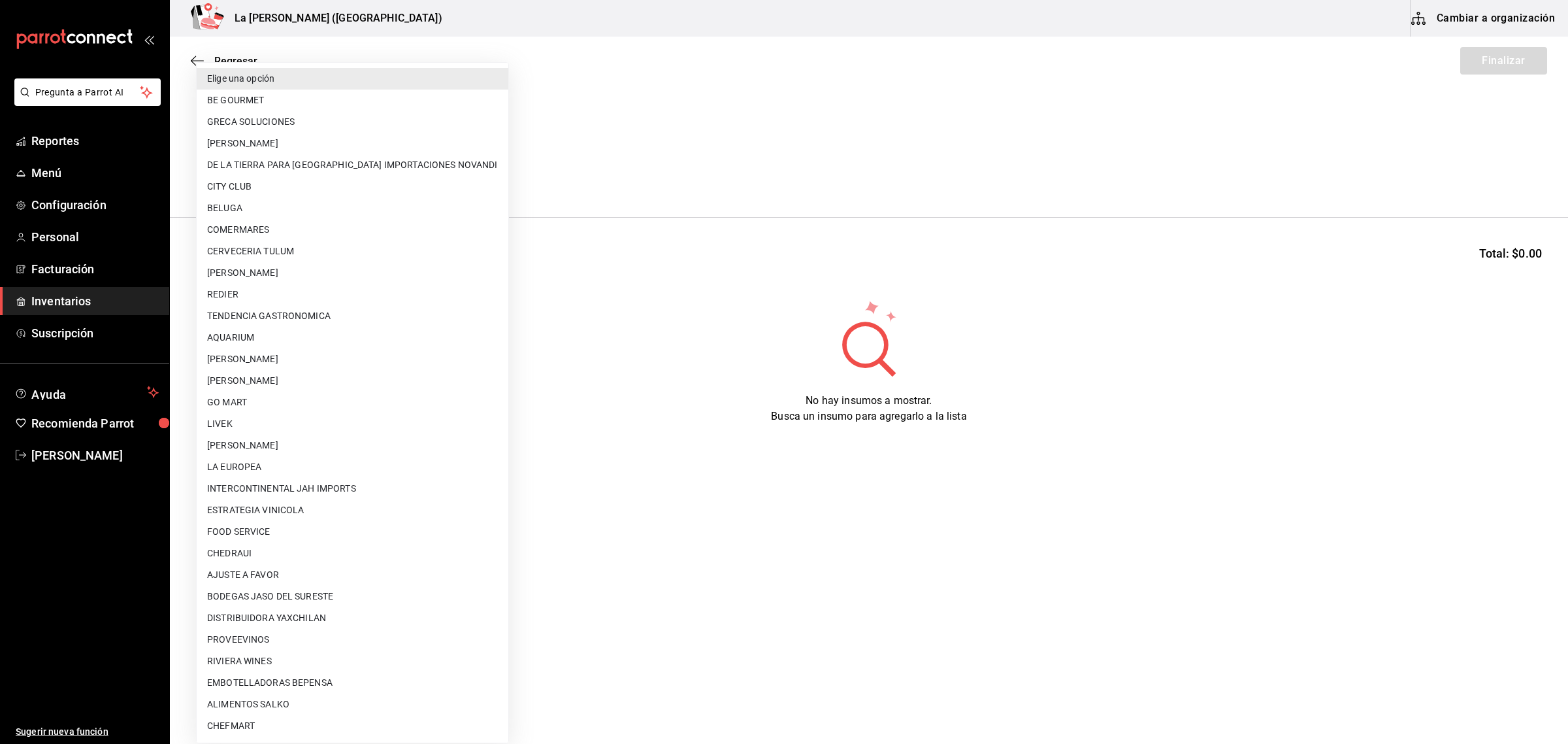
click at [298, 172] on body "Pregunta a Parrot AI Reportes Menú Configuración Personal Facturación Inventari…" at bounding box center [784, 335] width 1568 height 670
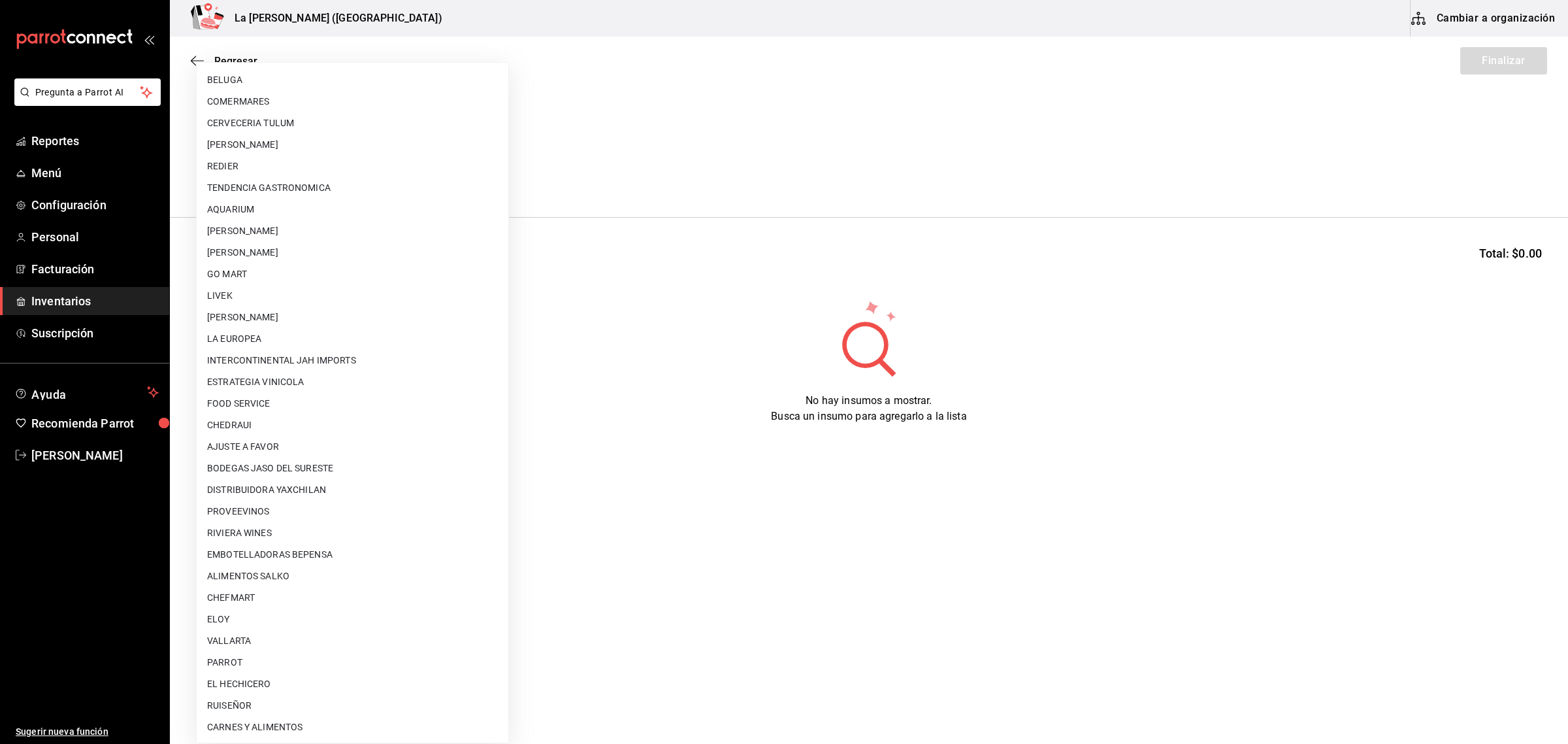
scroll to position [164, 0]
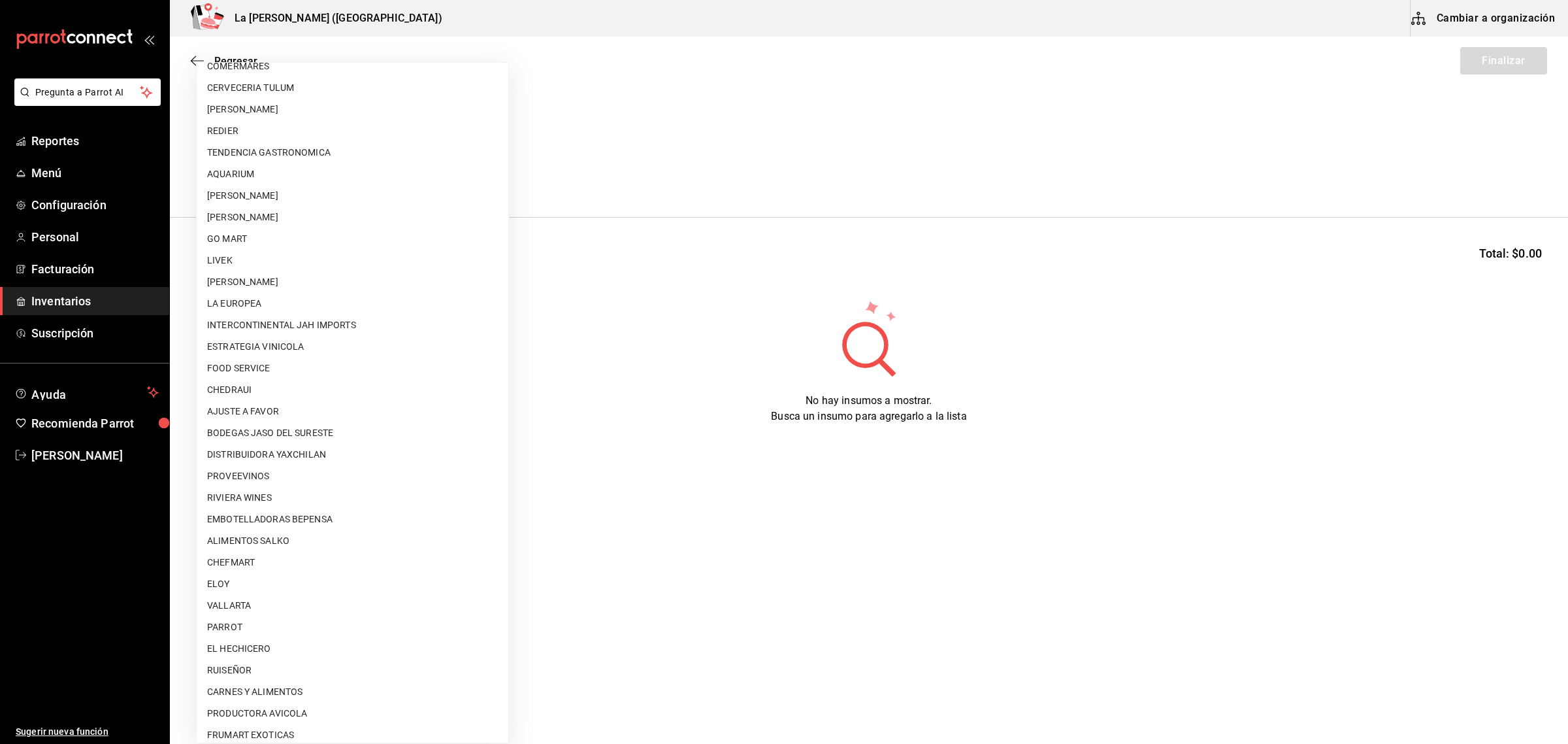
click at [314, 282] on li "[PERSON_NAME]" at bounding box center [352, 282] width 312 height 22
type input "9312b785-37db-44f0-8843-1f972943a9cf"
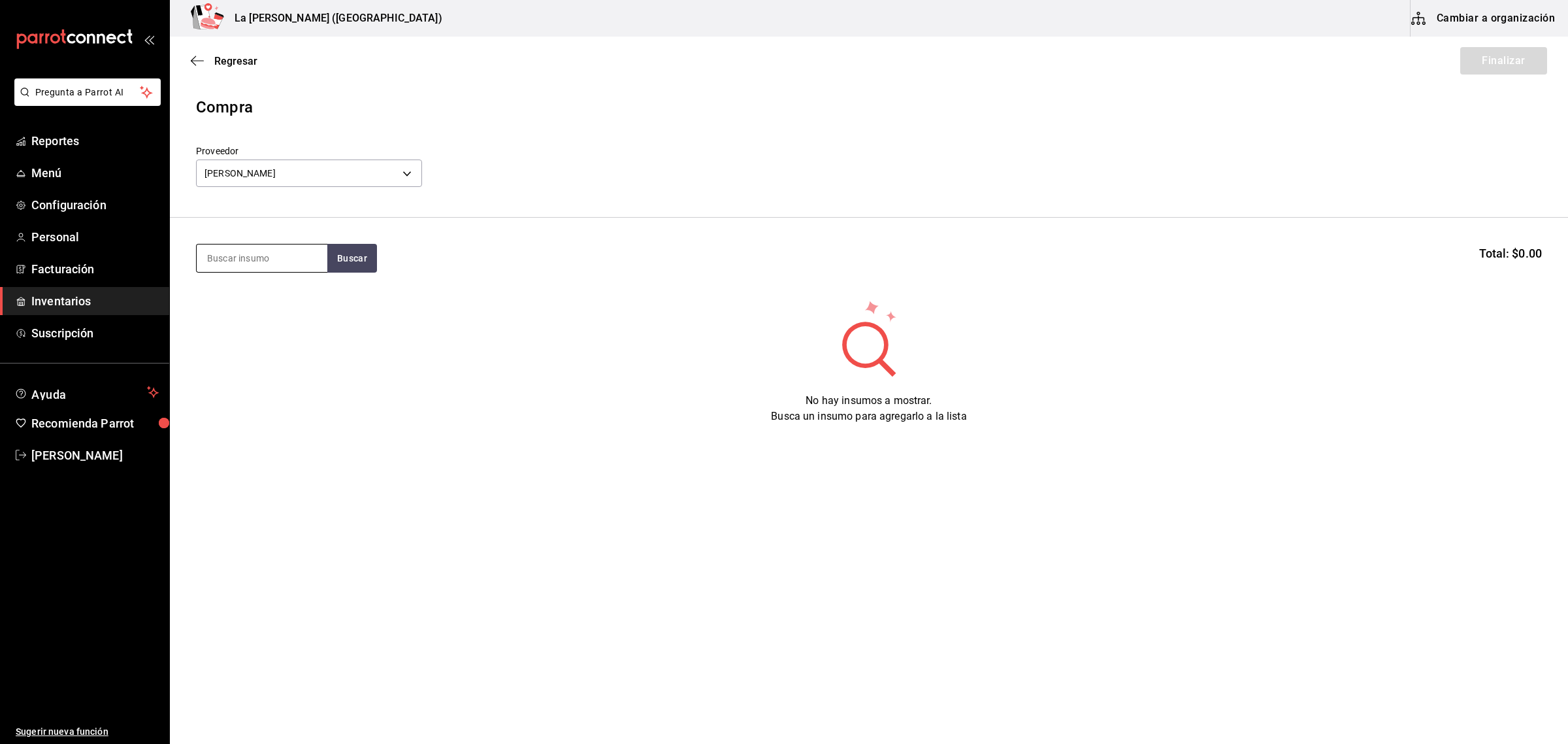
click at [254, 259] on input at bounding box center [262, 258] width 130 height 28
type input "arra"
click at [259, 296] on div "ARRACHERA TROMPO" at bounding box center [262, 296] width 110 height 15
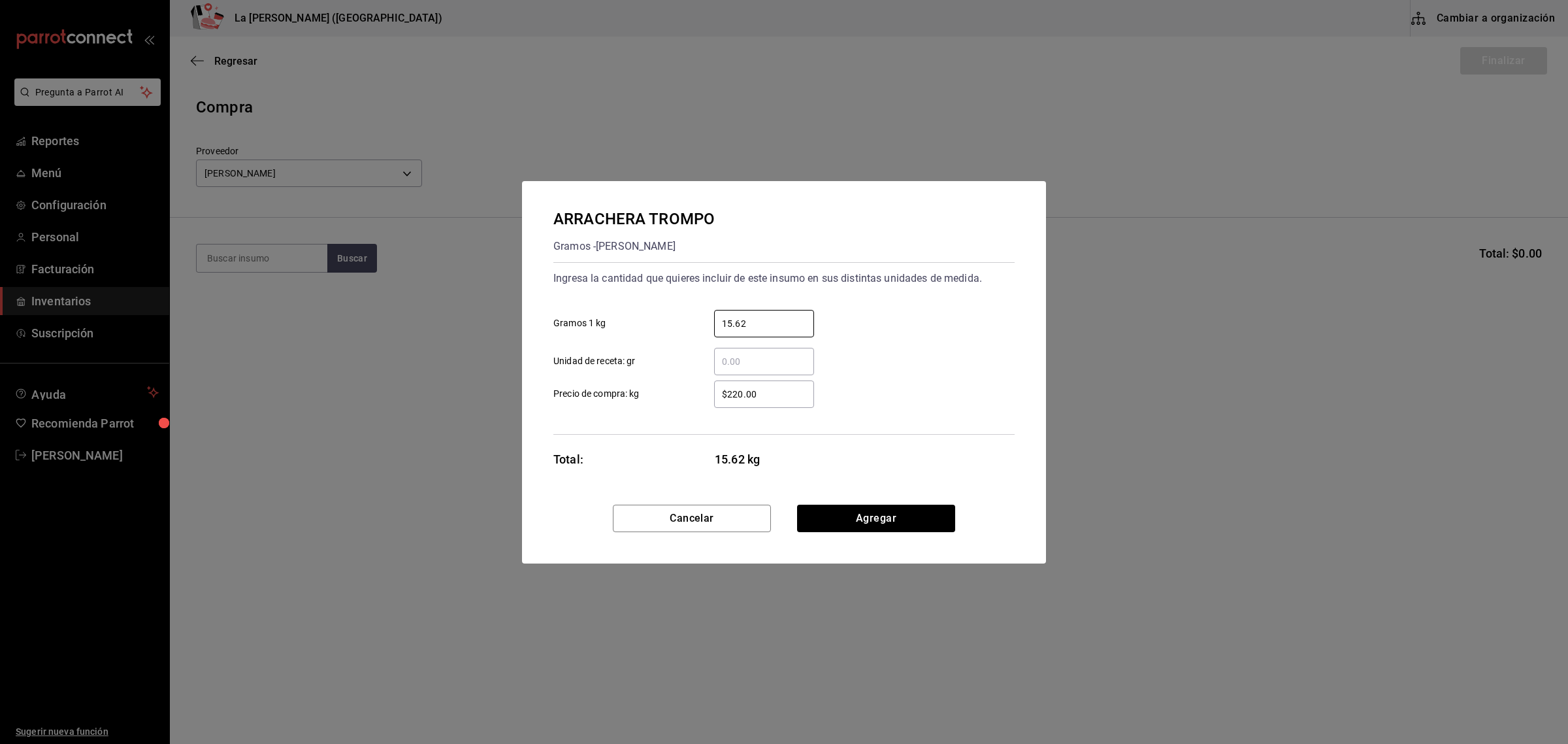
type input "15.62"
click button "Agregar" at bounding box center [876, 518] width 158 height 28
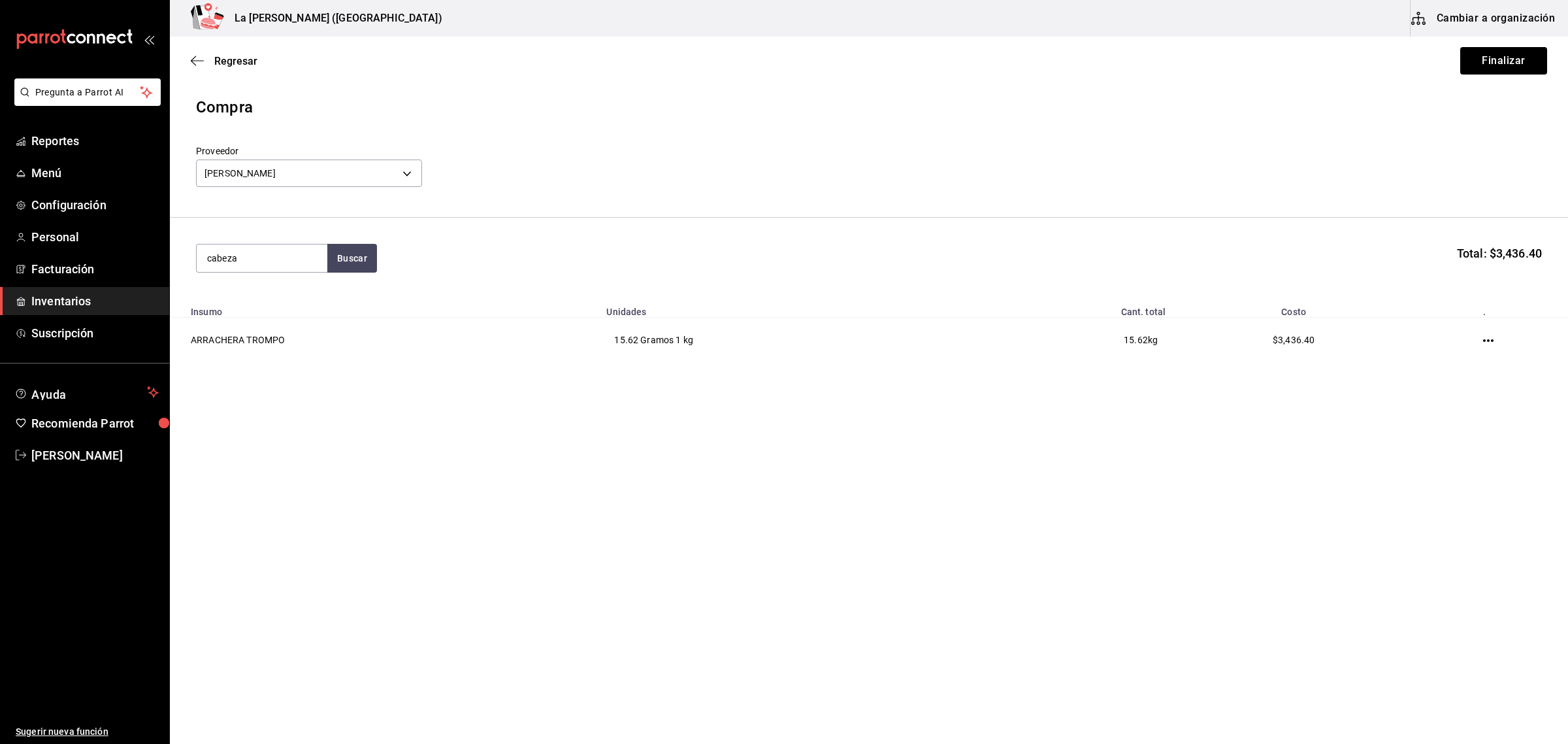
type input "cabeza"
click at [291, 298] on div "CABEZA DE LOMO CERDO TROMPO" at bounding box center [262, 304] width 110 height 31
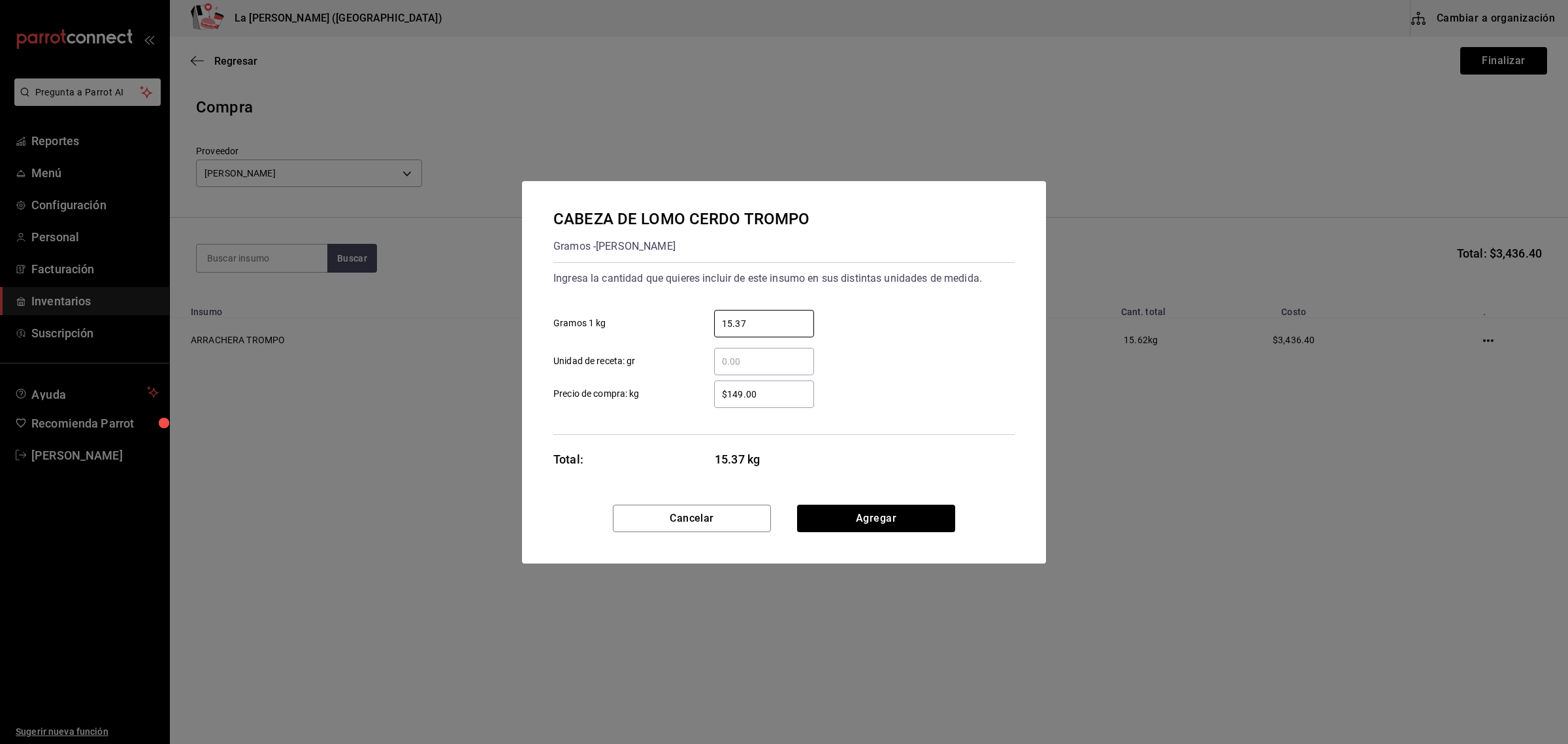
type input "15.37"
click button "Agregar" at bounding box center [876, 518] width 158 height 28
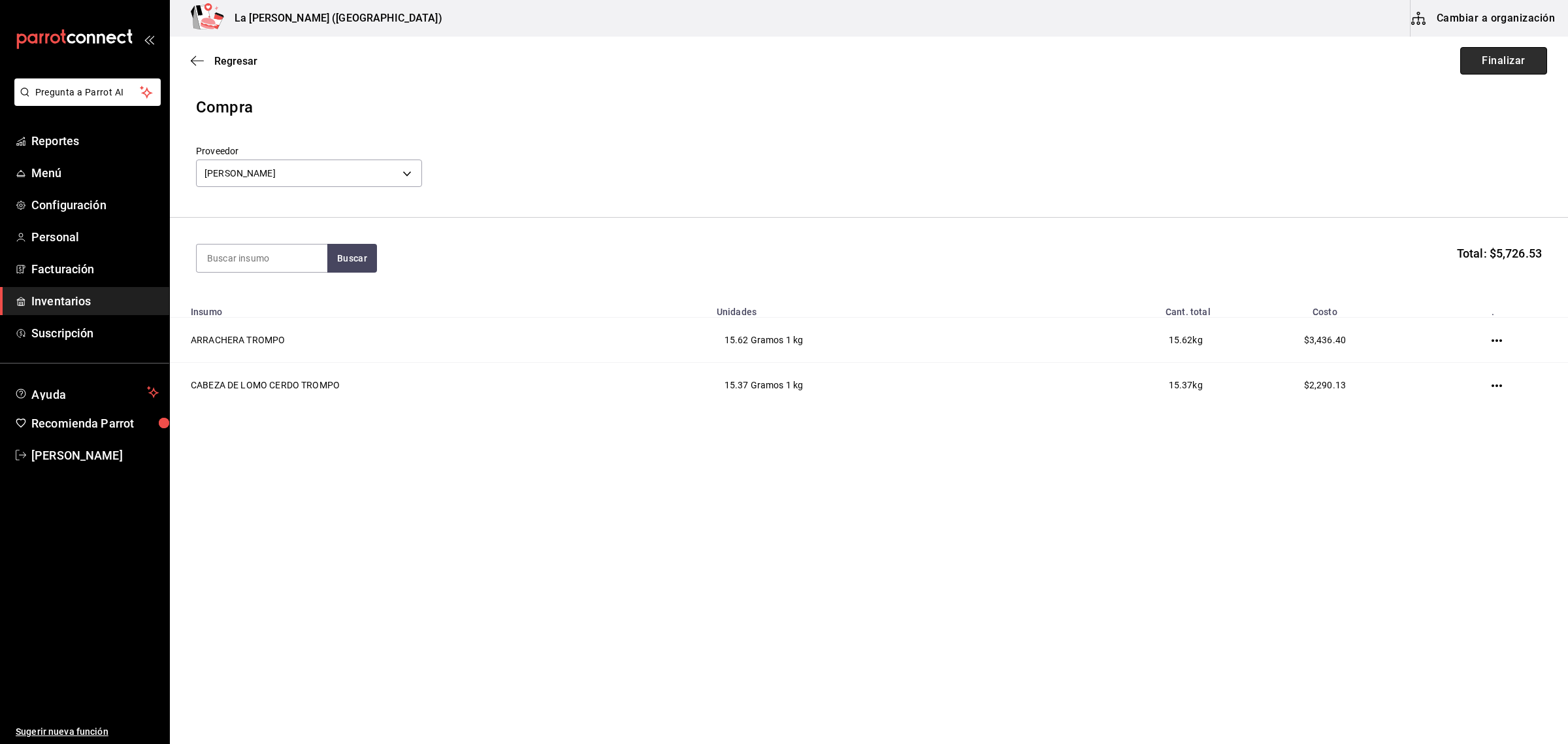
click at [1474, 70] on button "Finalizar" at bounding box center [1503, 60] width 87 height 28
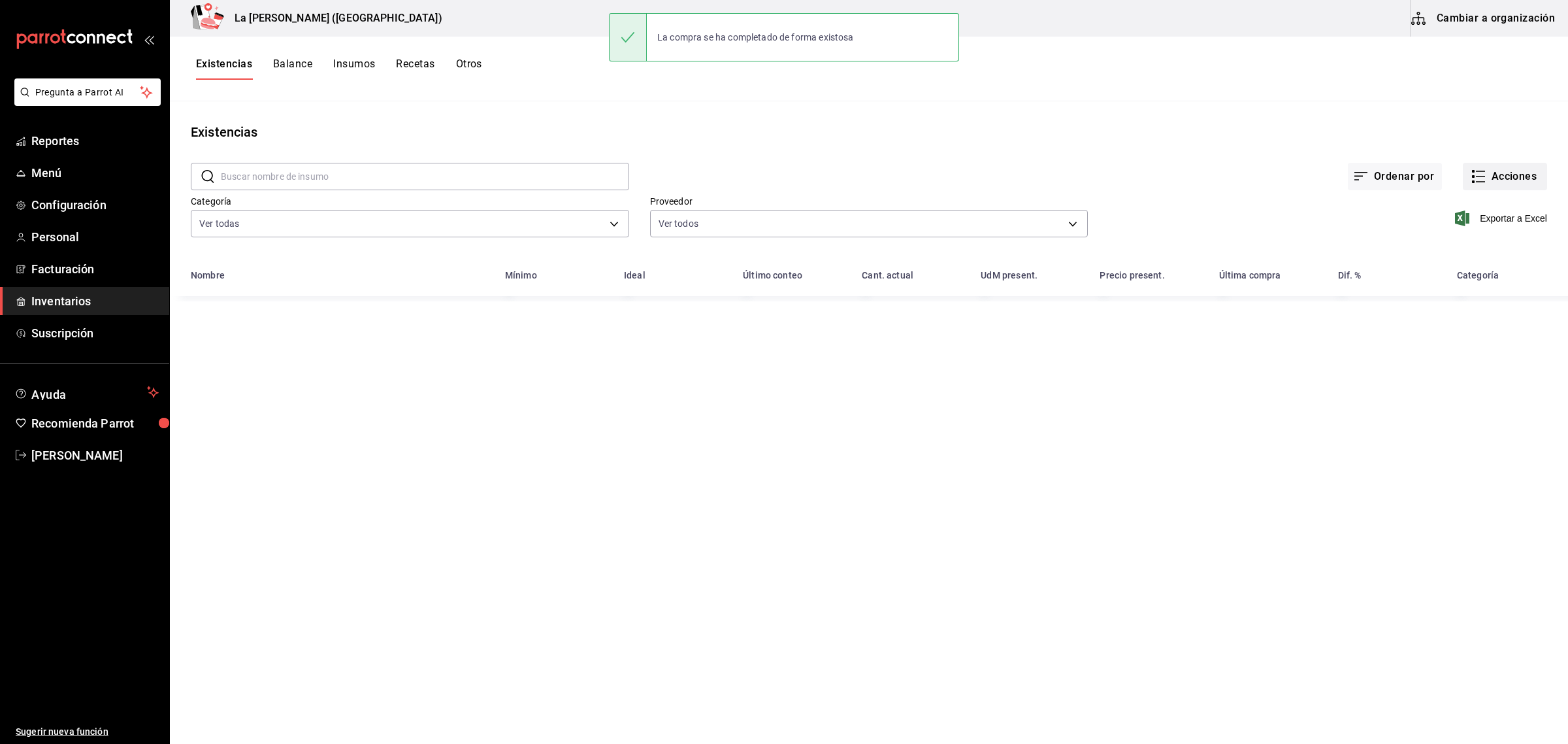
click at [1487, 188] on button "Acciones" at bounding box center [1505, 176] width 85 height 28
click at [1470, 245] on span "Compra" at bounding box center [1492, 247] width 110 height 13
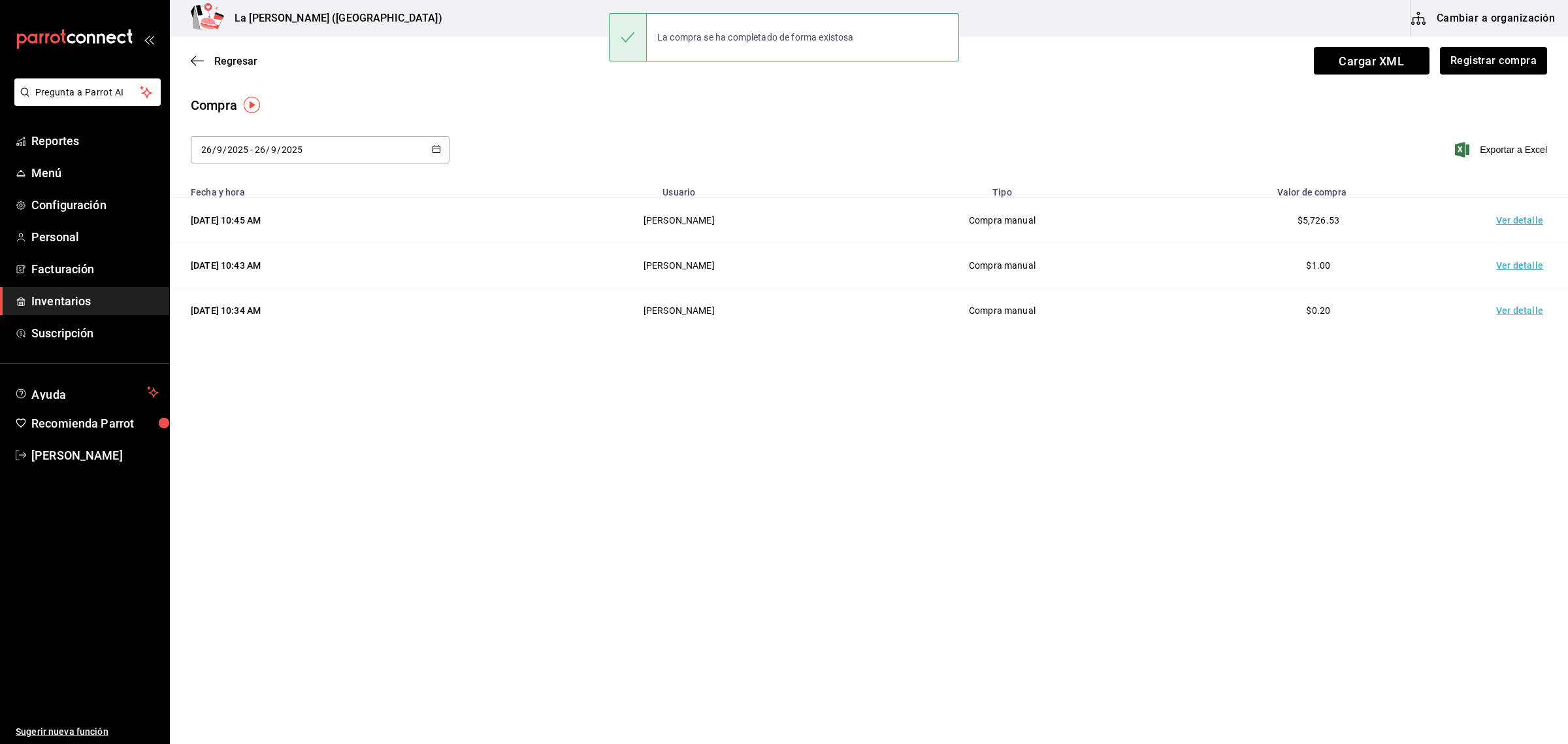
click at [1507, 221] on td "Ver detalle" at bounding box center [1522, 220] width 92 height 45
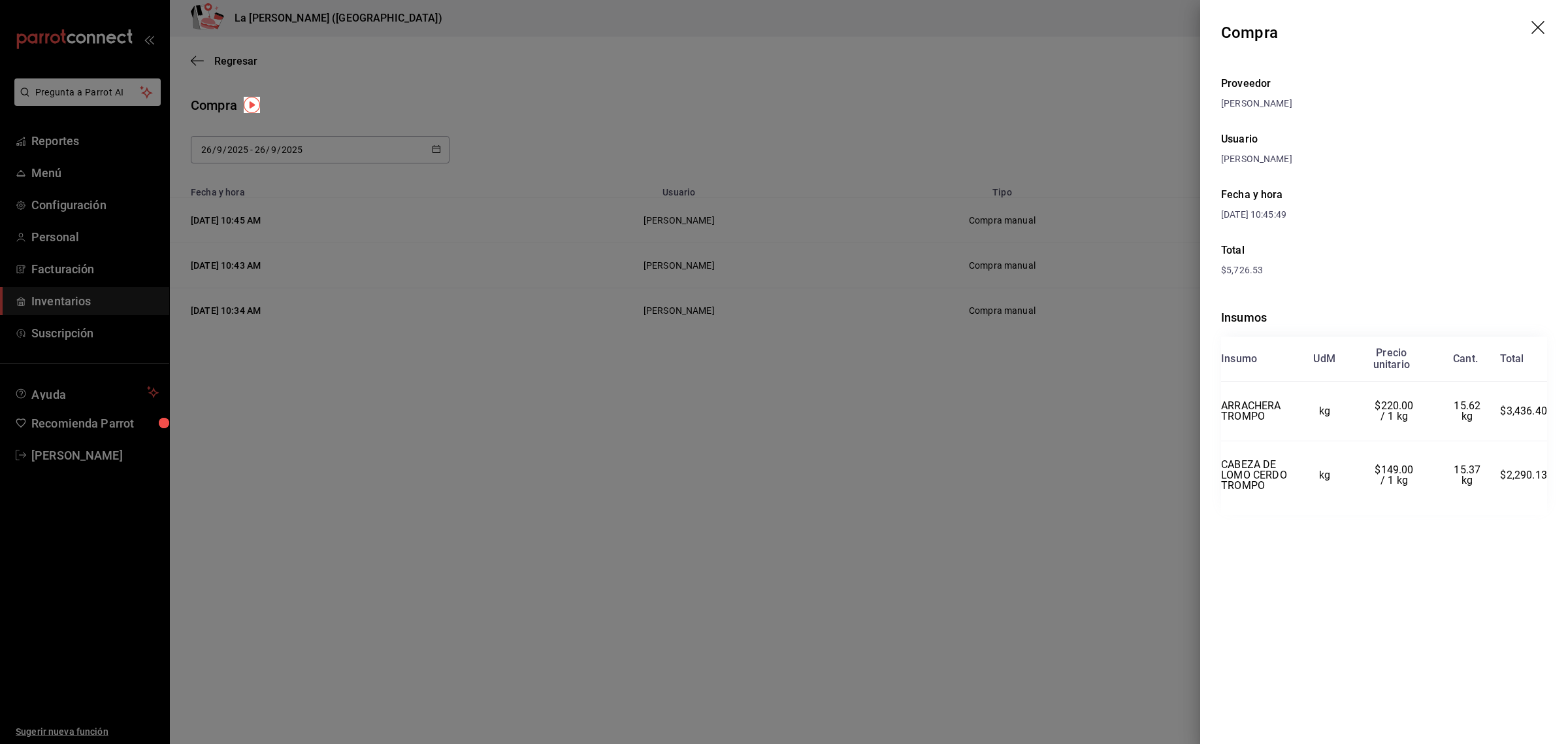
click at [1539, 22] on icon "drag" at bounding box center [1538, 28] width 15 height 15
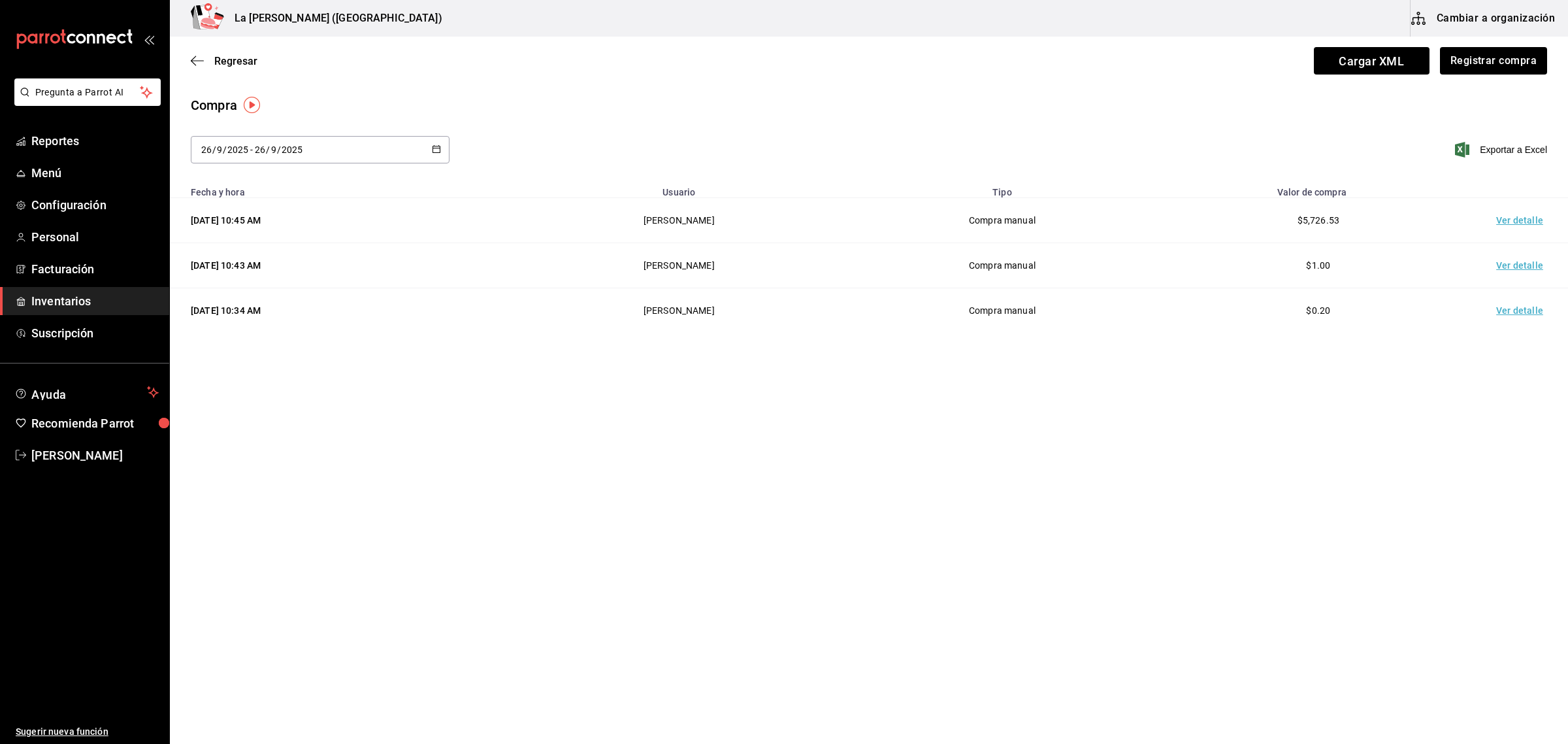
click at [49, 292] on span "Inventarios" at bounding box center [95, 301] width 128 height 18
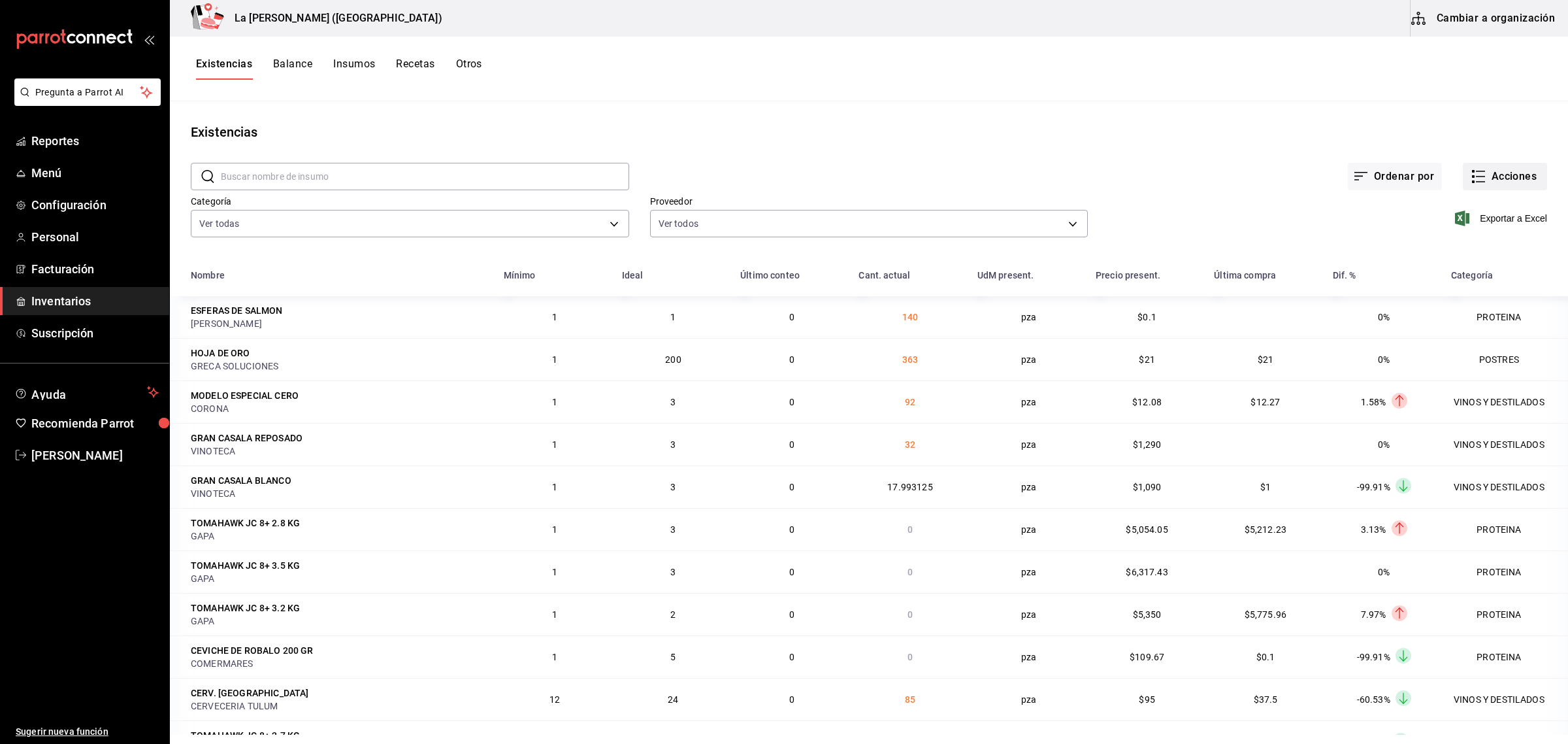
click at [1470, 172] on icon "button" at bounding box center [1477, 175] width 15 height 15
click at [1293, 108] on div at bounding box center [784, 372] width 1568 height 744
